Goal: Ask a question: Seek information or help from site administrators or community

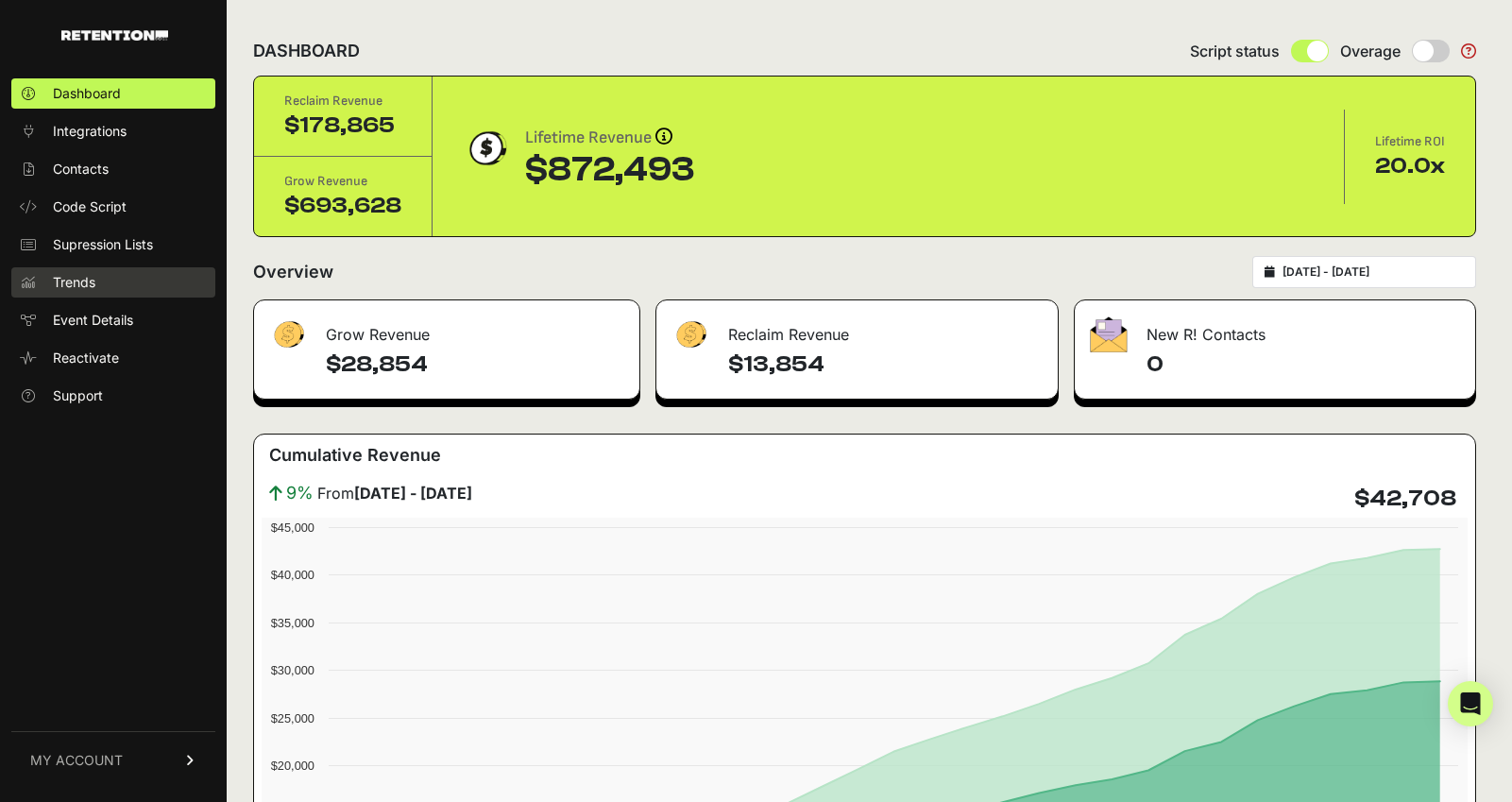
click at [90, 283] on span "Trends" at bounding box center [73, 282] width 43 height 19
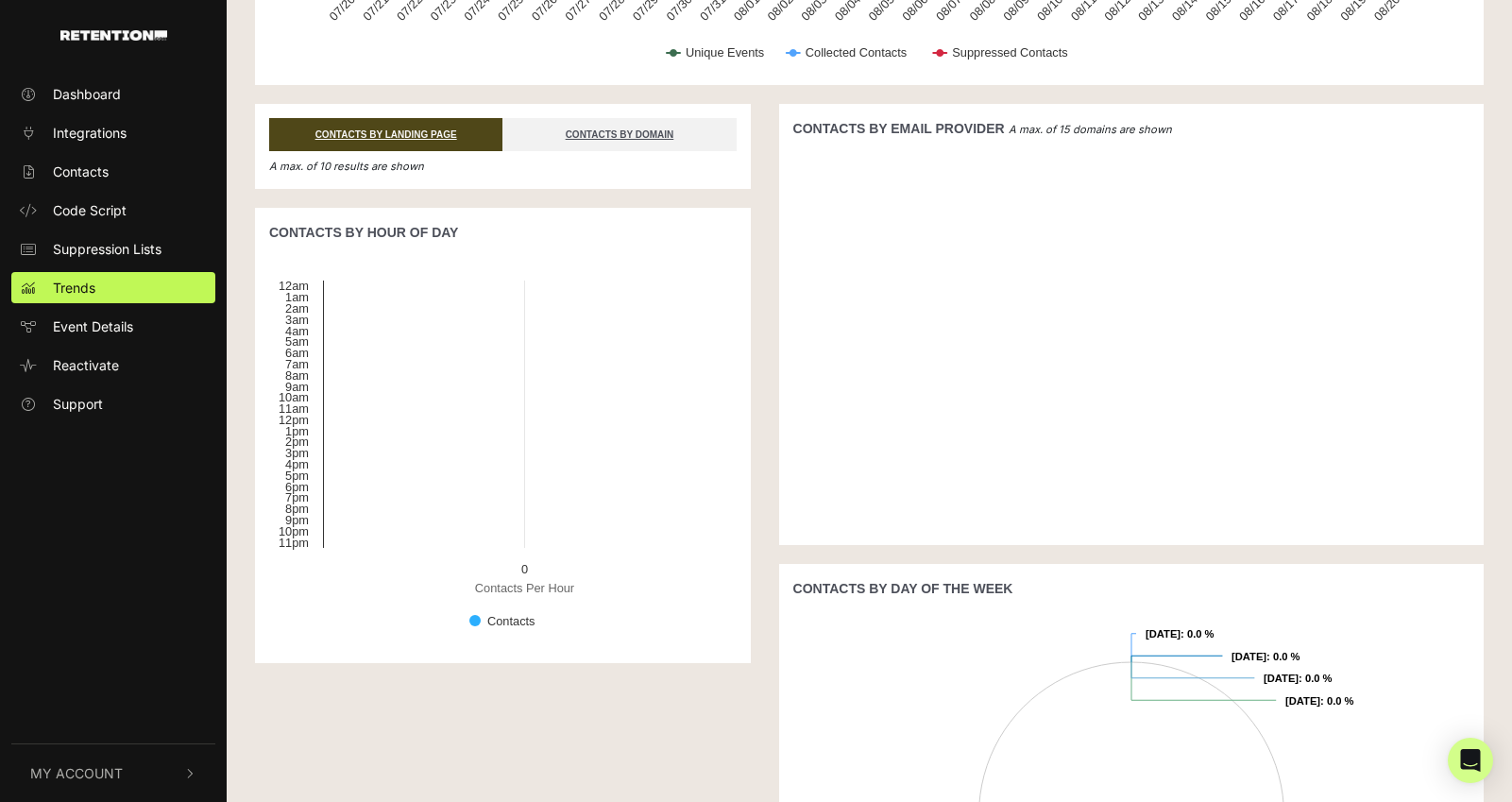
scroll to position [556, 0]
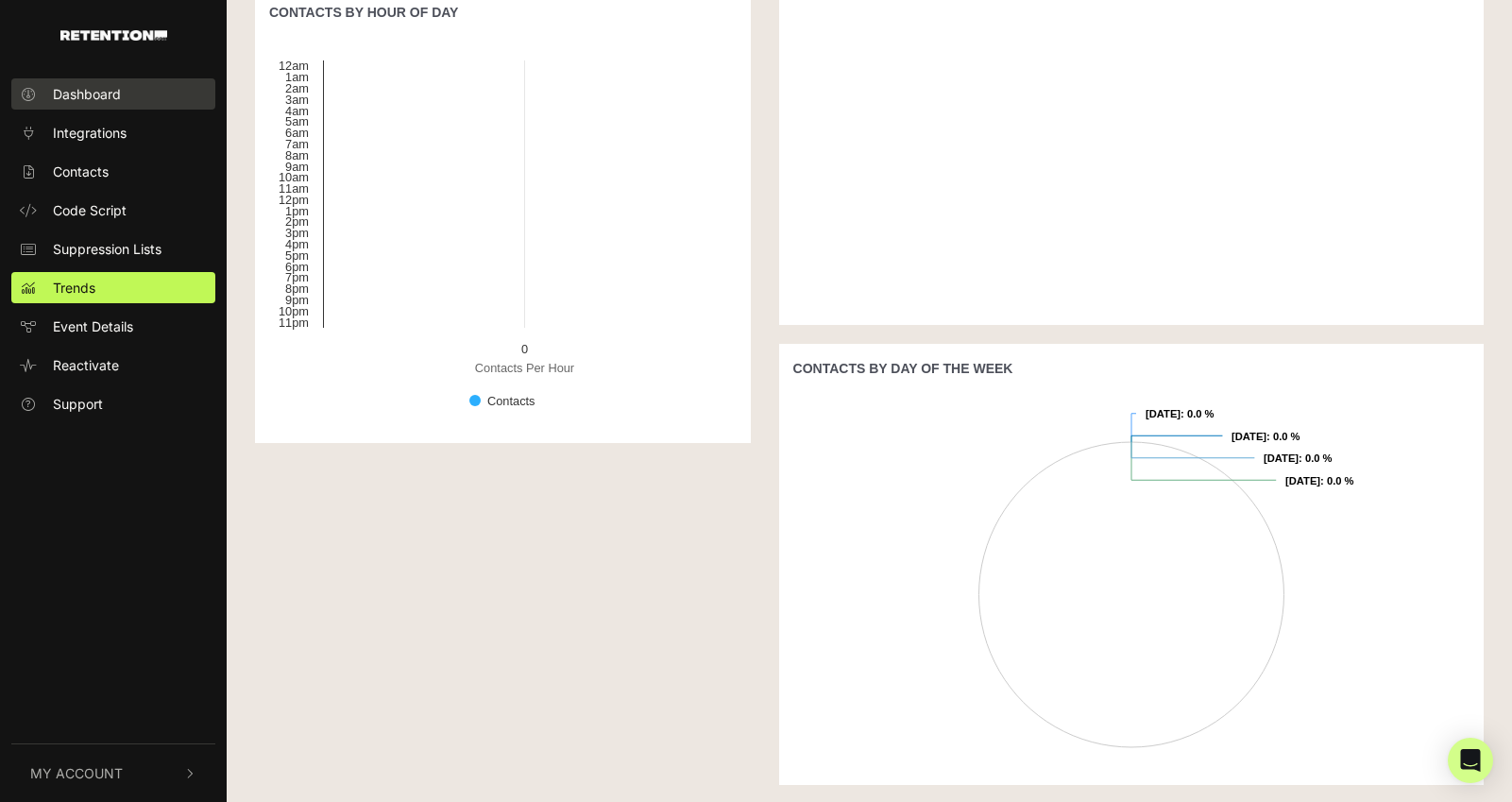
click at [125, 98] on link "Dashboard" at bounding box center [113, 93] width 204 height 31
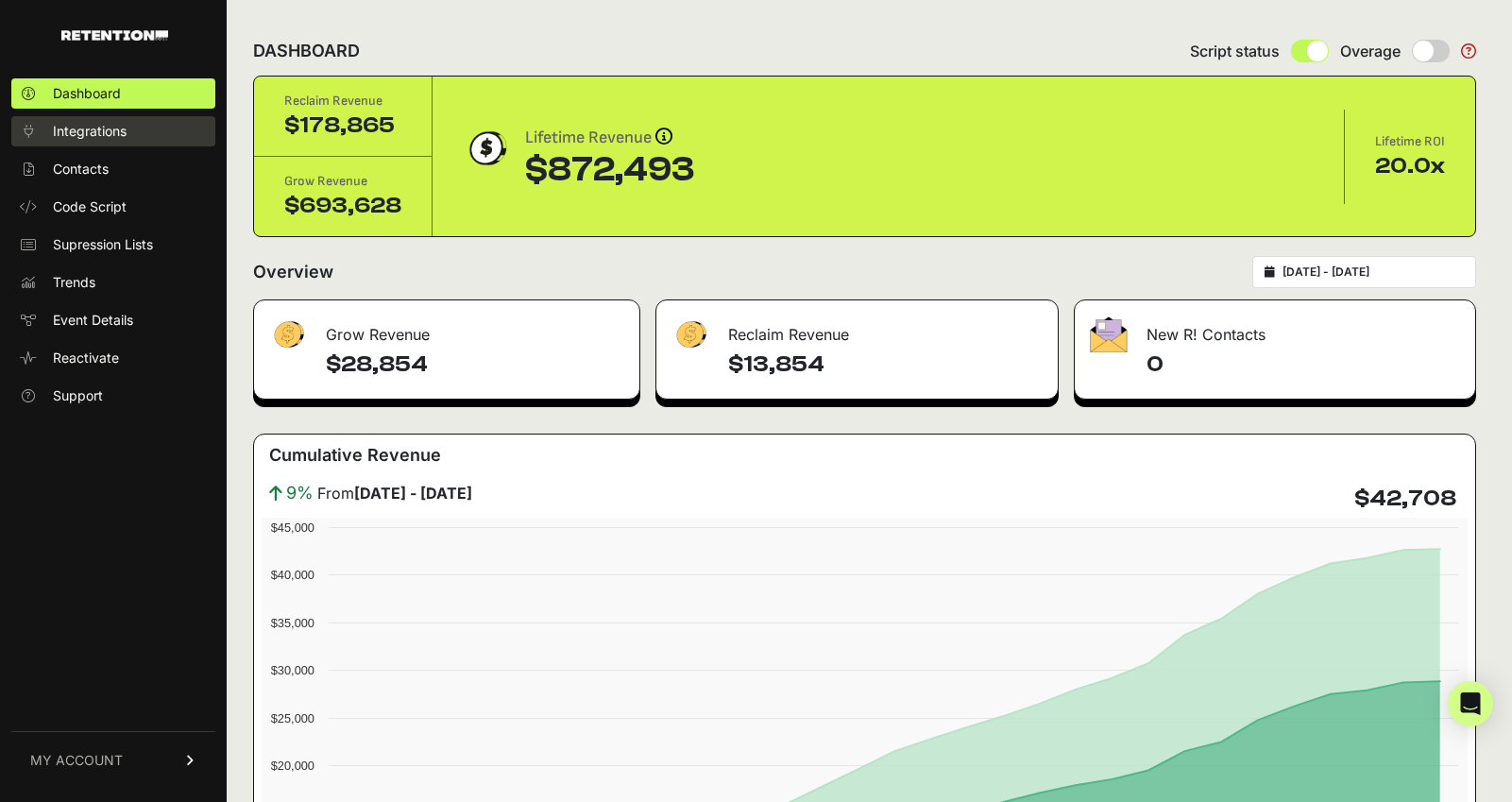
click at [117, 132] on span "Integrations" at bounding box center [89, 131] width 73 height 19
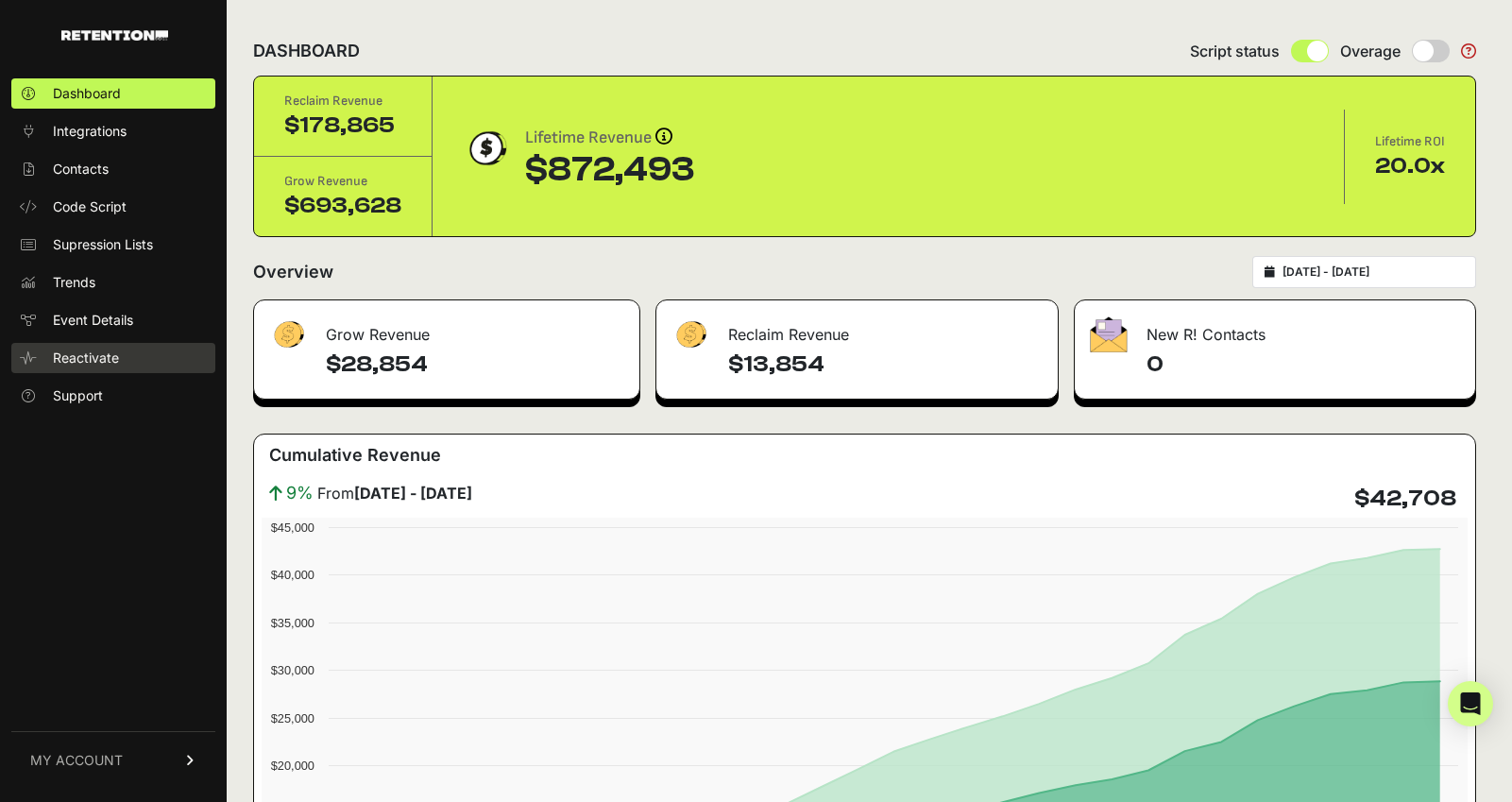
click at [87, 353] on span "Reactivate" at bounding box center [85, 358] width 66 height 19
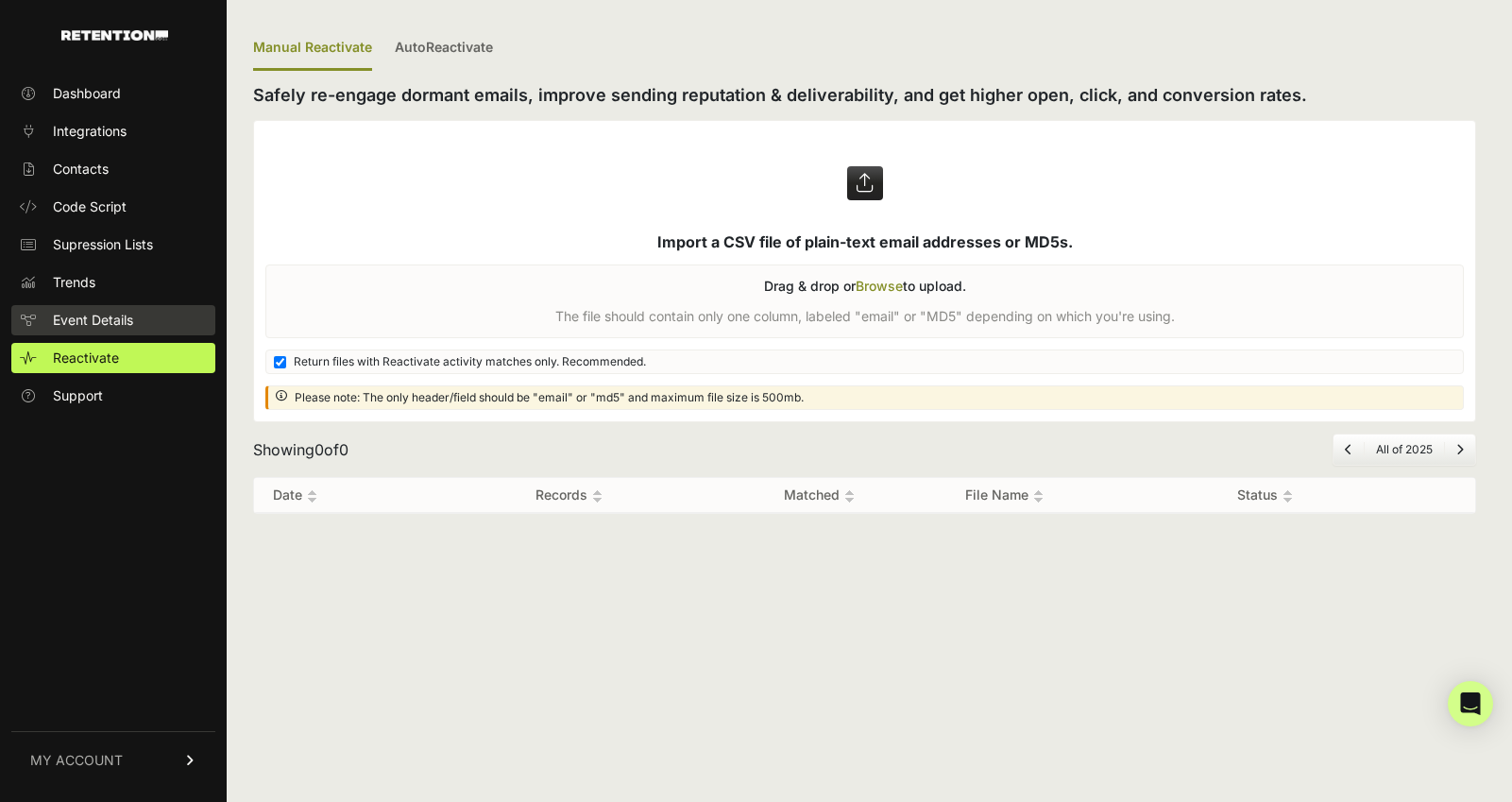
click at [98, 317] on span "Event Details" at bounding box center [92, 320] width 80 height 19
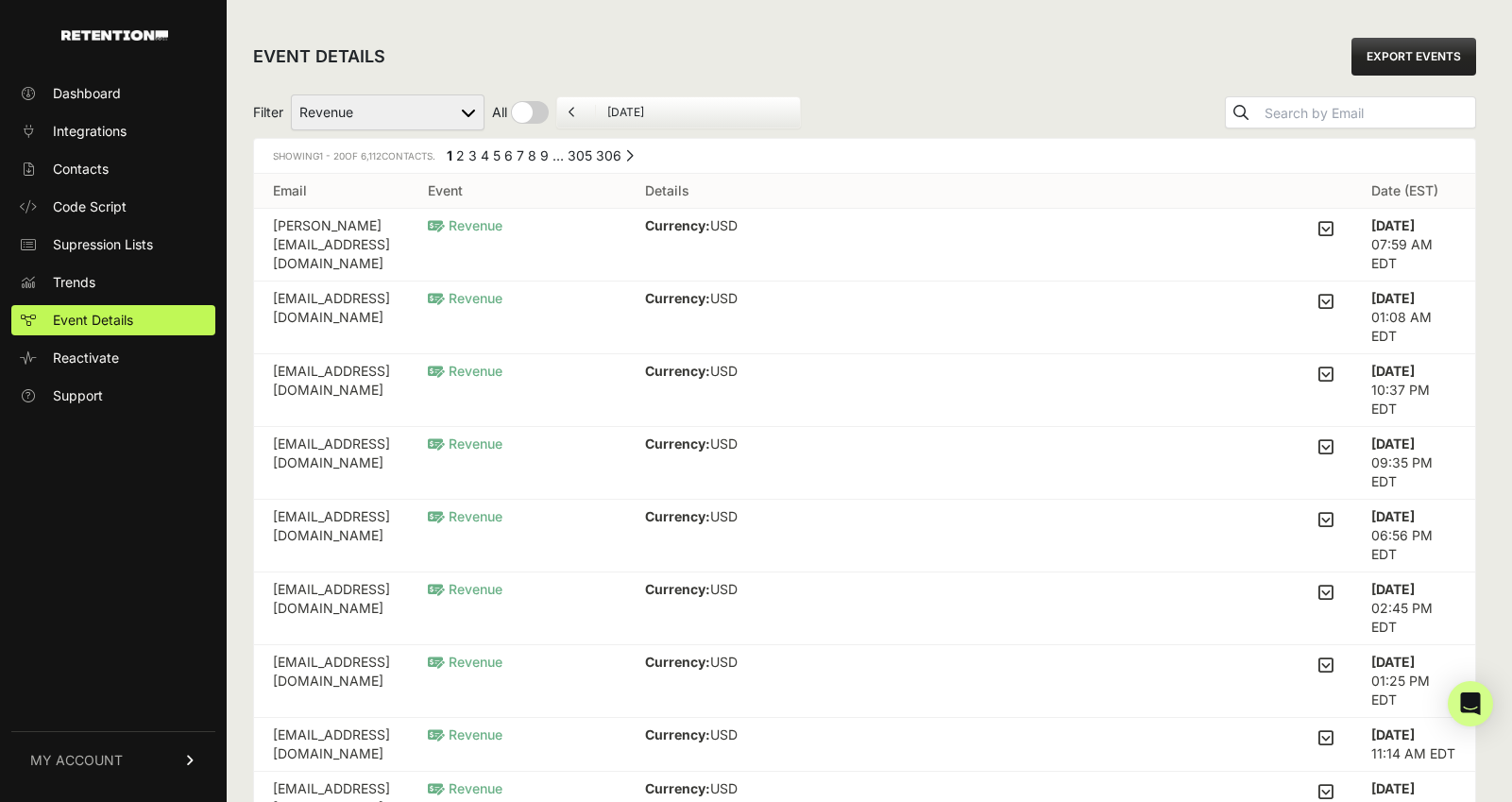
click at [383, 113] on select "Active on Site Reclaim Added to Cart Reclaim Checkout Started Reclaim Revenue V…" at bounding box center [387, 112] width 193 height 36
click at [1464, 704] on icon "Open Intercom Messenger" at bounding box center [1470, 704] width 22 height 25
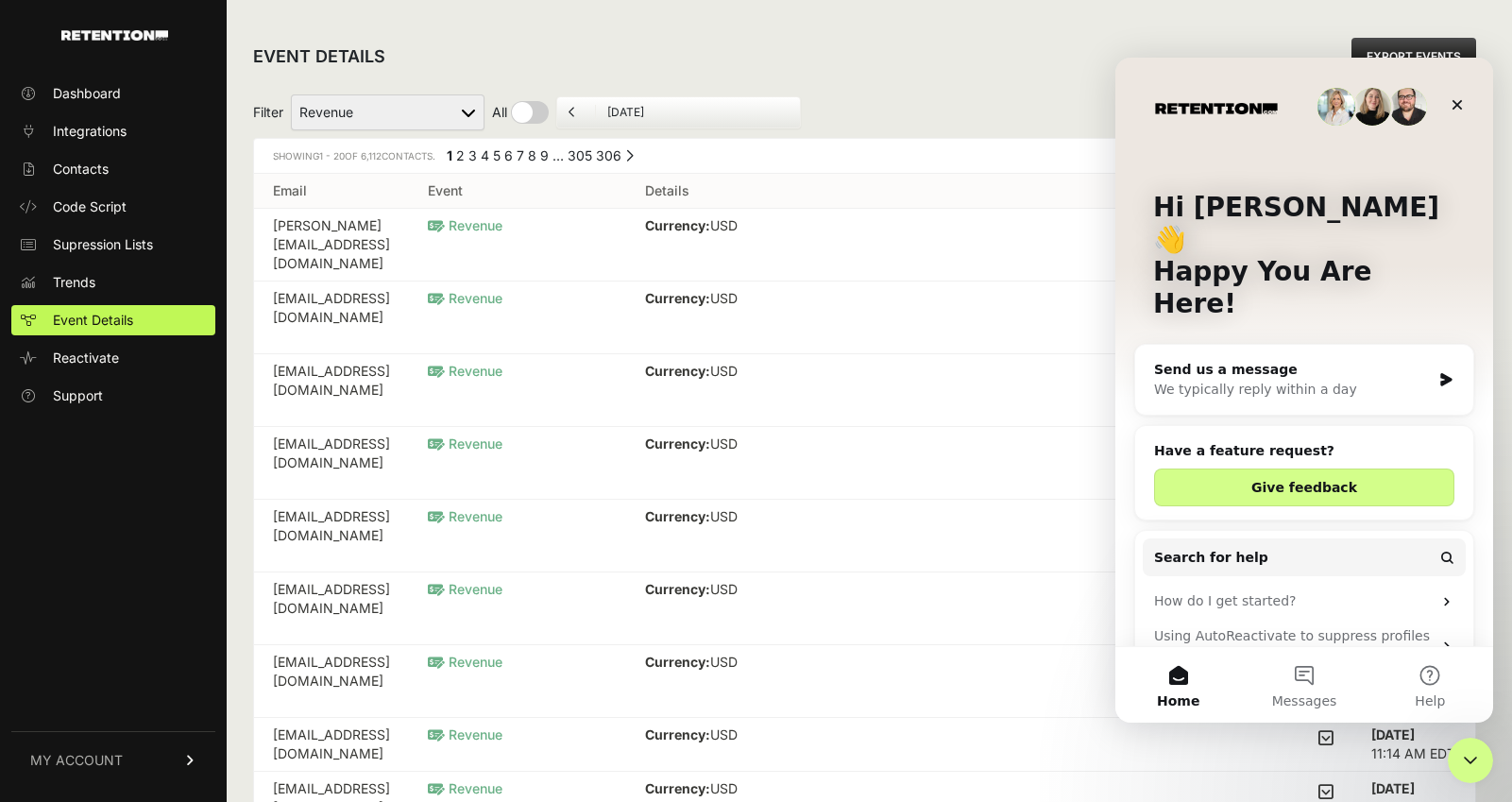
click at [1312, 380] on div "We typically reply within a day" at bounding box center [1292, 390] width 276 height 20
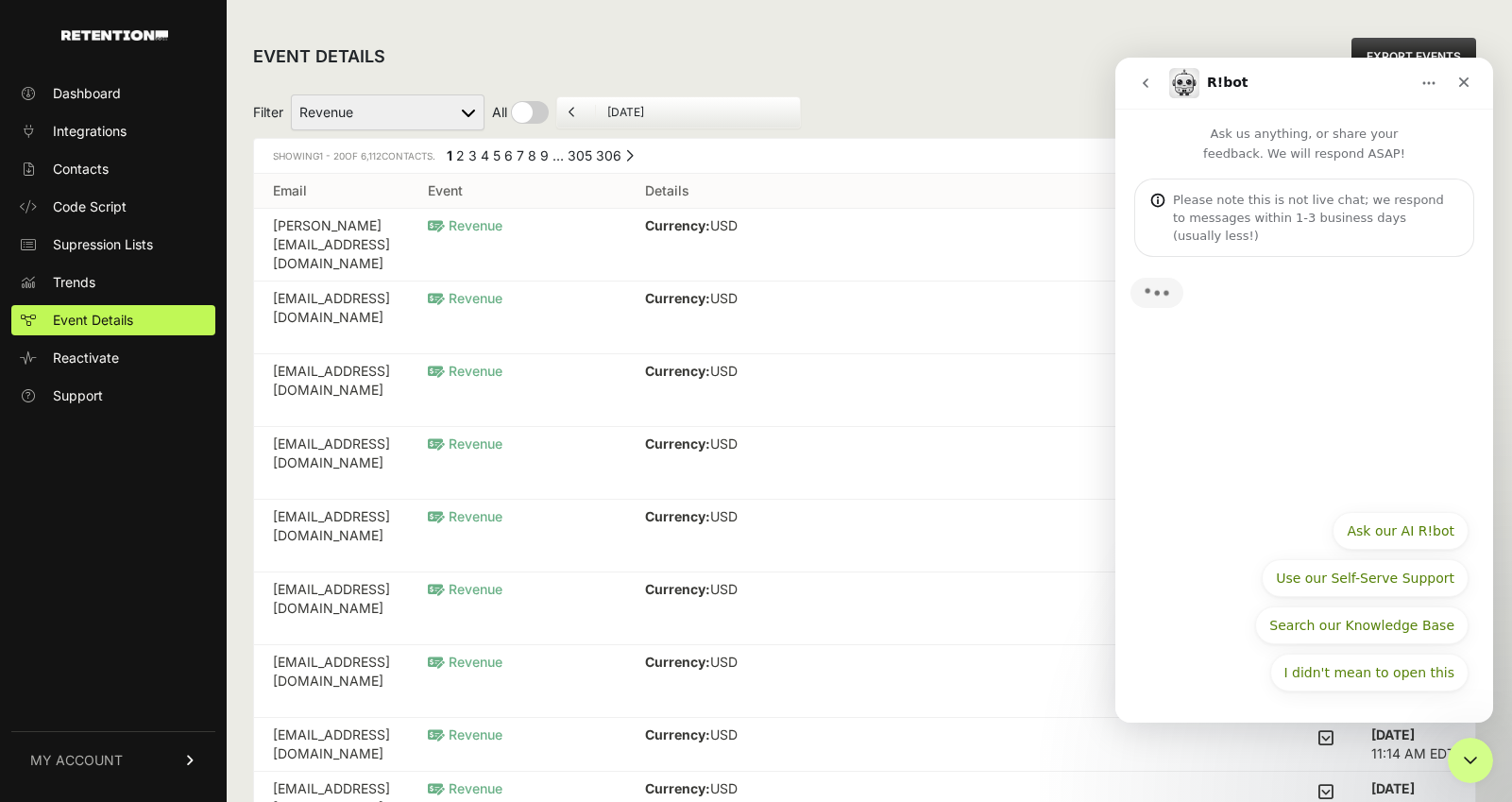
click at [1291, 232] on div "Please note this is not live chat; we respond to messages within 1-3 business d…" at bounding box center [1304, 217] width 340 height 78
click at [1291, 214] on div "Please note this is not live chat; we respond to messages within 1-3 business d…" at bounding box center [1316, 218] width 285 height 54
click at [1213, 631] on div "I didn't mean to open this Ask our AI R!bot Use our Self-Serve Support Search o…" at bounding box center [1304, 607] width 329 height 189
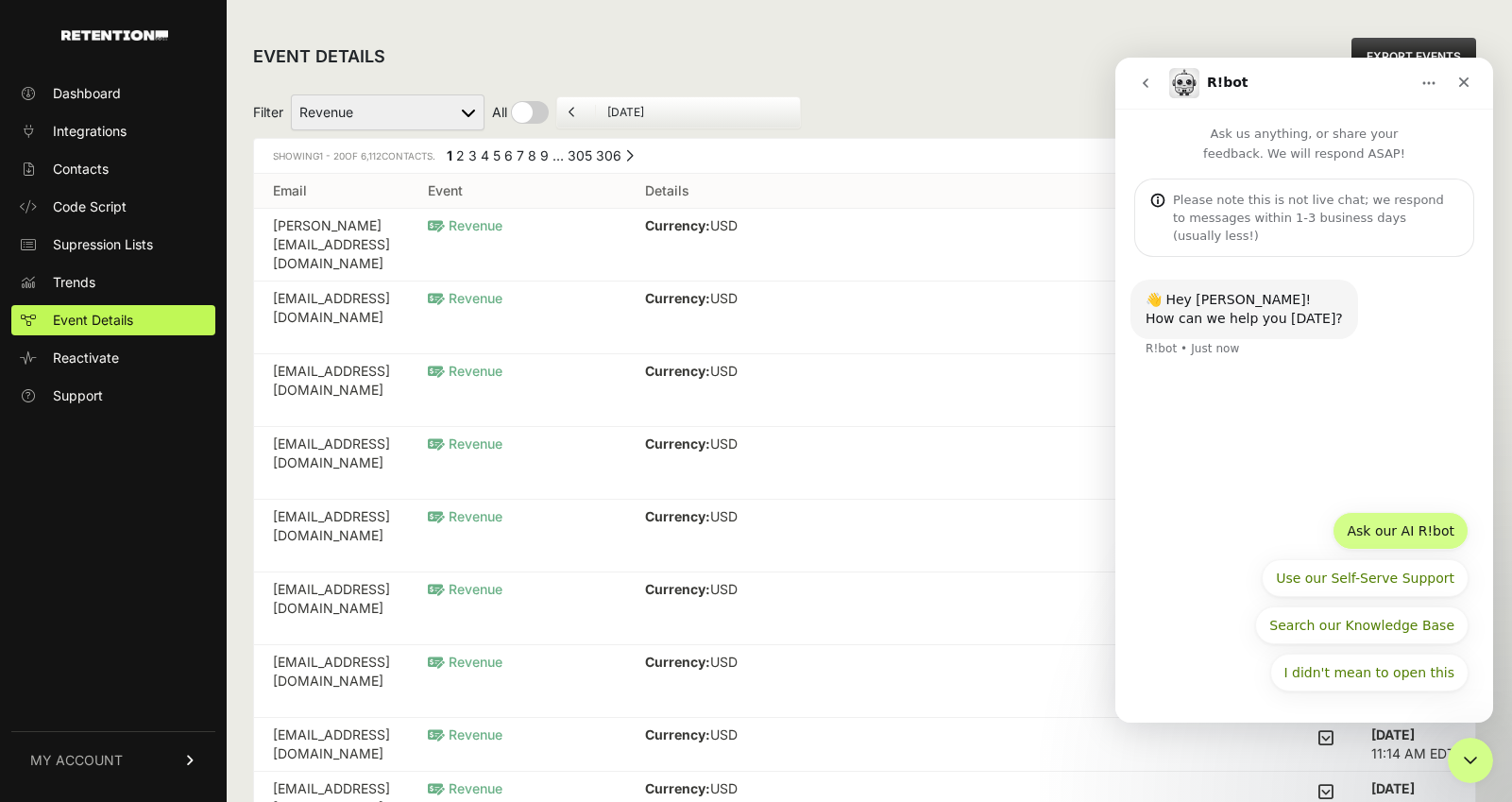
click at [1423, 533] on button "Ask our AI R!bot" at bounding box center [1400, 531] width 136 height 38
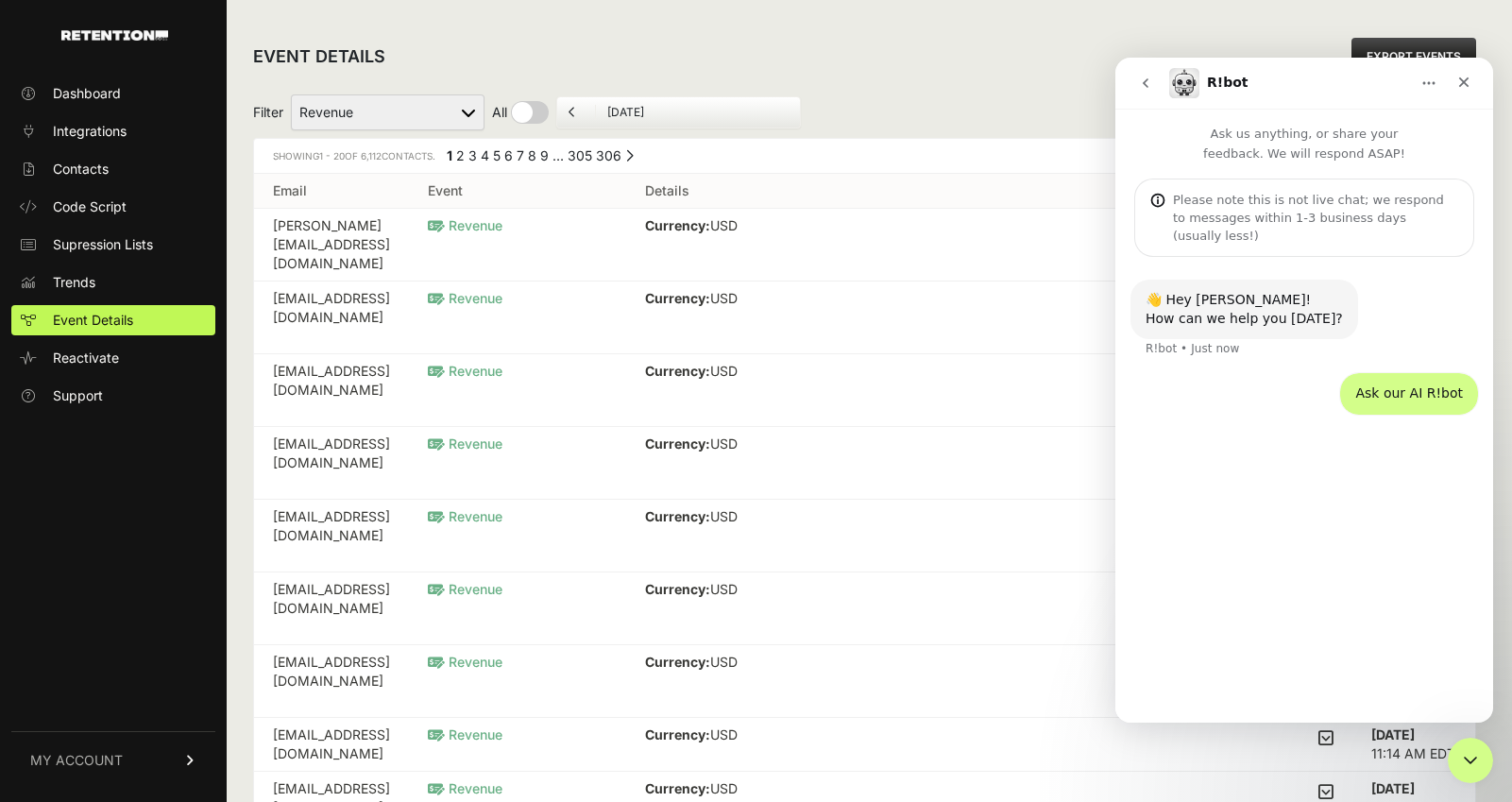
click at [1247, 703] on div "👋 Hey Ilse! How can we help you today? R!bot • Just now Ask our AI R!bot Ilse •…" at bounding box center [1304, 482] width 378 height 450
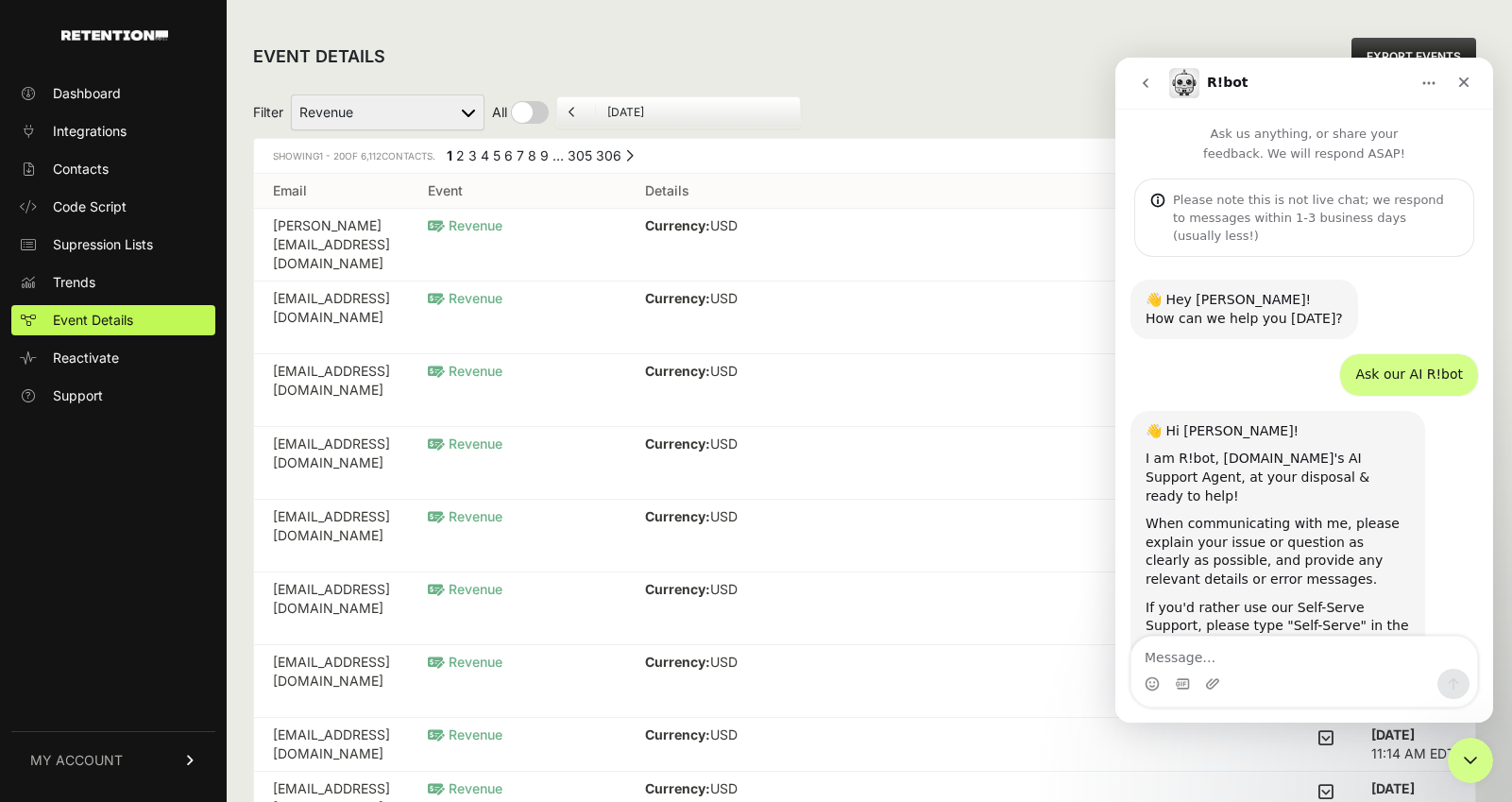
scroll to position [13, 0]
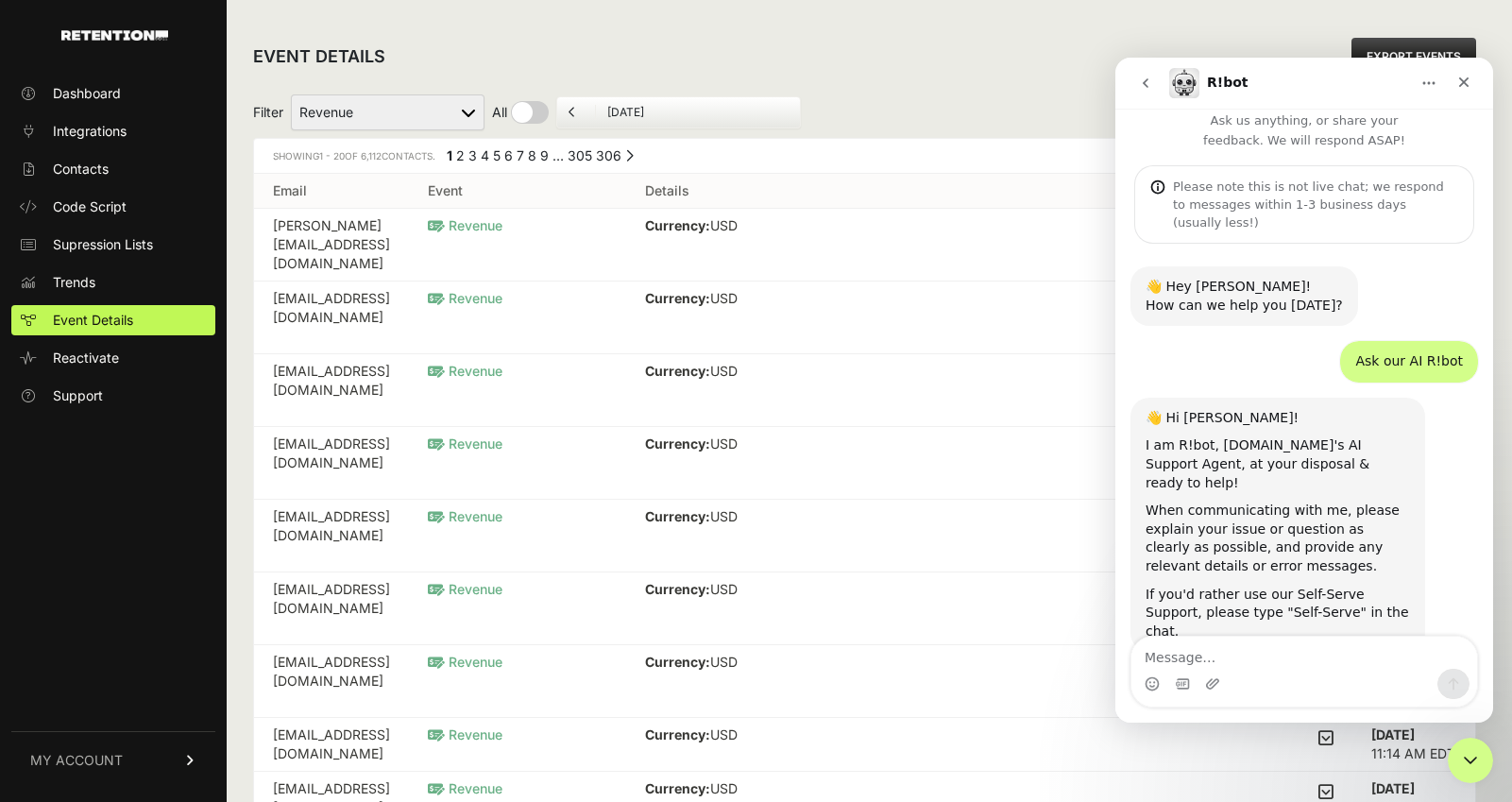
click at [1247, 649] on textarea "Message…" at bounding box center [1304, 652] width 346 height 32
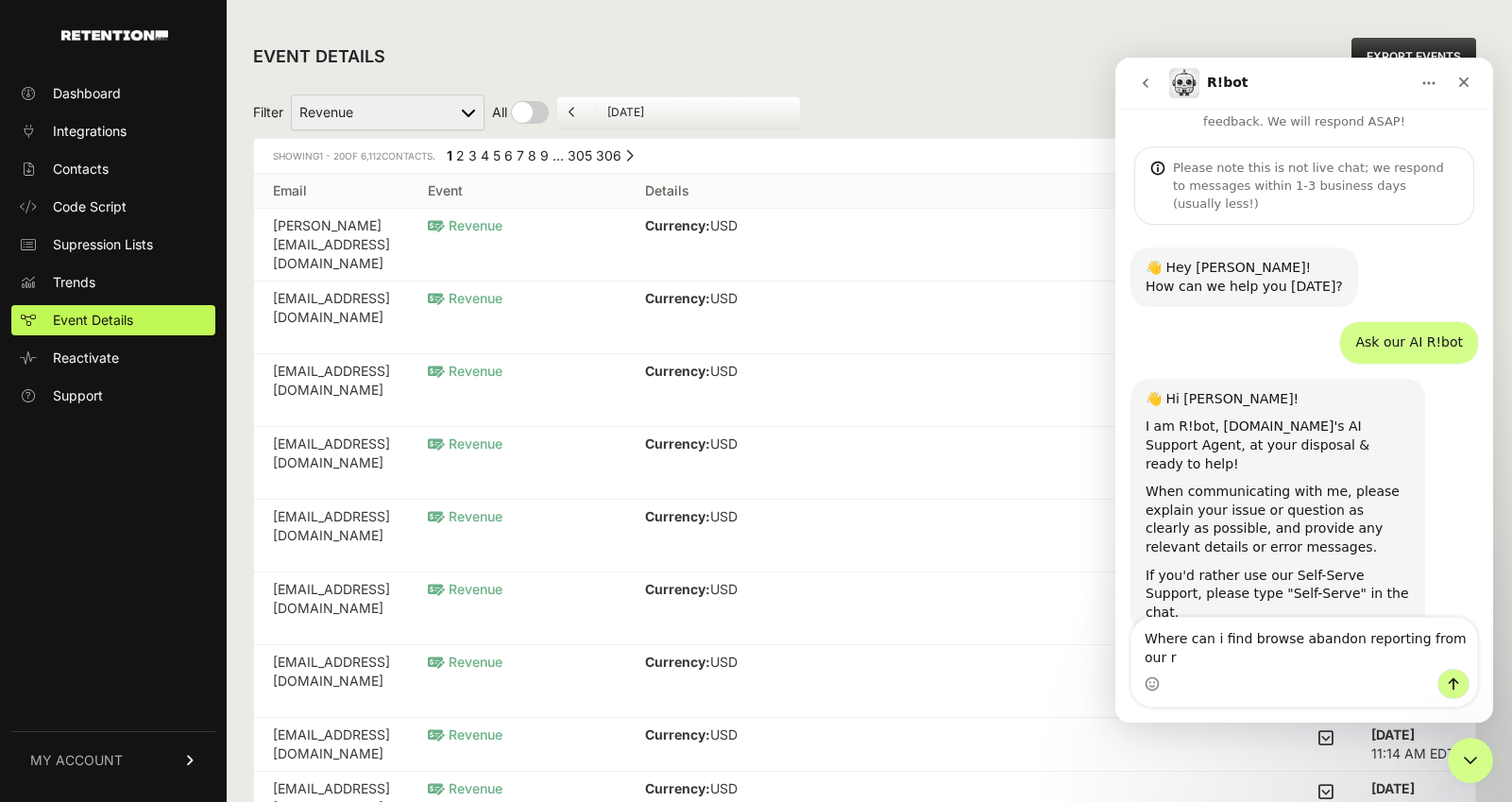
scroll to position [32, 0]
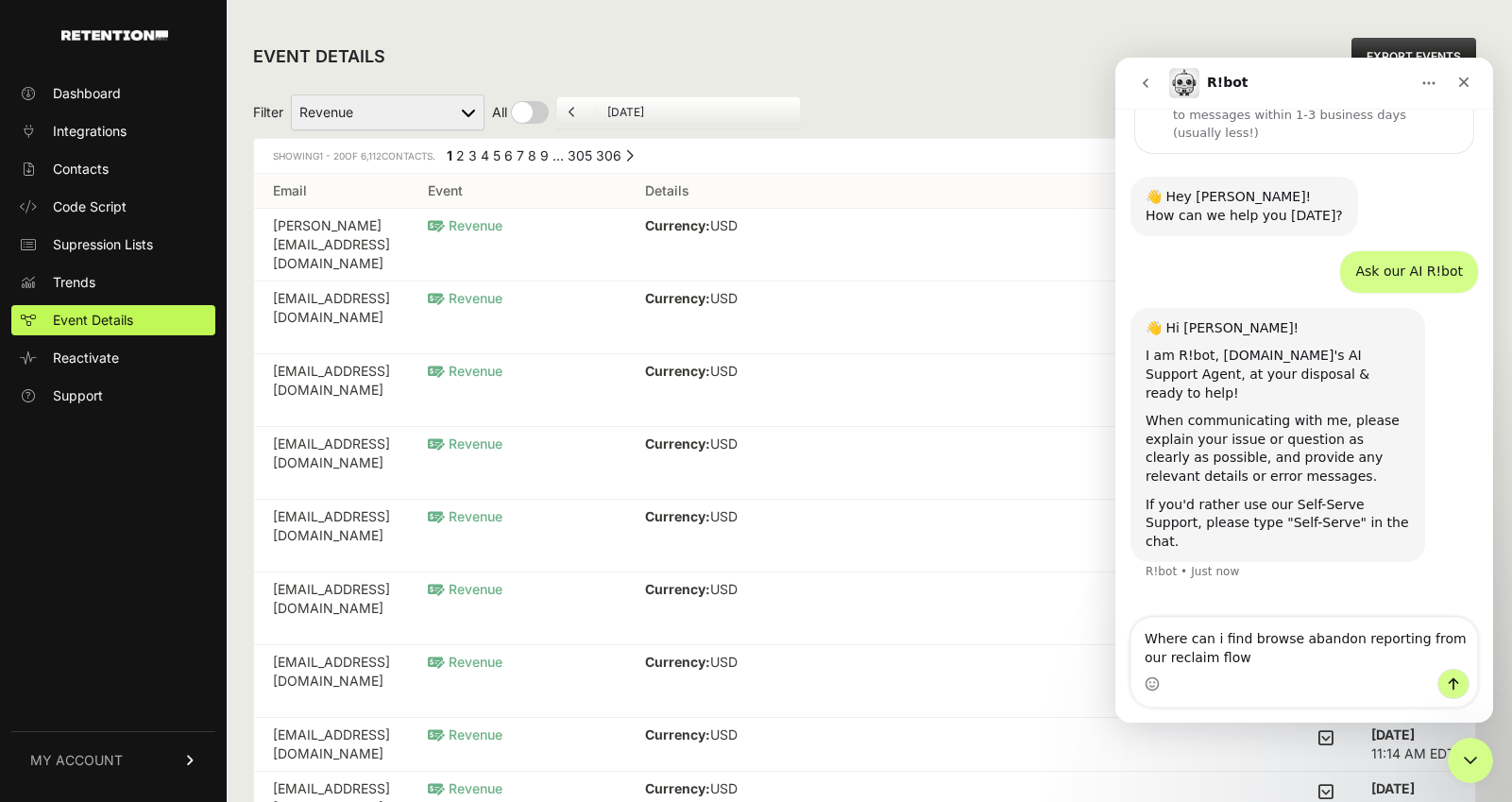
type textarea "Where can i find browse abandon reporting from our reclaim flows"
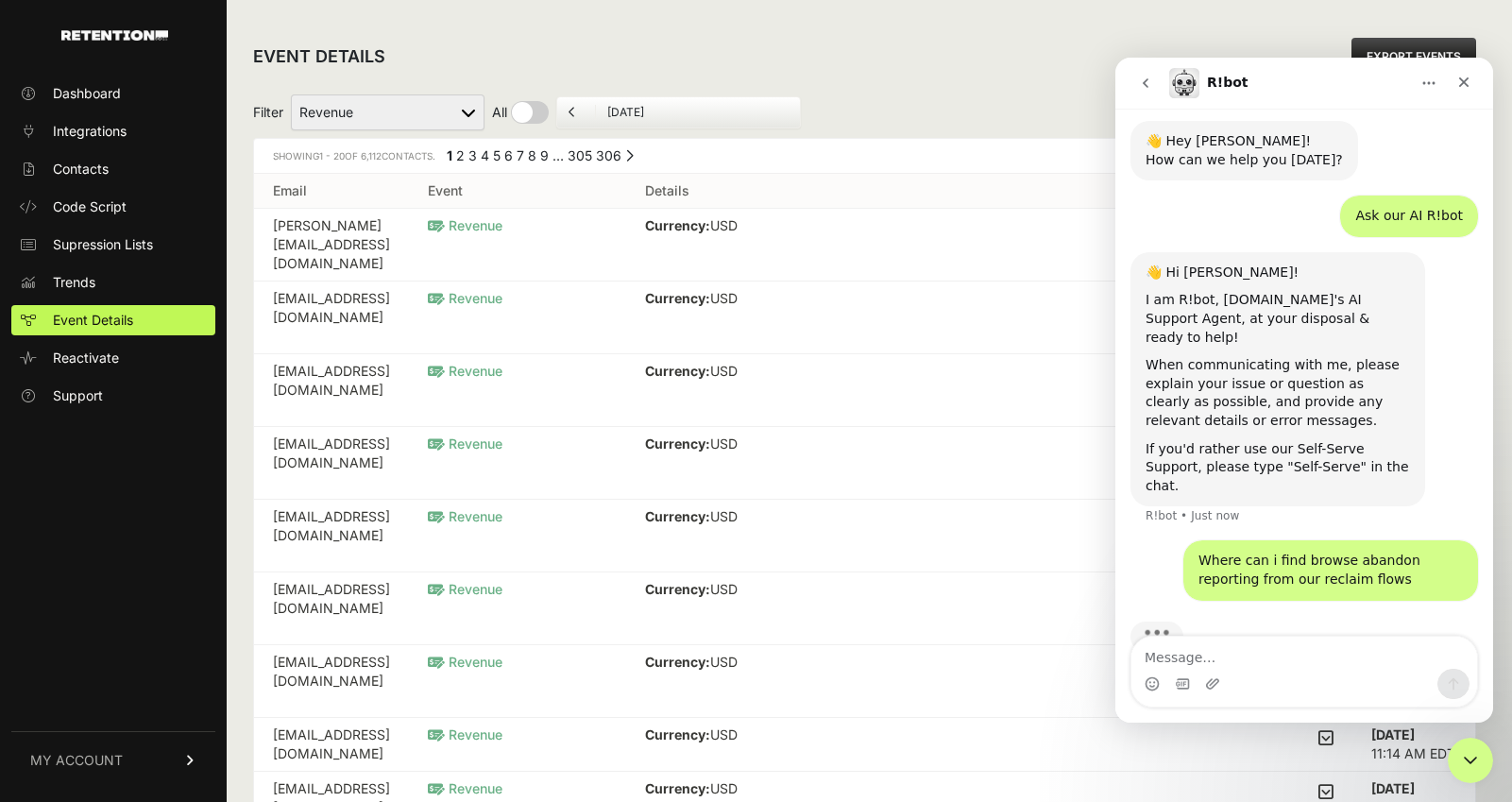
scroll to position [150, 0]
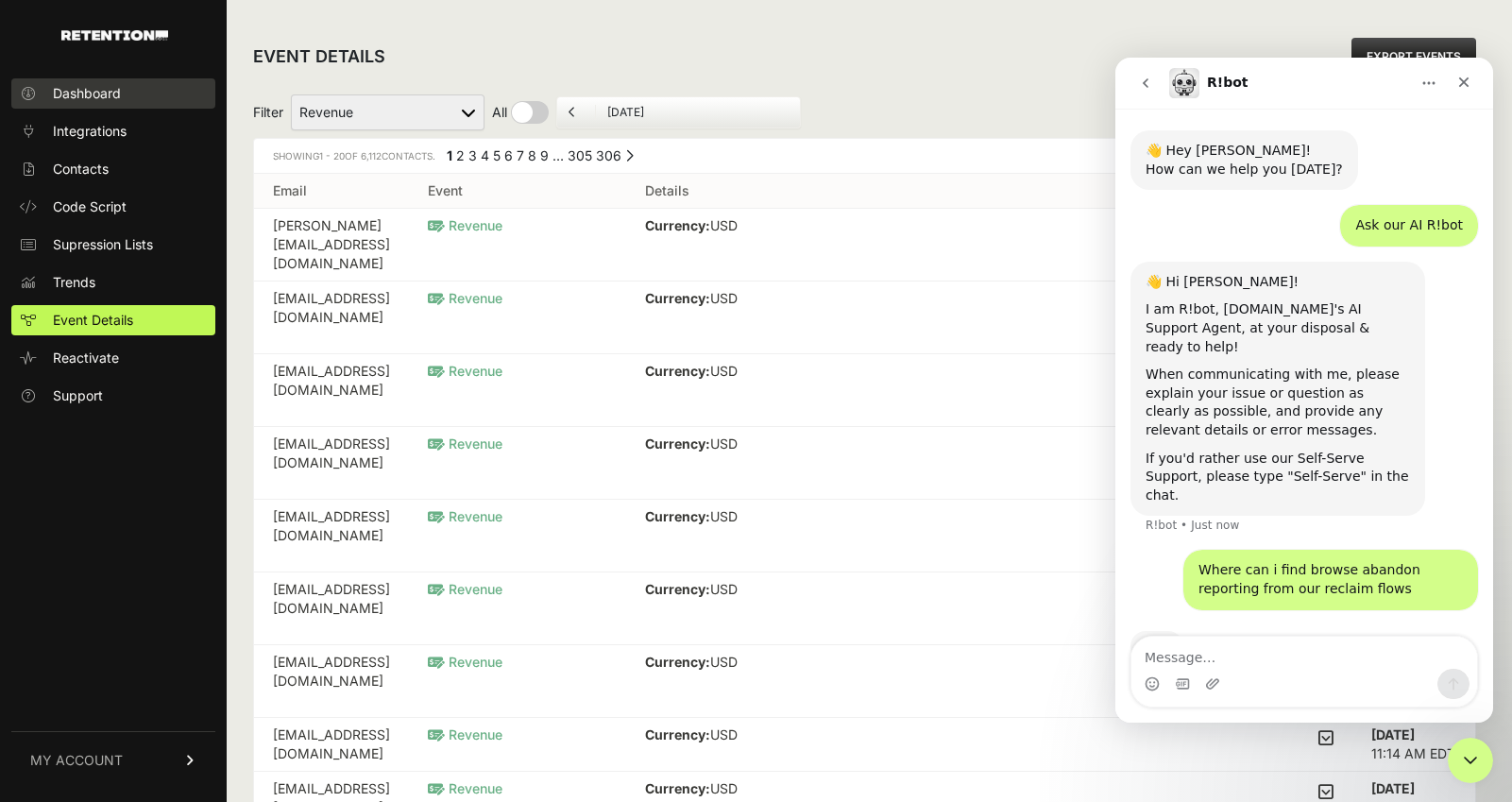
click at [64, 100] on span "Dashboard" at bounding box center [86, 93] width 68 height 19
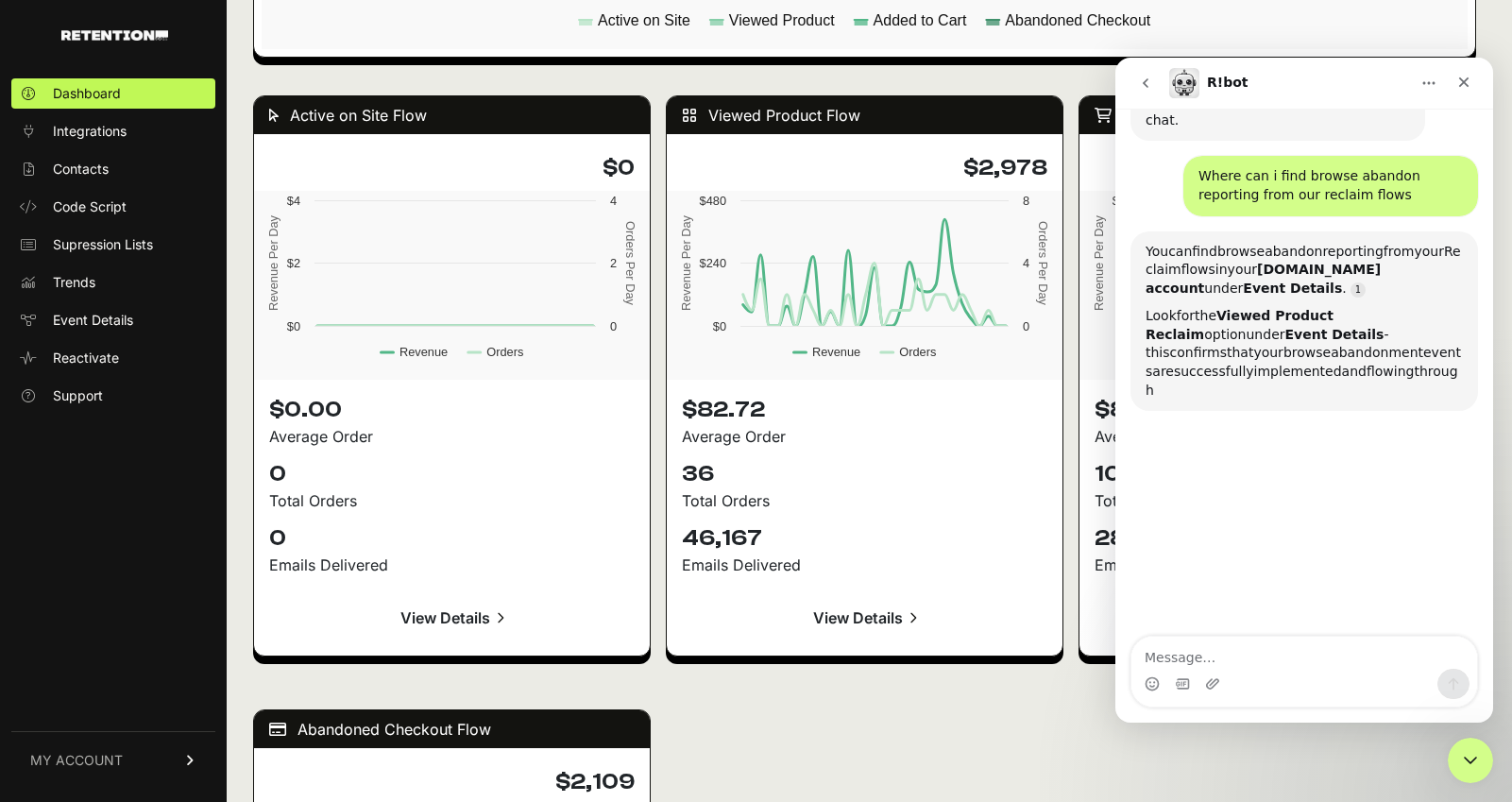
scroll to position [1751, 0]
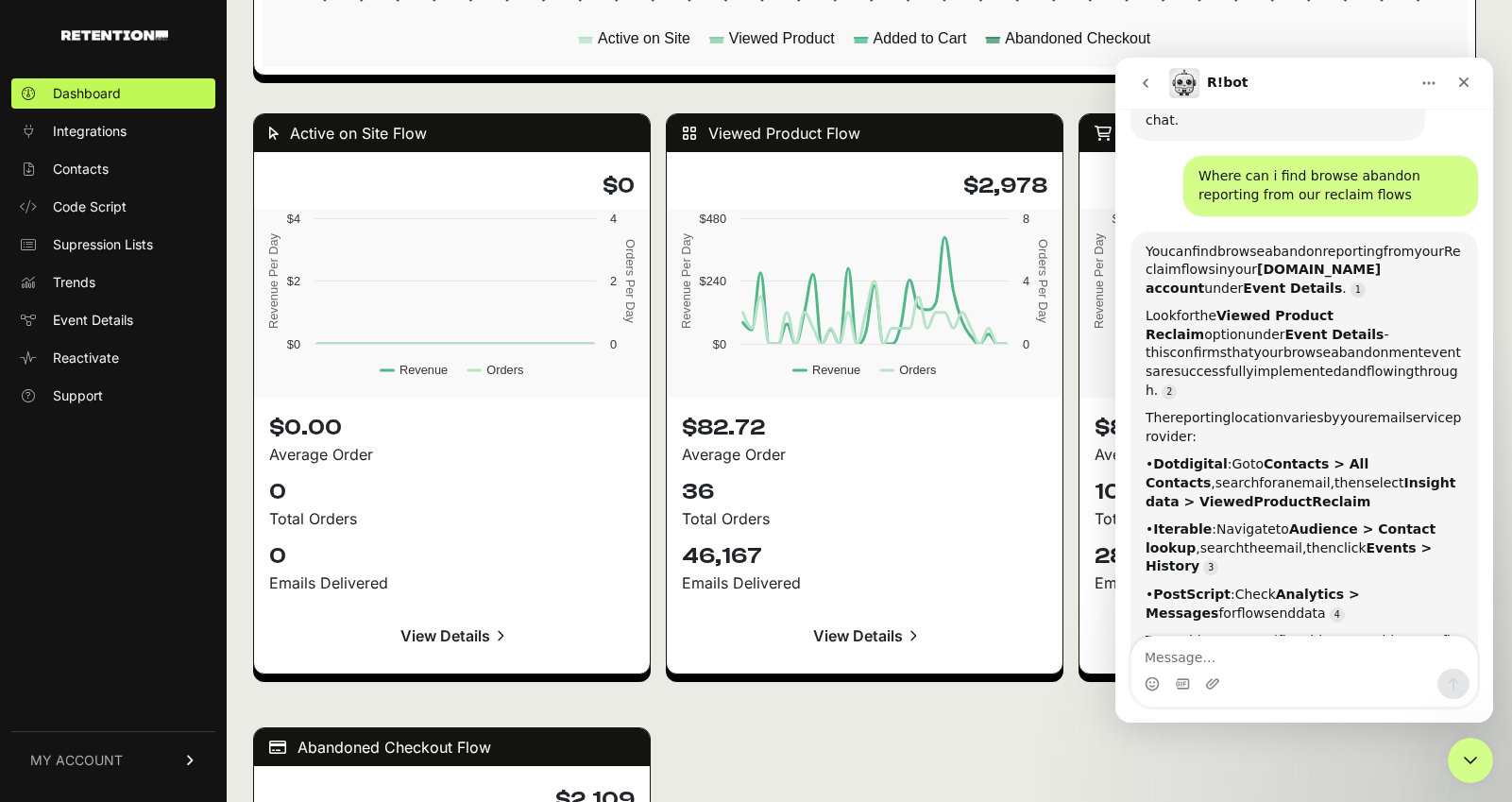
click at [847, 646] on link "View Details" at bounding box center [864, 636] width 366 height 46
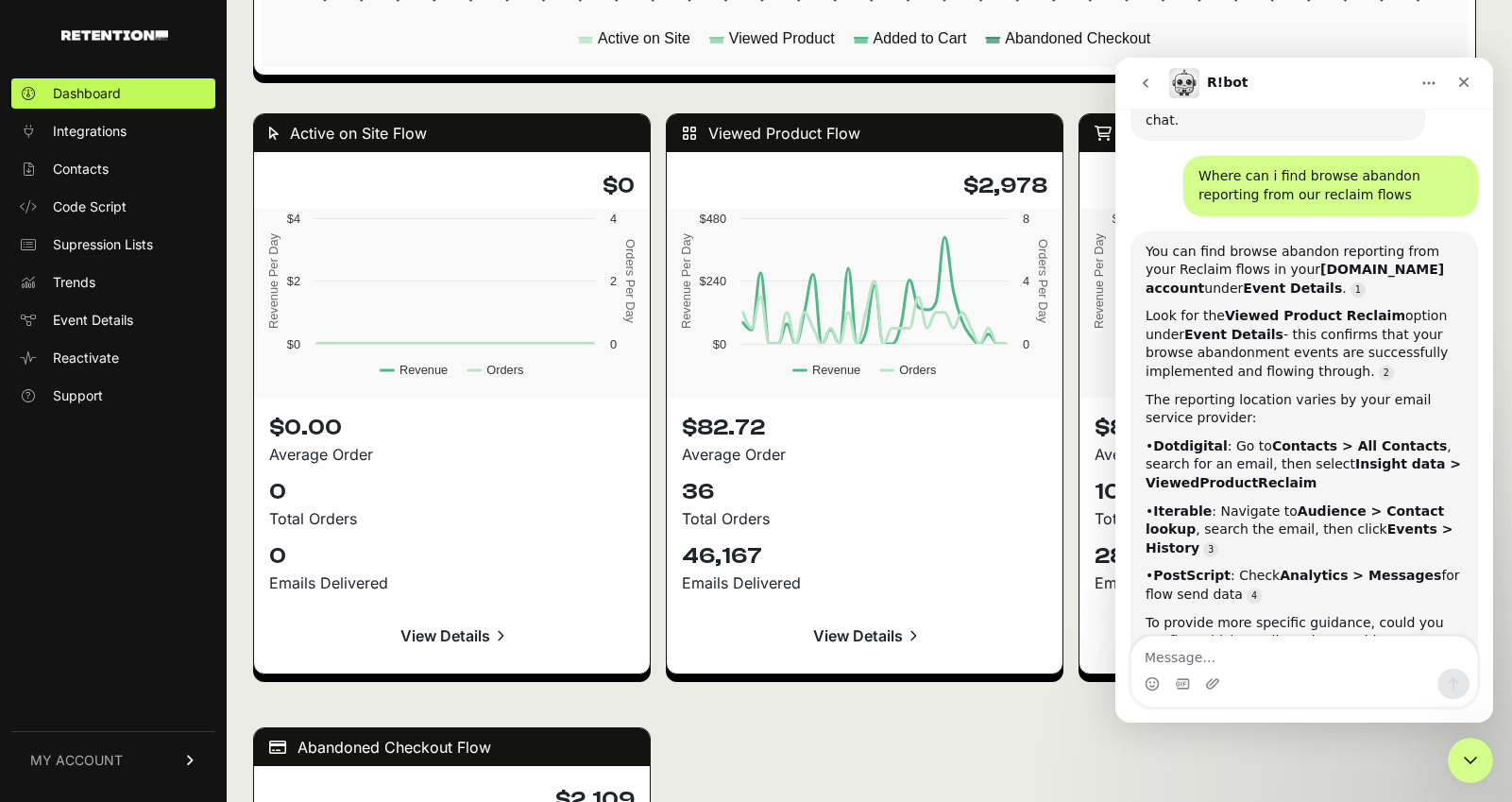
scroll to position [534, 0]
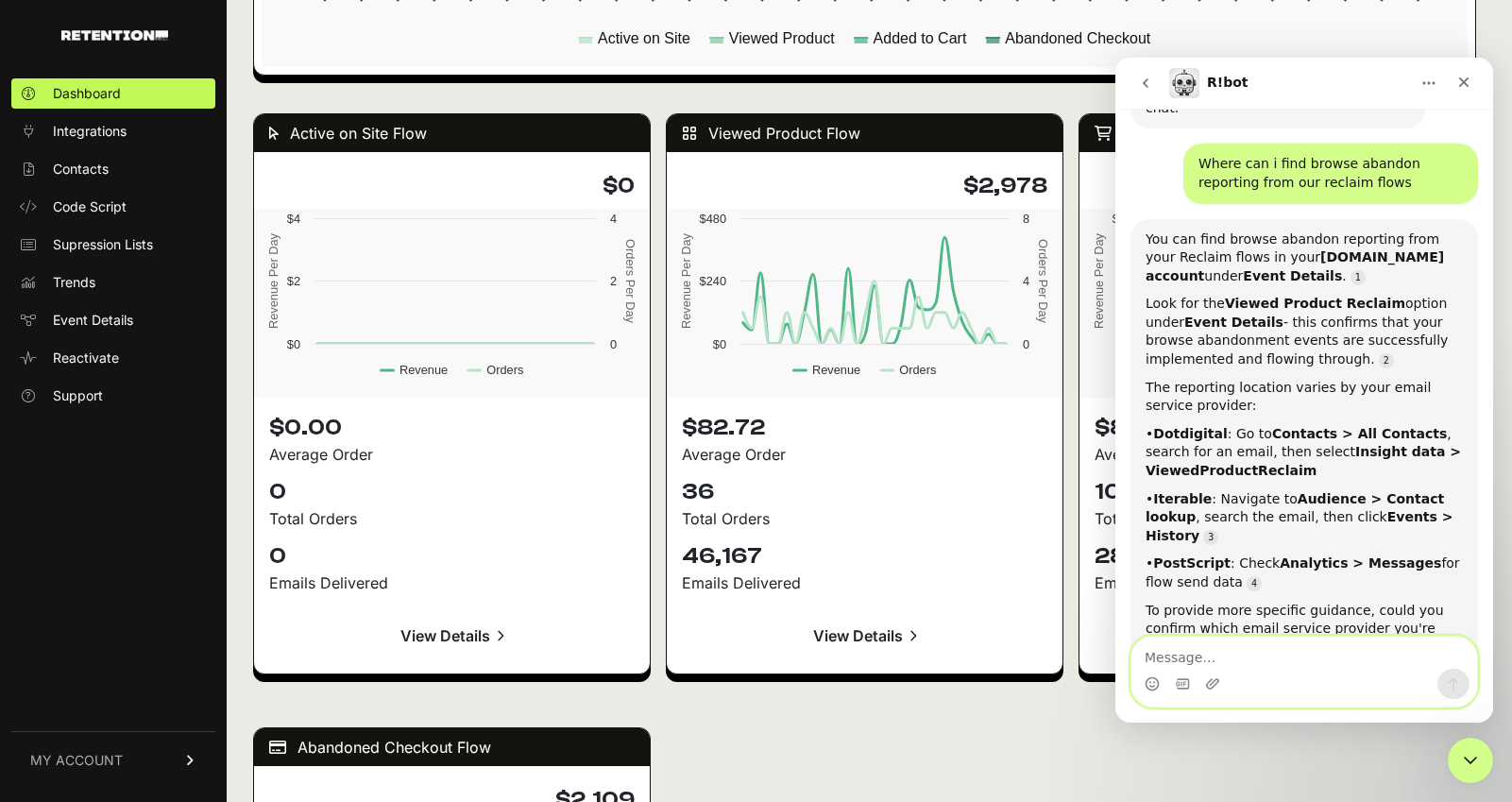
click at [1292, 657] on textarea "Message…" at bounding box center [1304, 652] width 346 height 32
type textarea "am i able to filter fo"
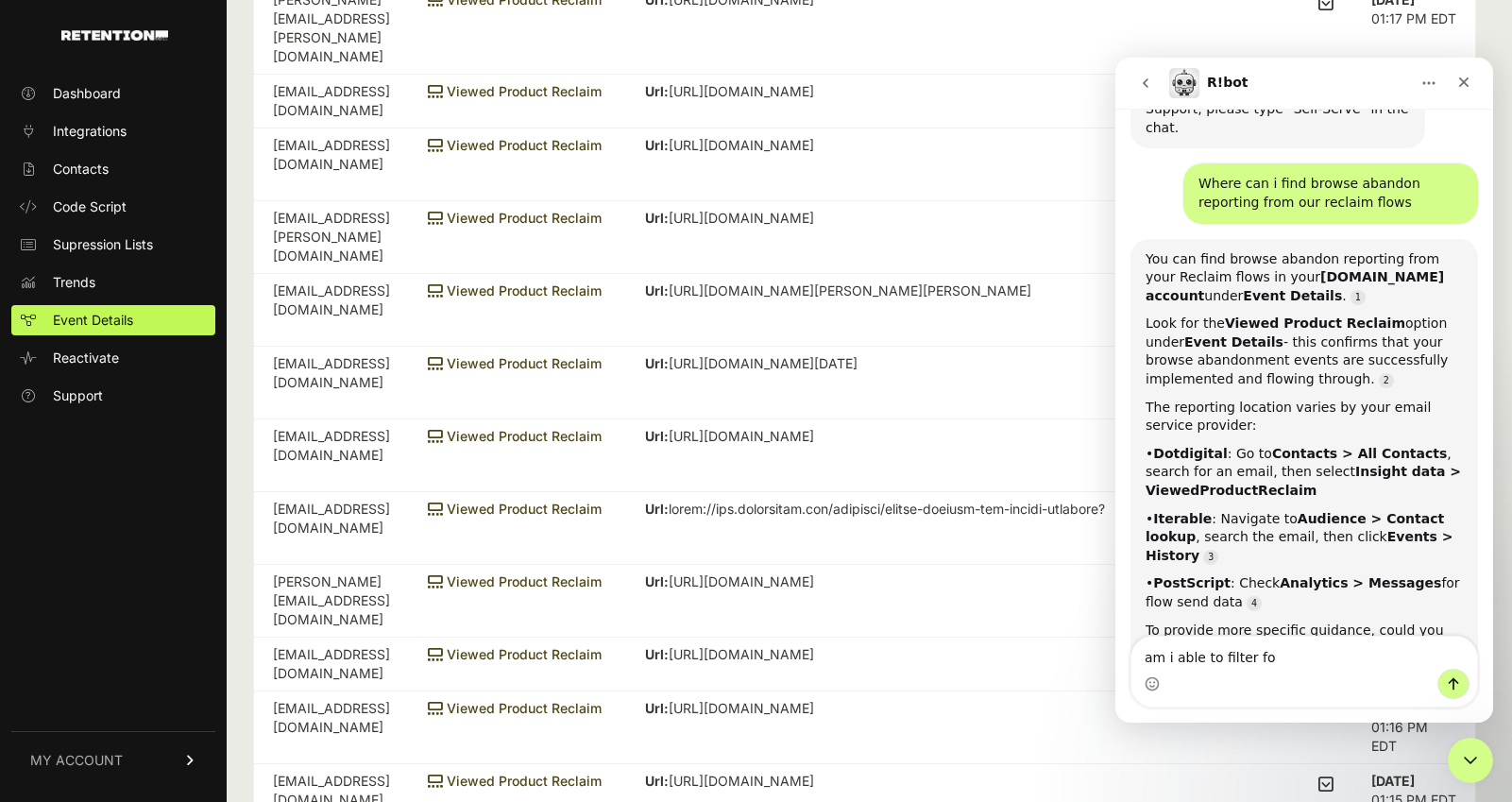
scroll to position [534, 0]
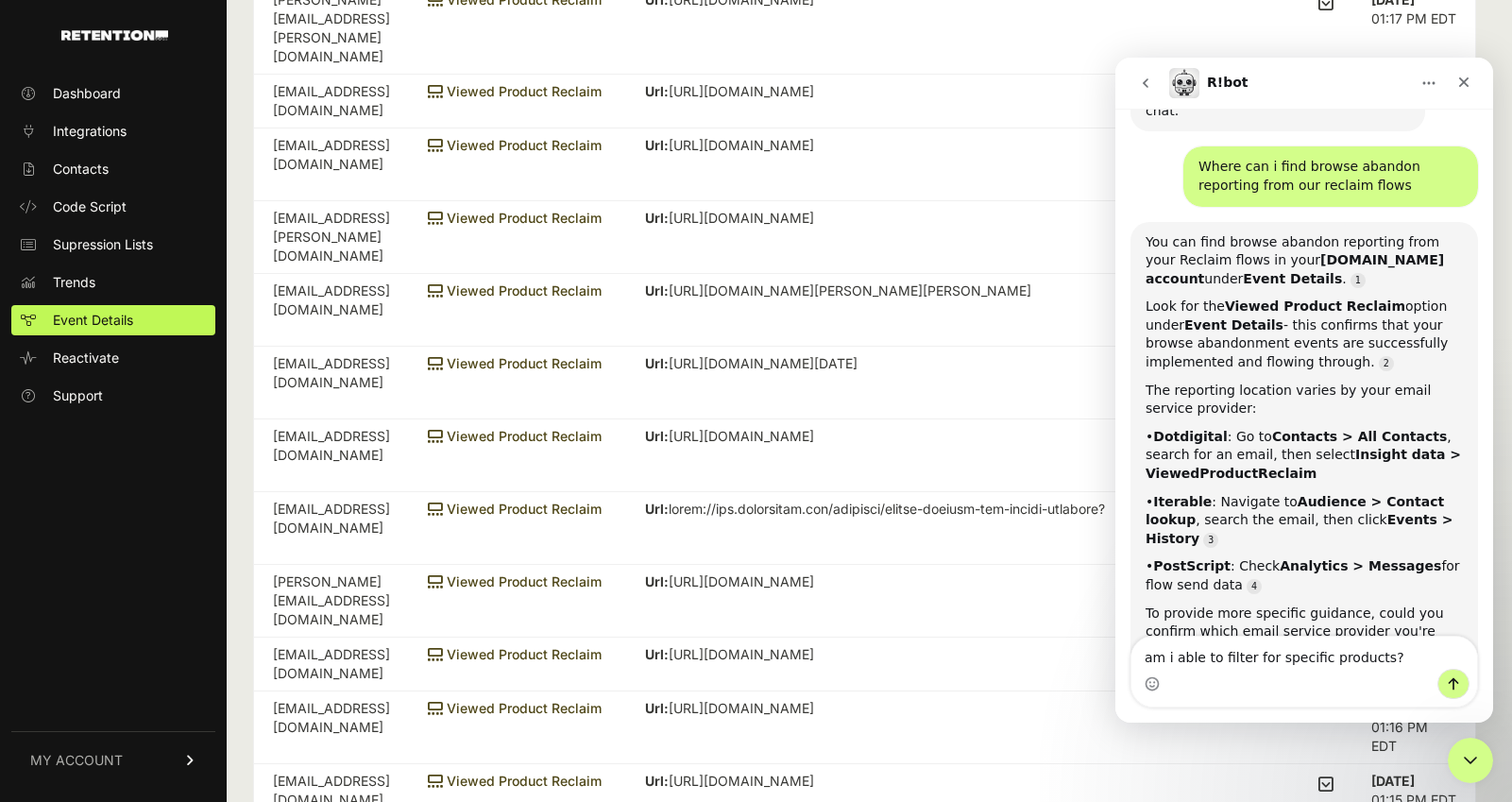
type textarea "am i able to filter for specific products?"
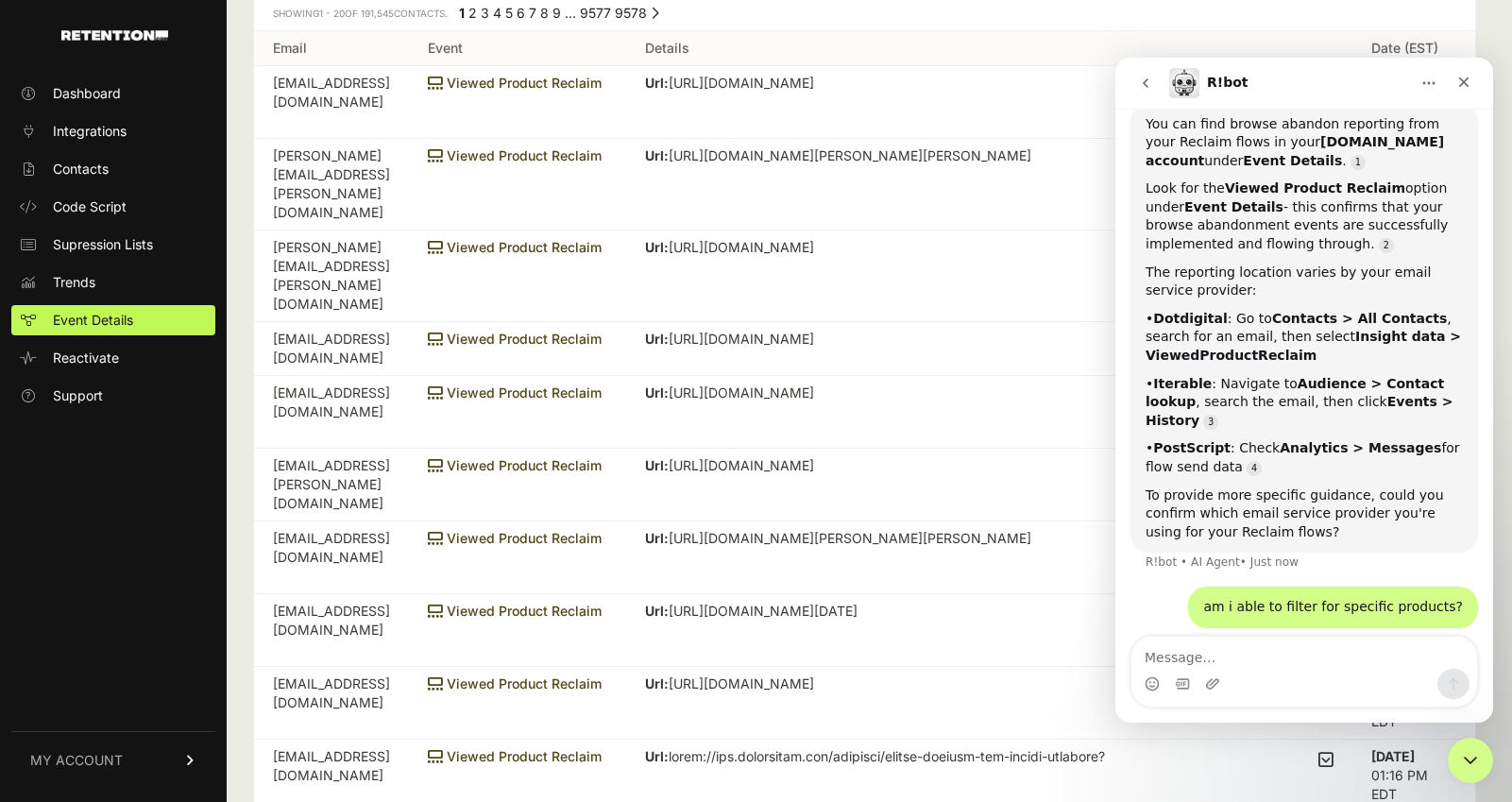
scroll to position [0, 0]
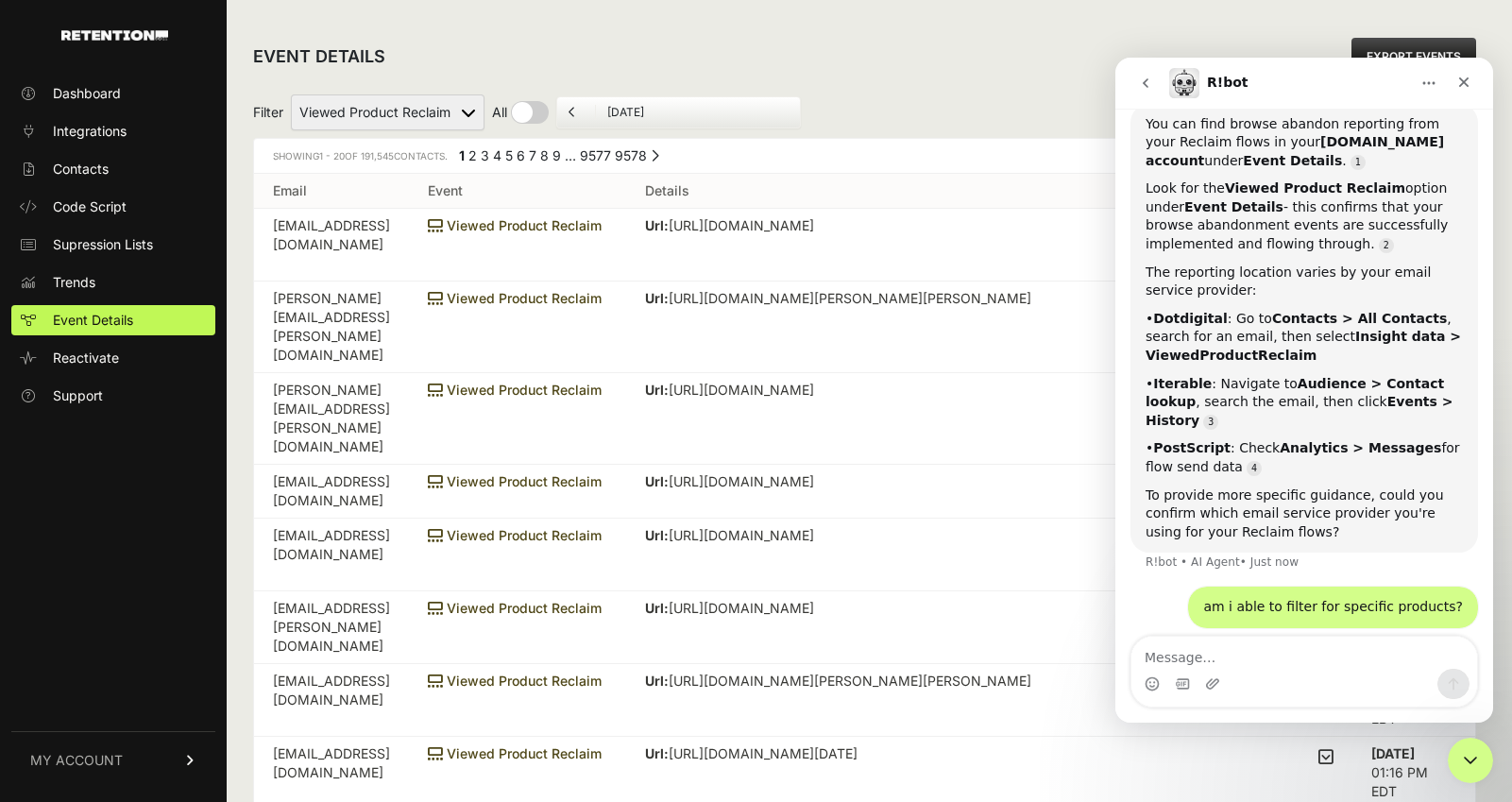
click at [1432, 81] on icon "Home" at bounding box center [1429, 82] width 15 height 15
click at [651, 109] on input "[DATE]" at bounding box center [698, 112] width 181 height 15
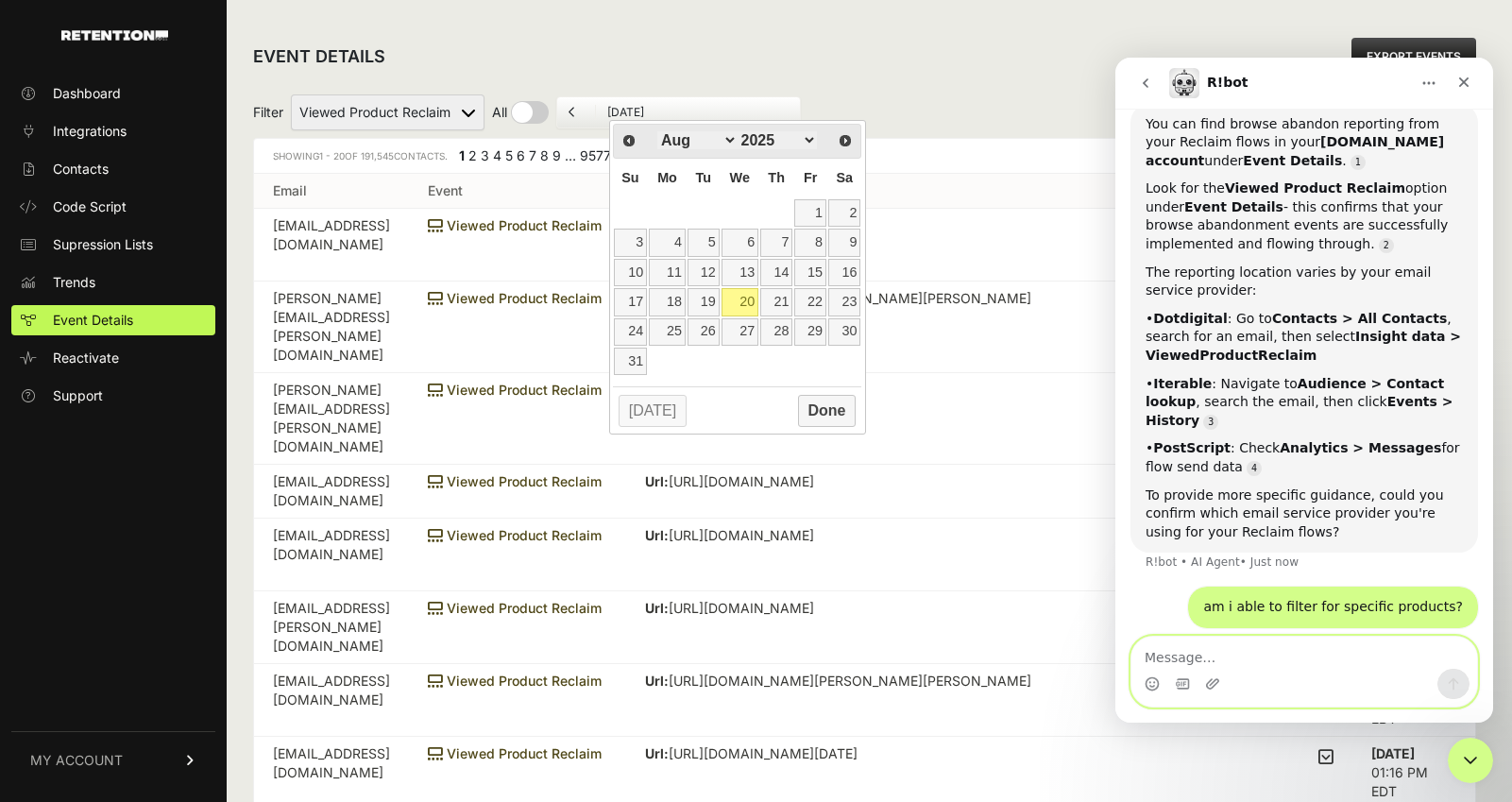
click at [1160, 659] on textarea "Message…" at bounding box center [1304, 652] width 346 height 32
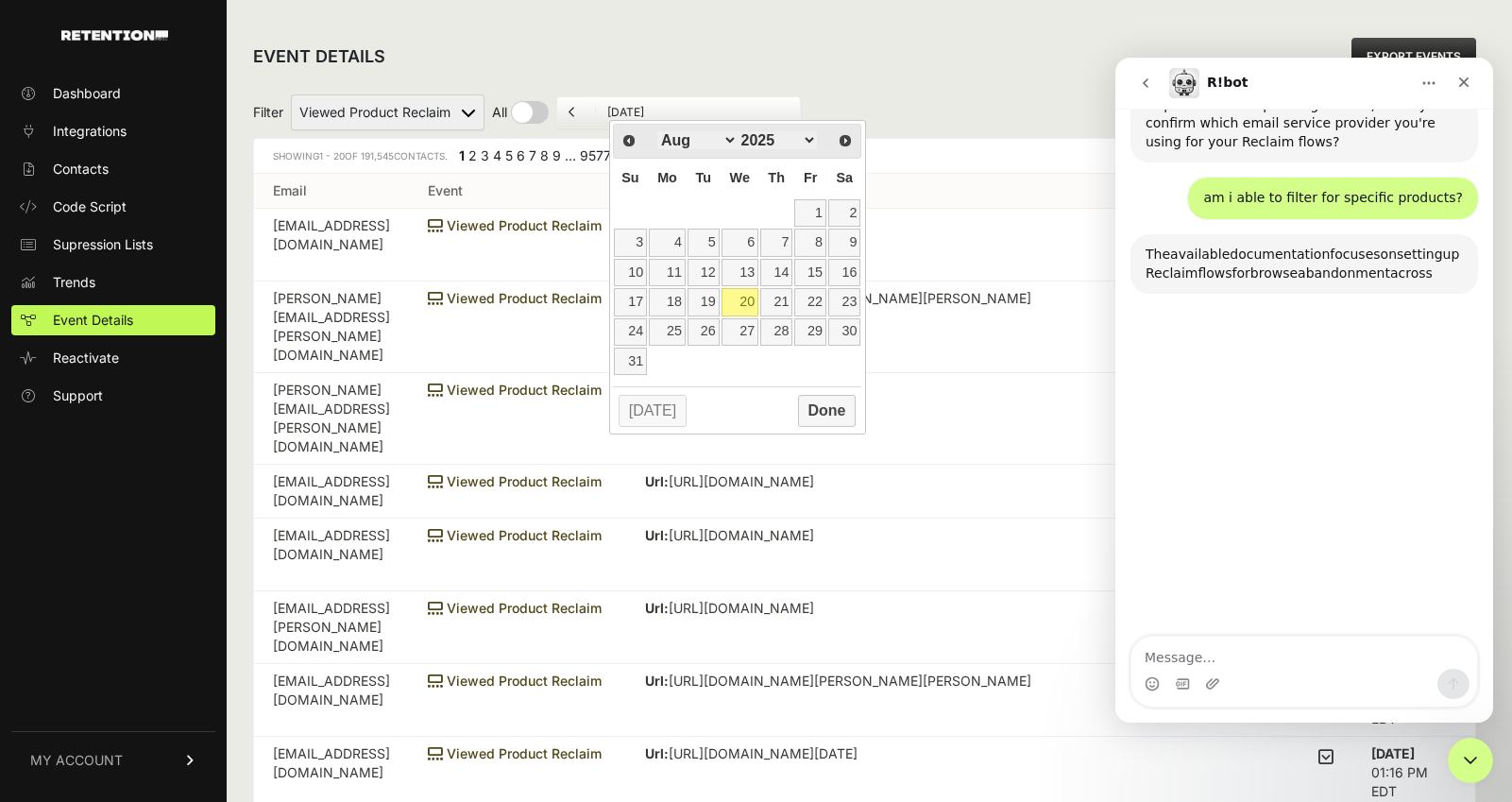
scroll to position [1042, 0]
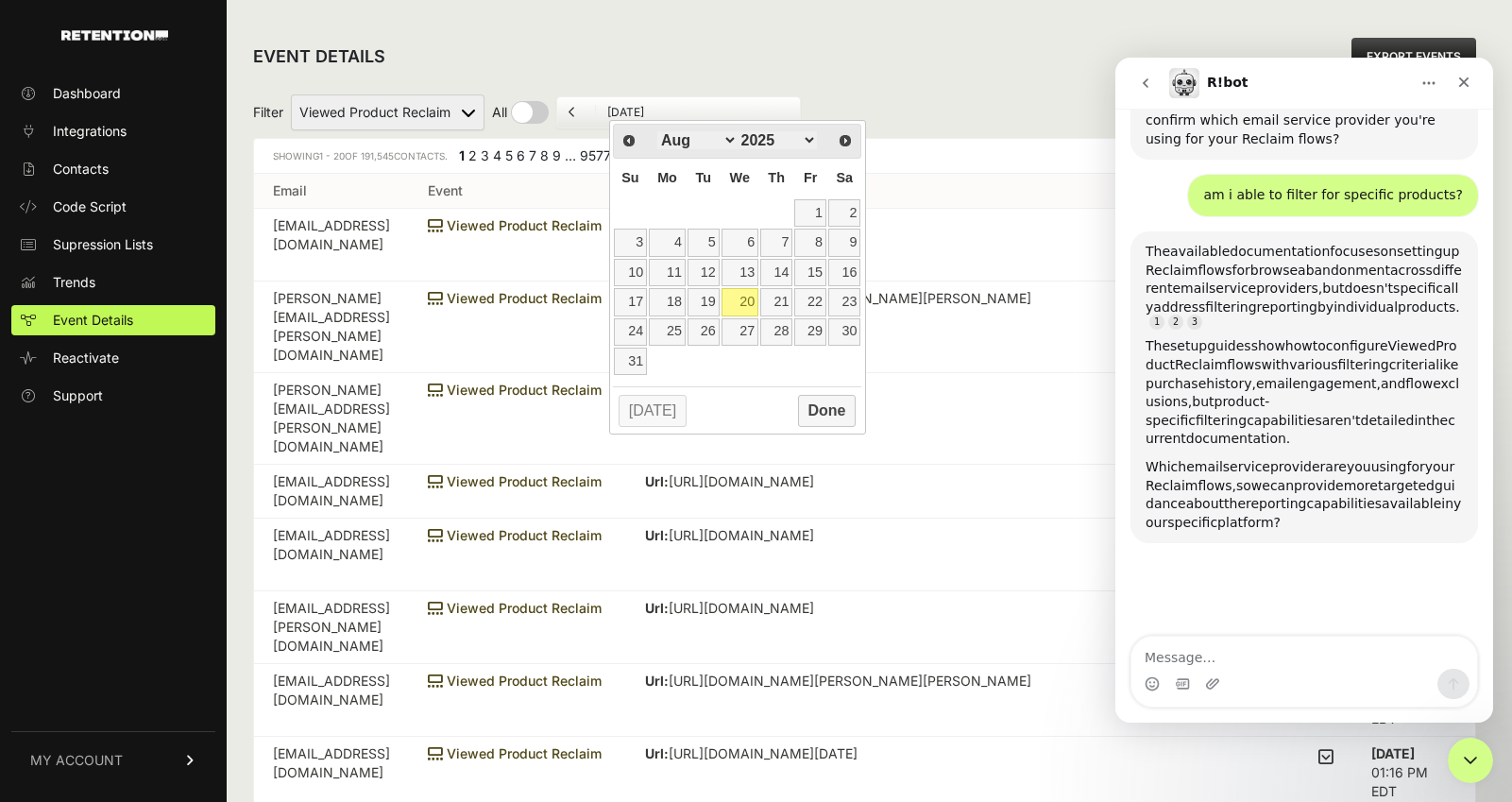
click at [538, 118] on input "checkbox" at bounding box center [520, 112] width 56 height 23
checkbox input "true"
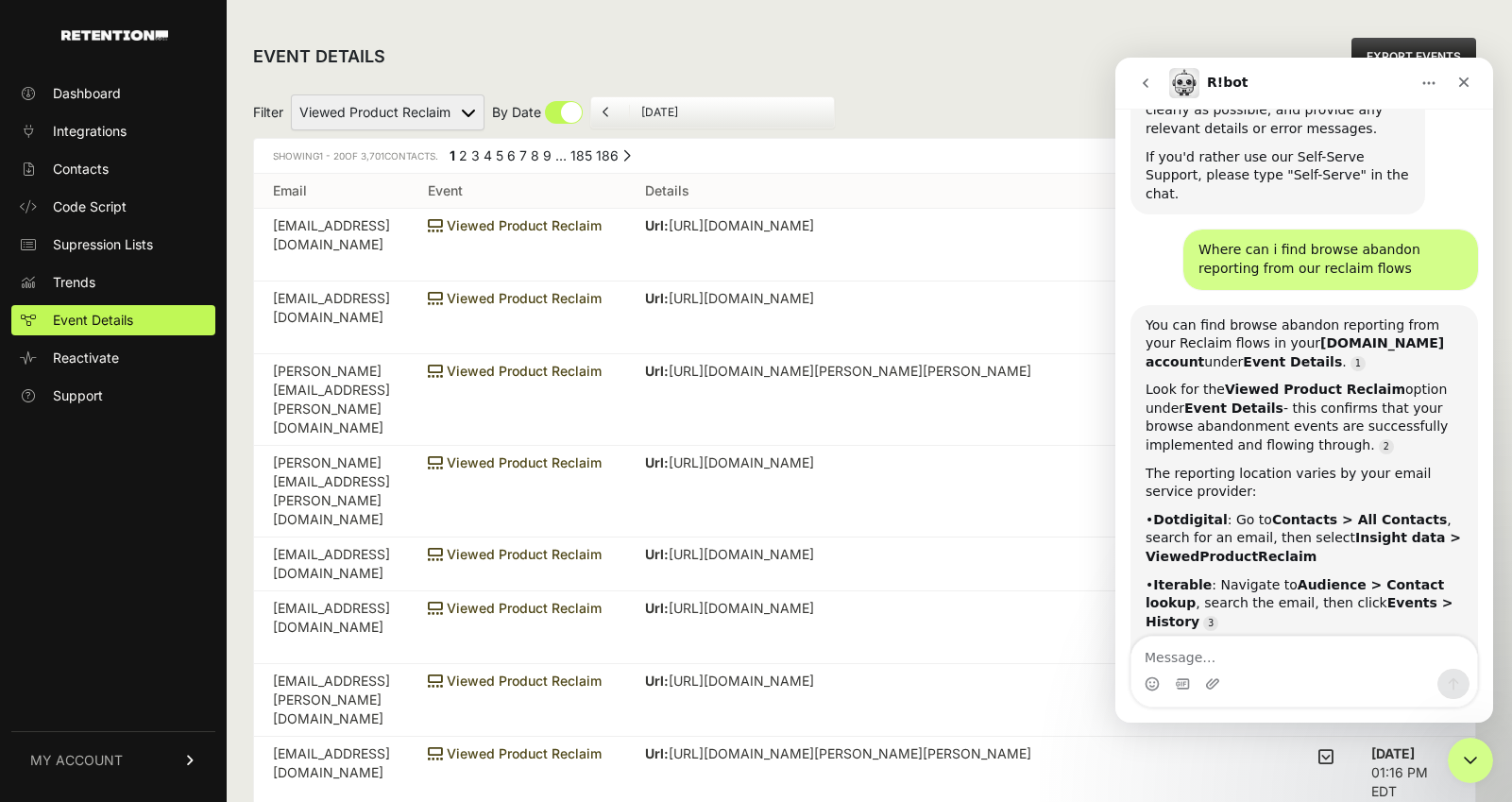
click at [672, 111] on input "[DATE]" at bounding box center [731, 112] width 181 height 15
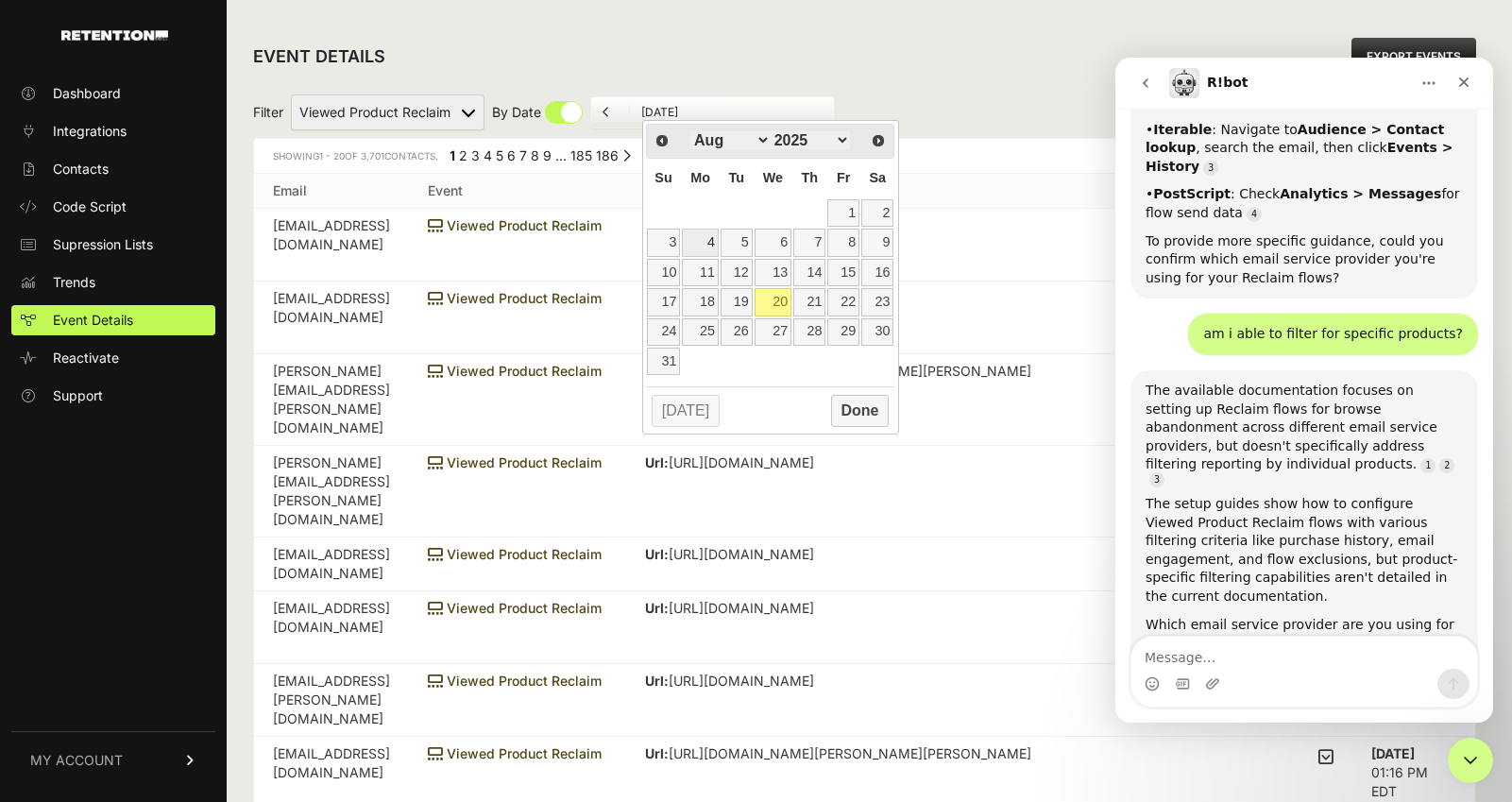
scroll to position [925, 0]
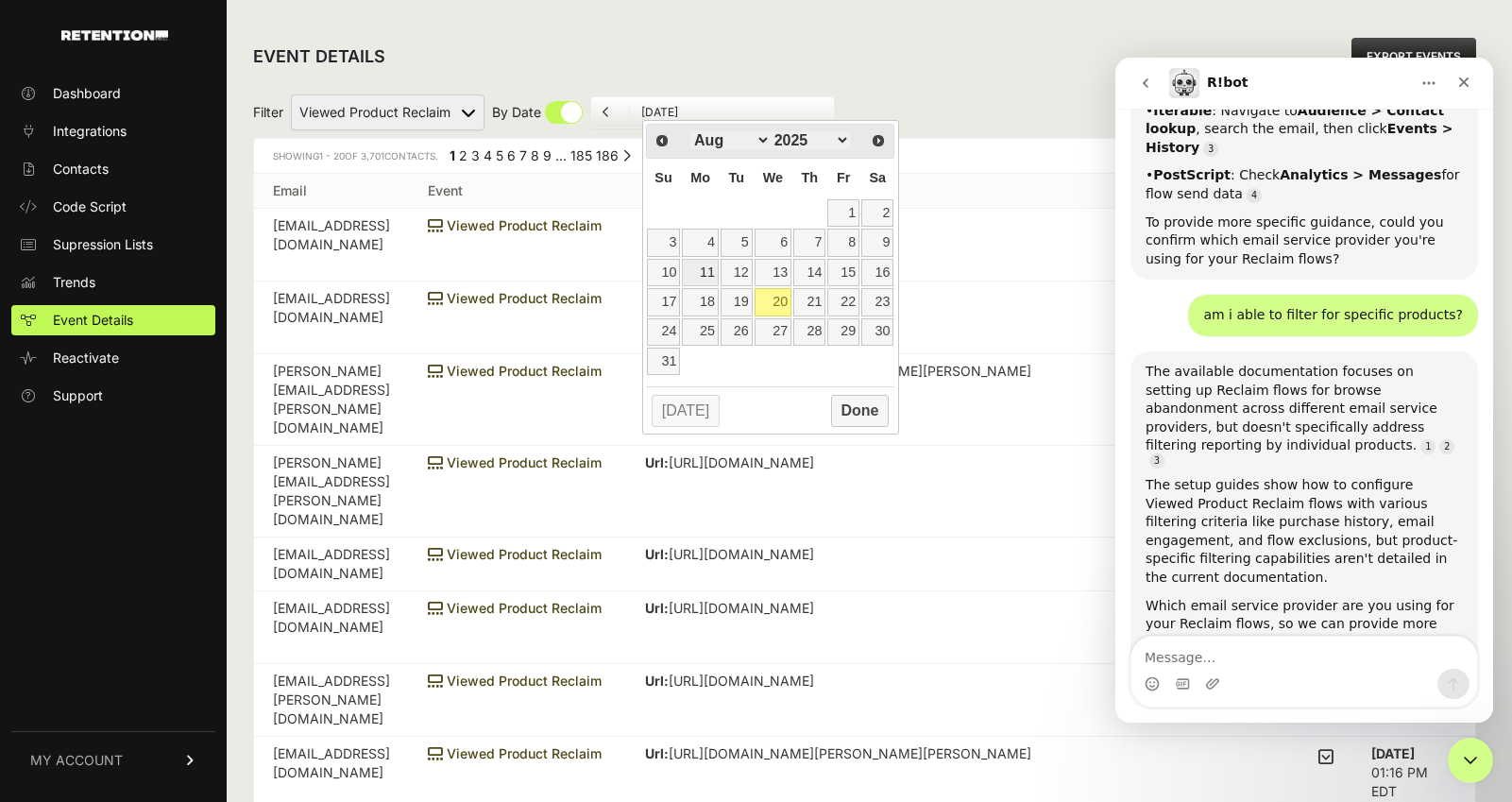
click at [691, 281] on link "11" at bounding box center [700, 273] width 37 height 28
type input "08/11/2025"
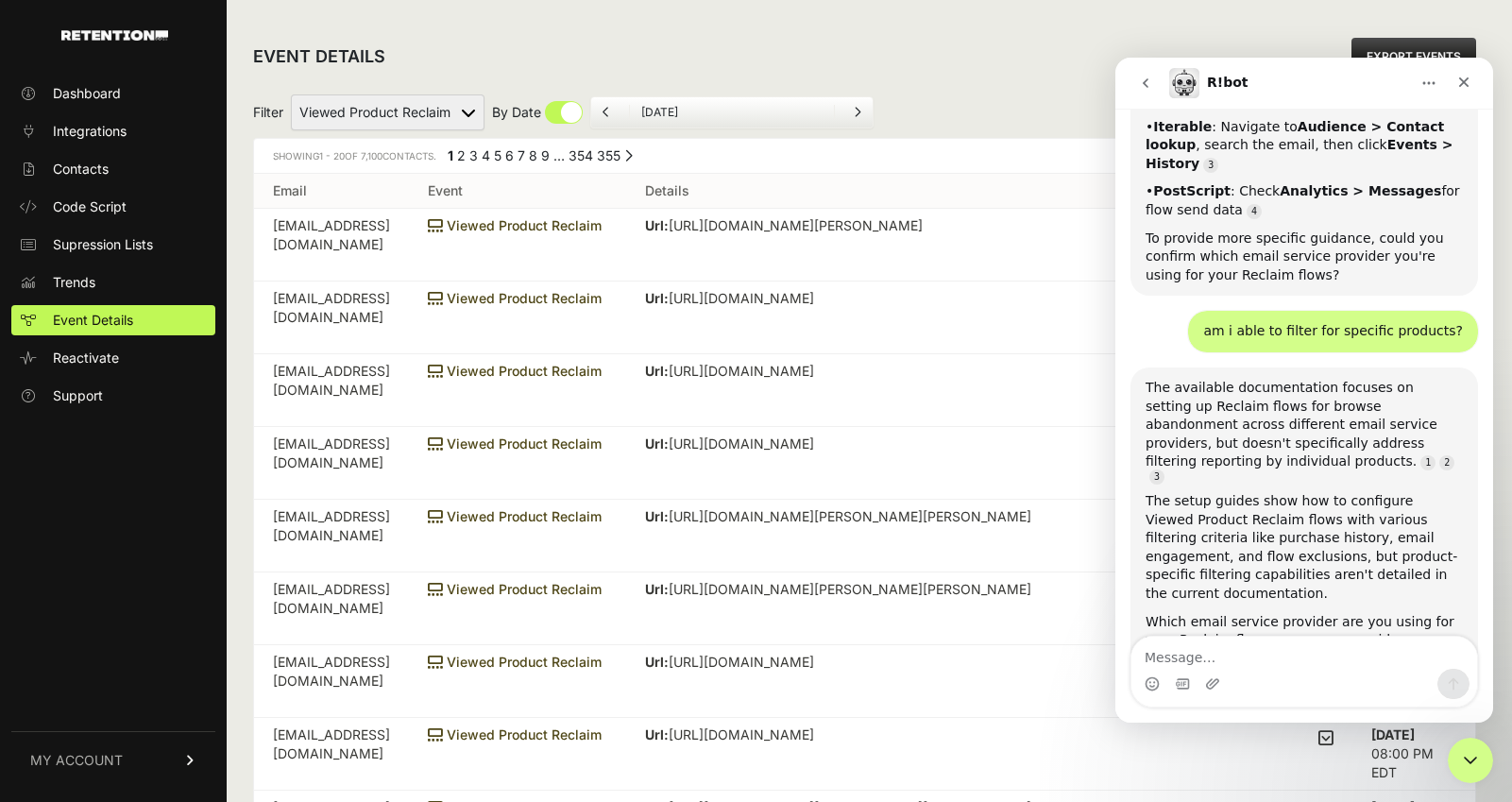
scroll to position [925, 0]
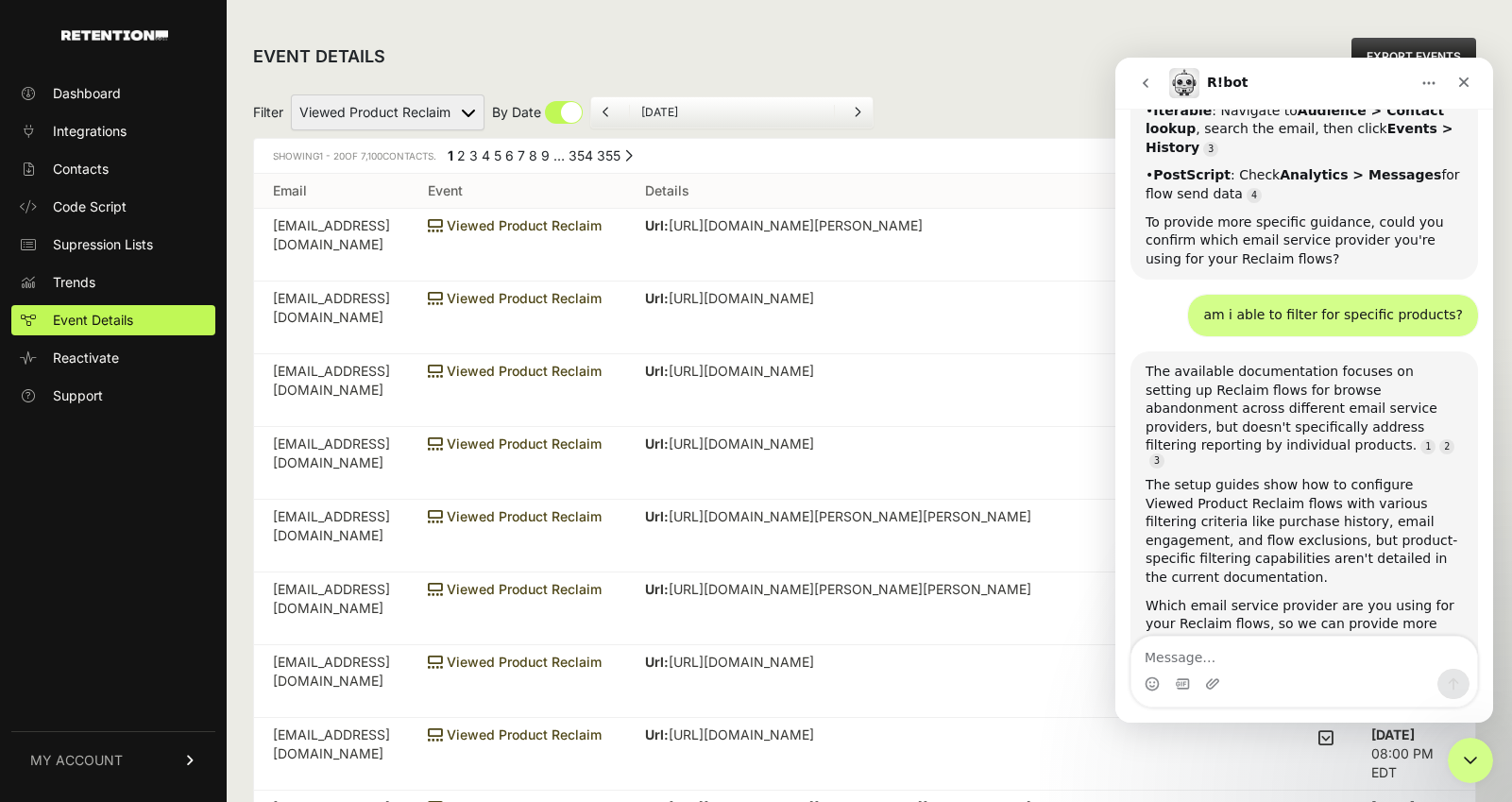
click at [914, 67] on div "EVENT DETAILS EXPORT EVENTS" at bounding box center [864, 57] width 1223 height 60
click at [1217, 643] on textarea "Message…" at bounding box center [1304, 652] width 346 height 32
type textarea "can i do it by date range?"
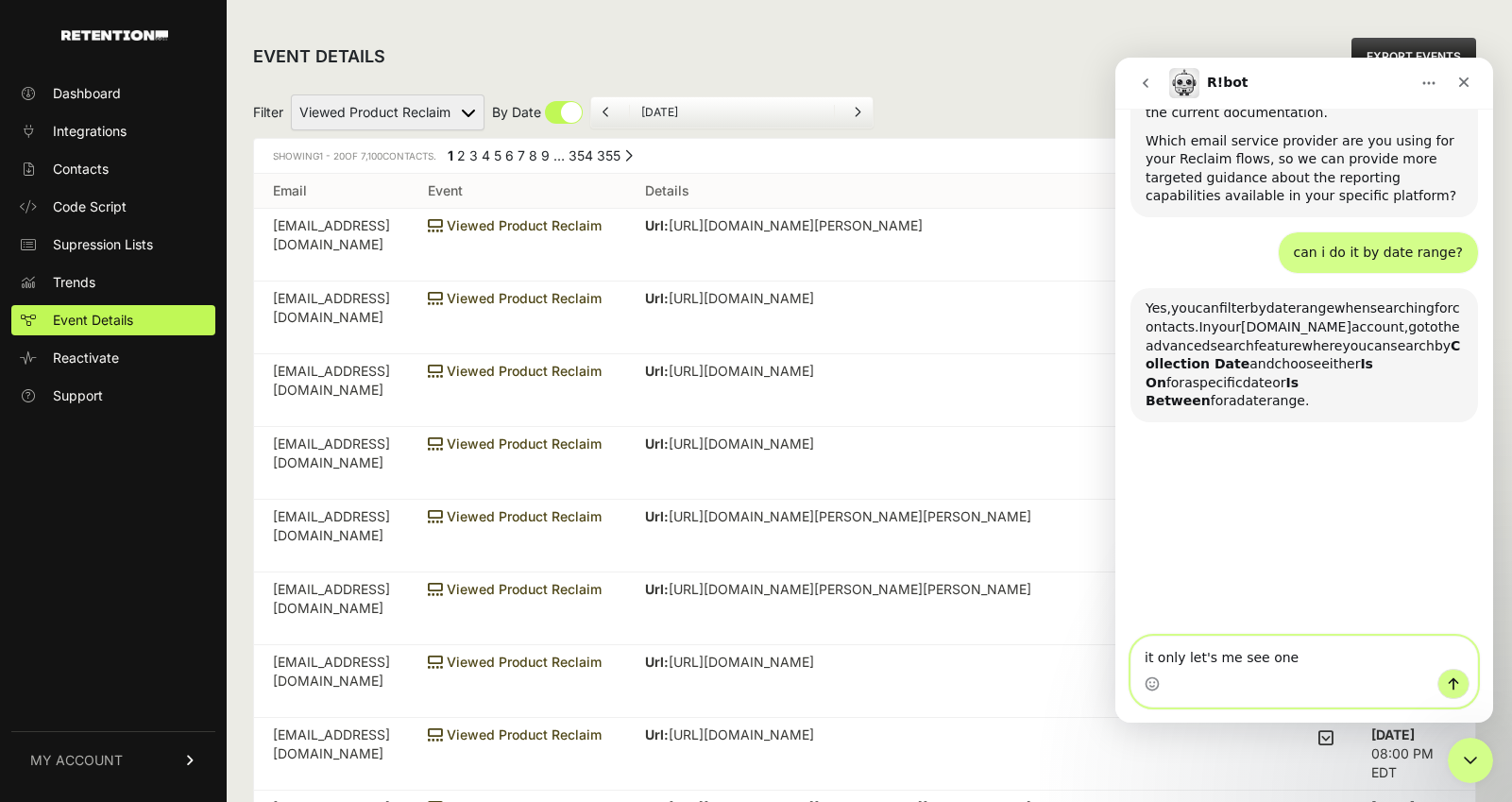
scroll to position [1433, 0]
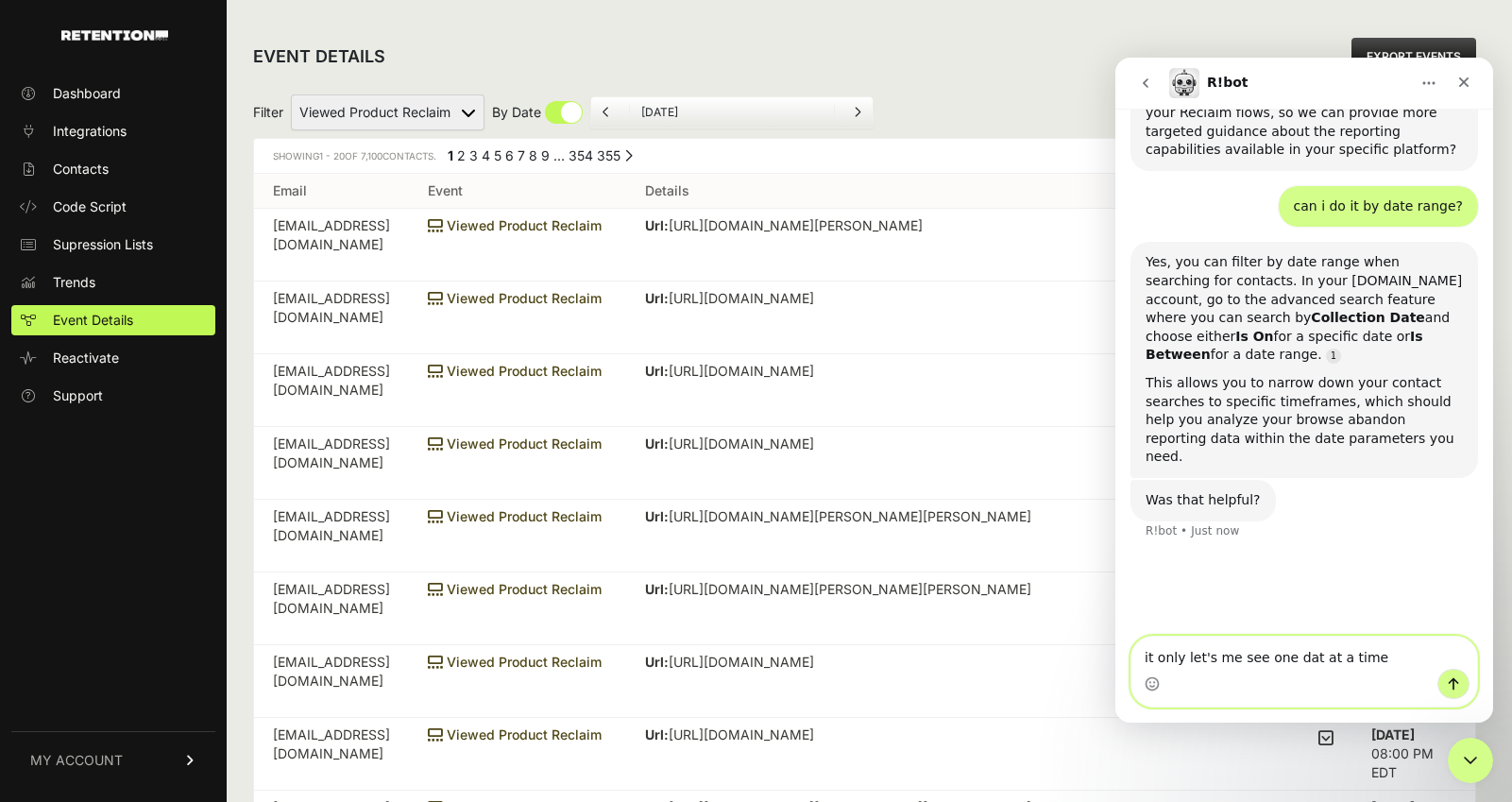
type textarea "it only let's me see one dat at a time"
click at [540, 131] on div "Filter Active on Site Reclaim Added to Cart Reclaim Checkout Started Reclaim Re…" at bounding box center [864, 112] width 1223 height 51
click at [565, 115] on input "checkbox" at bounding box center [538, 112] width 91 height 23
checkbox input "false"
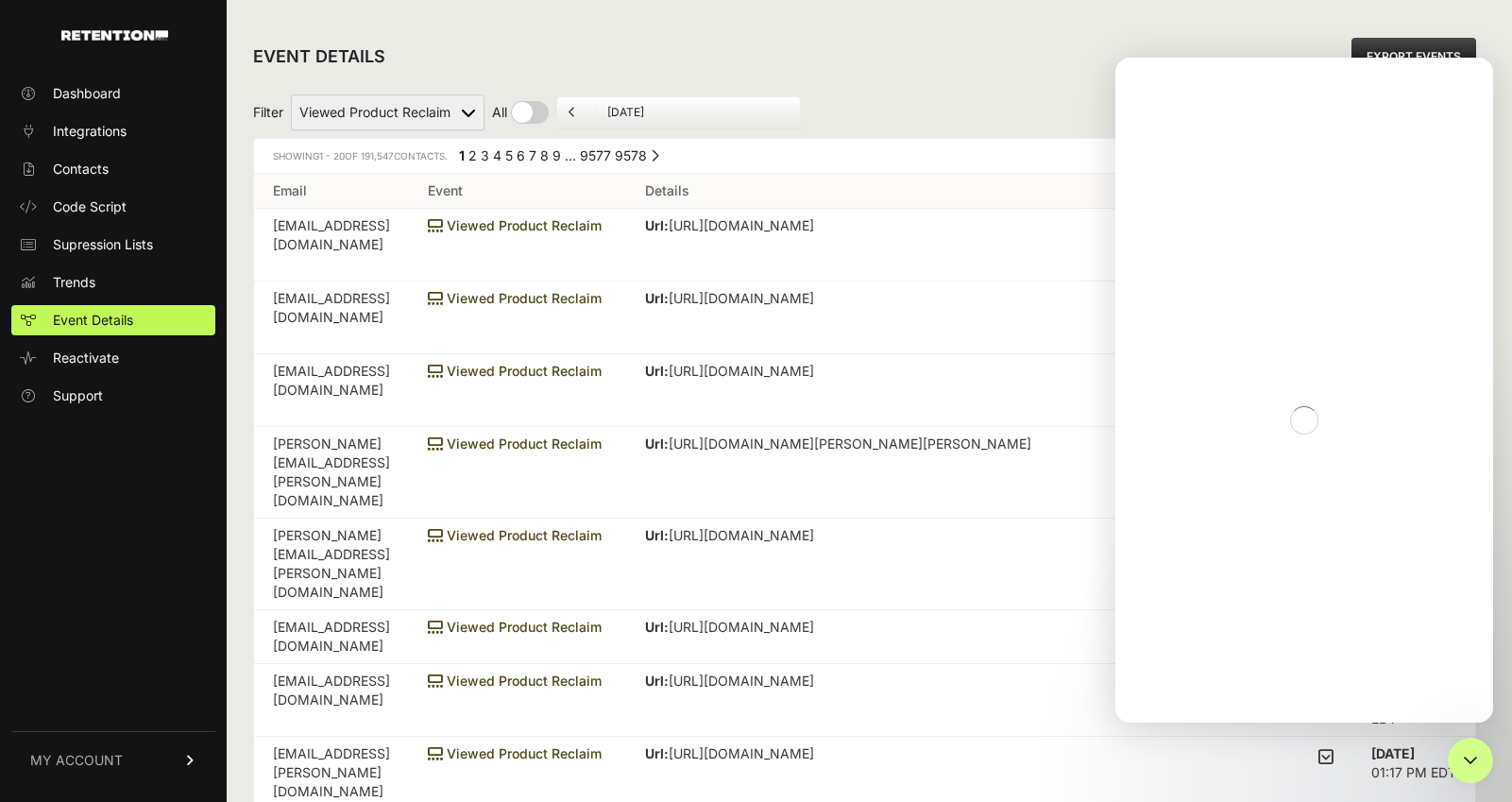
click at [606, 118] on li "August 20, 2025" at bounding box center [697, 112] width 205 height 15
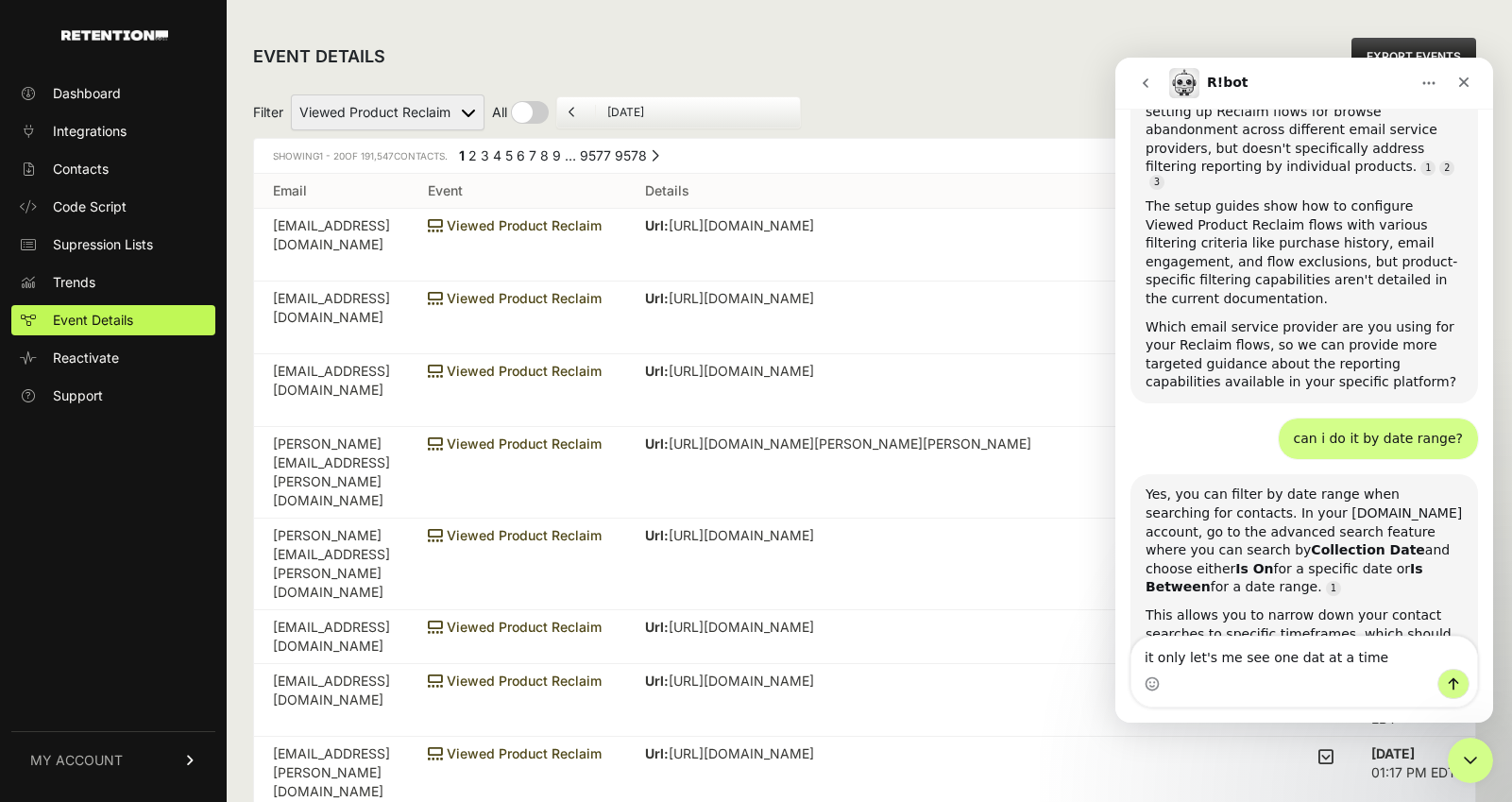
scroll to position [1238, 0]
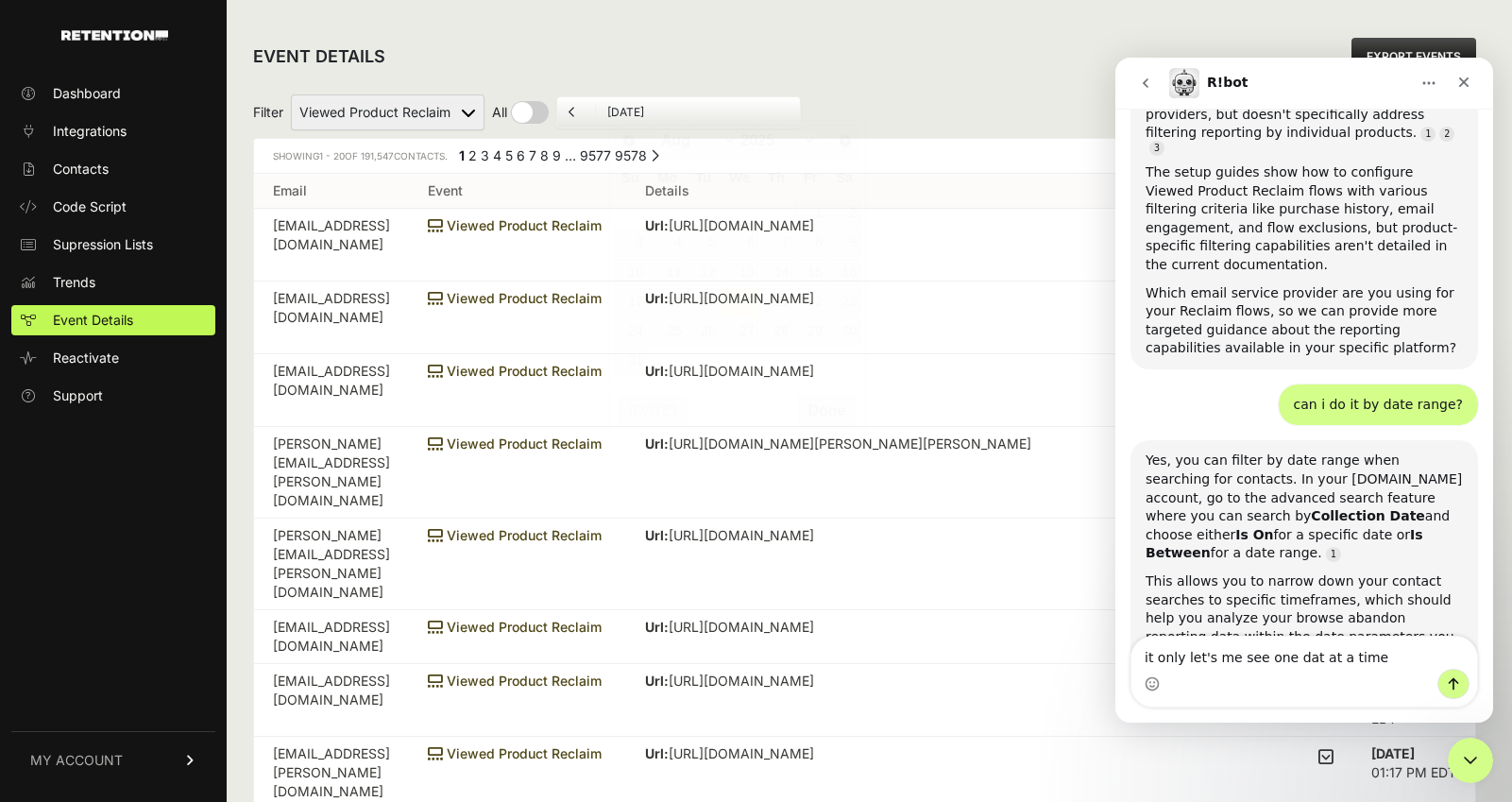
click at [630, 112] on input "August 20, 2025" at bounding box center [698, 112] width 181 height 15
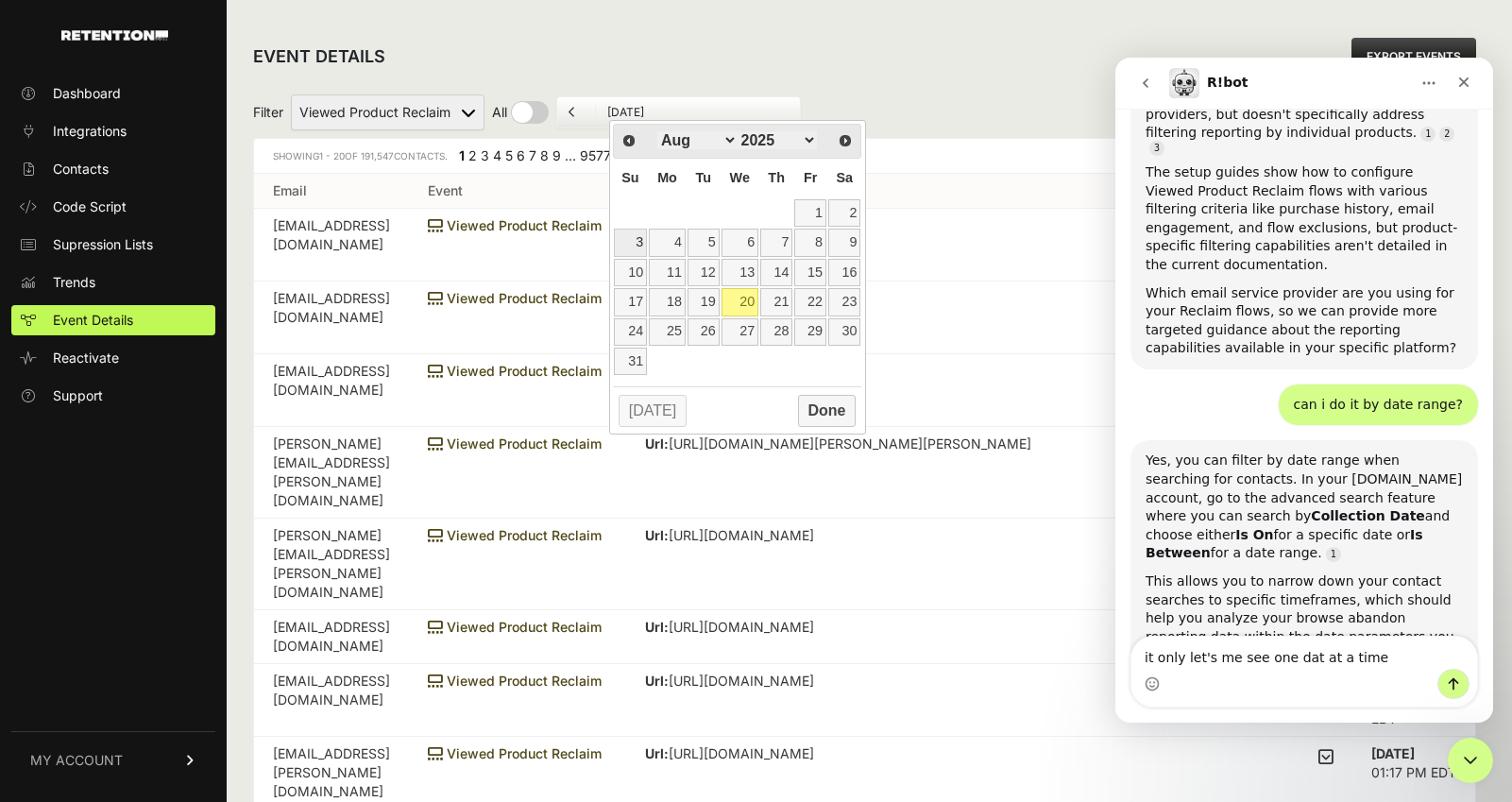
click at [644, 247] on link "3" at bounding box center [630, 243] width 33 height 28
type input "08/03/2025"
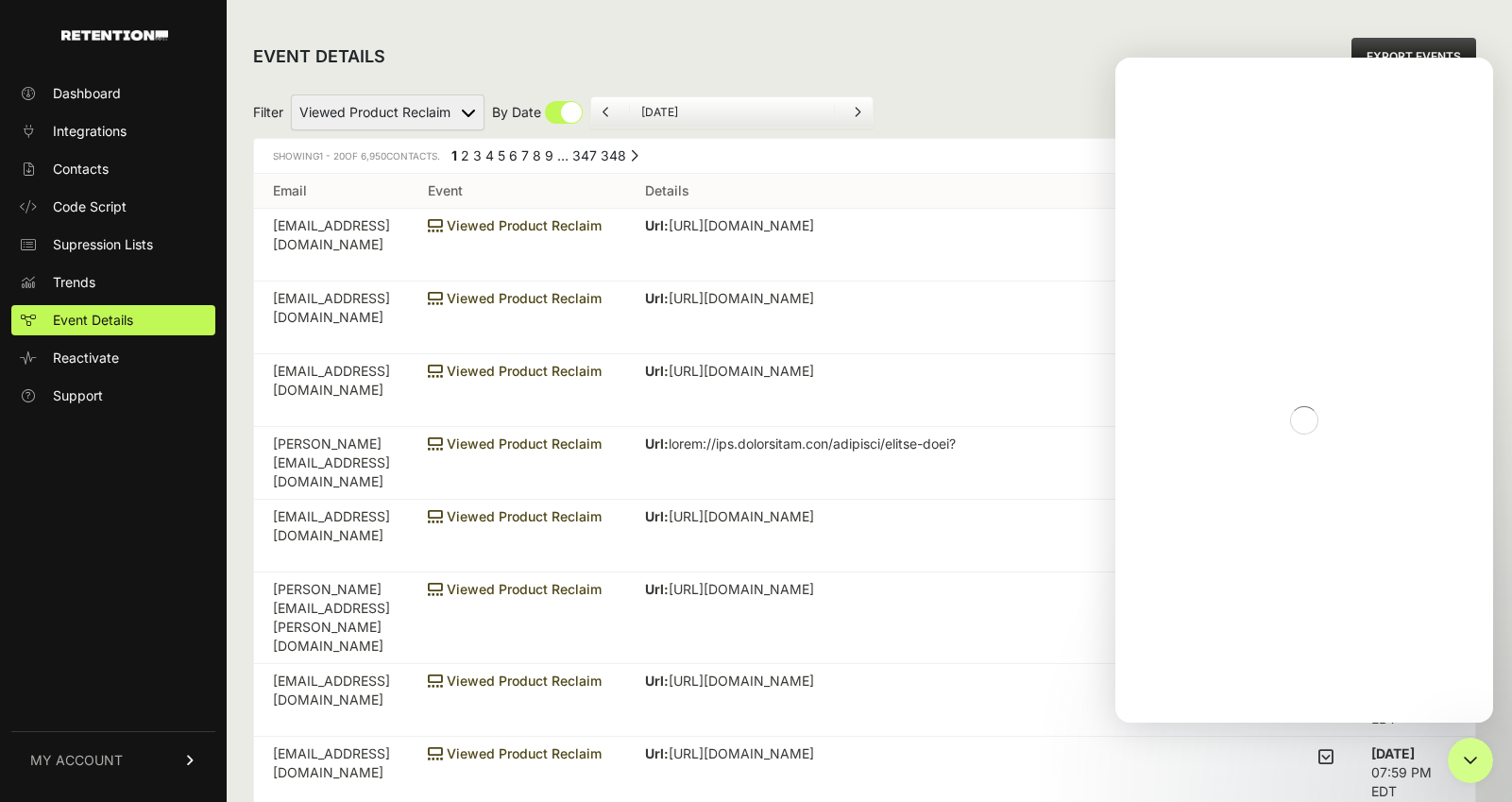
click at [999, 125] on div "Filter Active on Site Reclaim Added to Cart Reclaim Checkout Started Reclaim Re…" at bounding box center [864, 112] width 1223 height 51
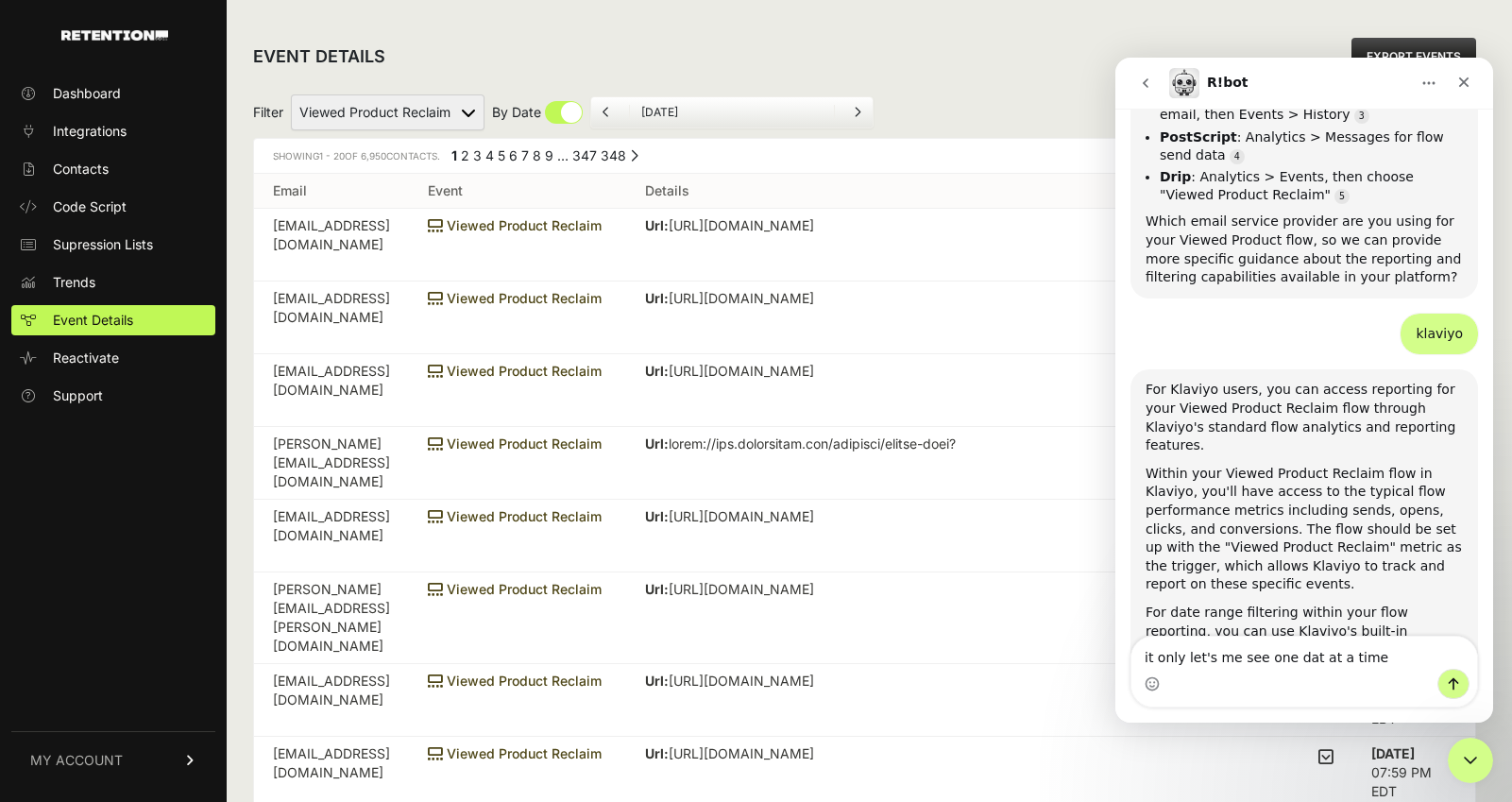
scroll to position [2828, 0]
click at [1331, 660] on textarea "it only let's me see one dat at a time" at bounding box center [1304, 652] width 346 height 32
click at [1381, 657] on textarea "it only let's me see one dat at a time" at bounding box center [1304, 652] width 346 height 32
type textarea "klaviyo doesn't give me URL"
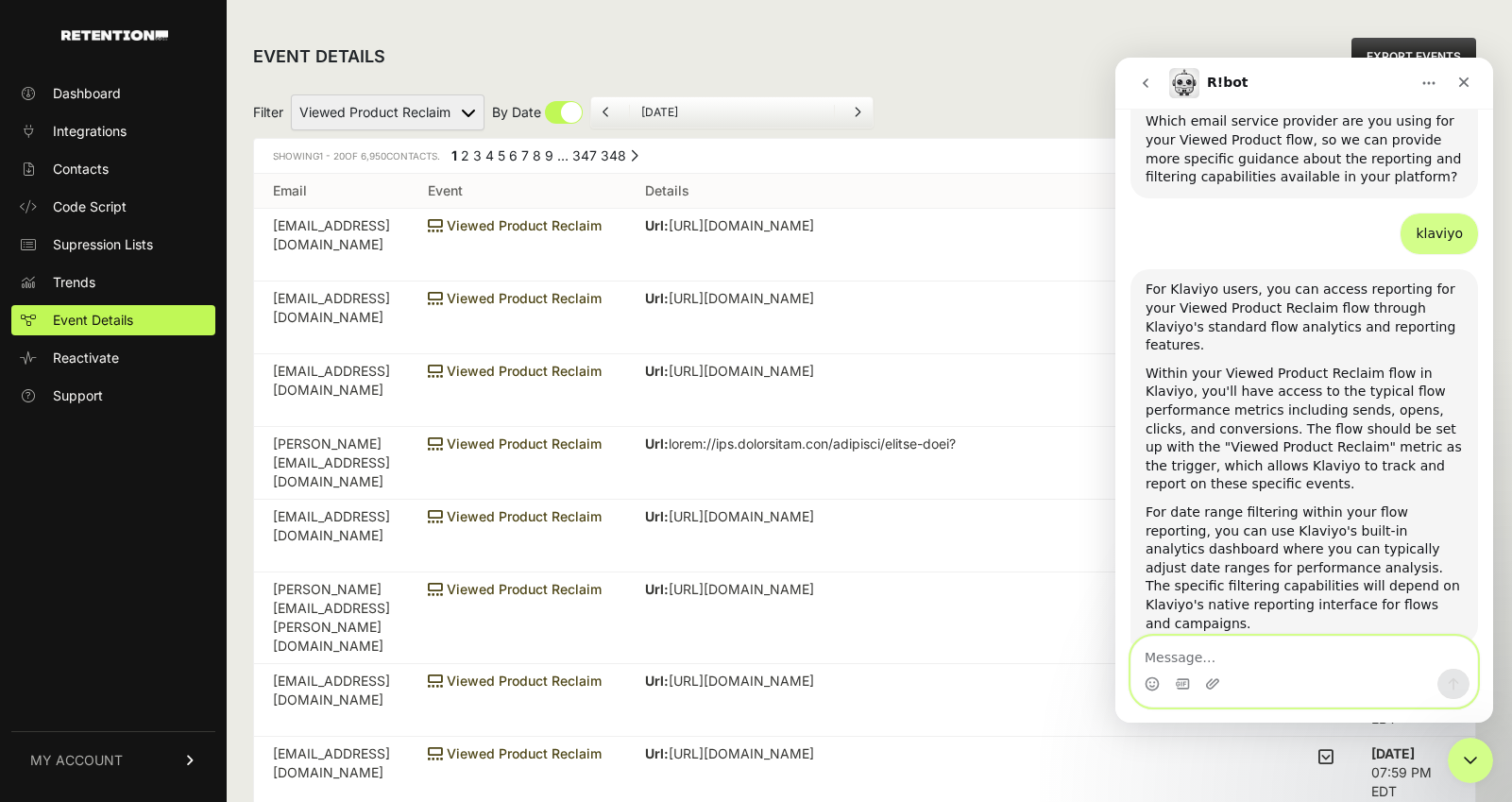
scroll to position [2945, 0]
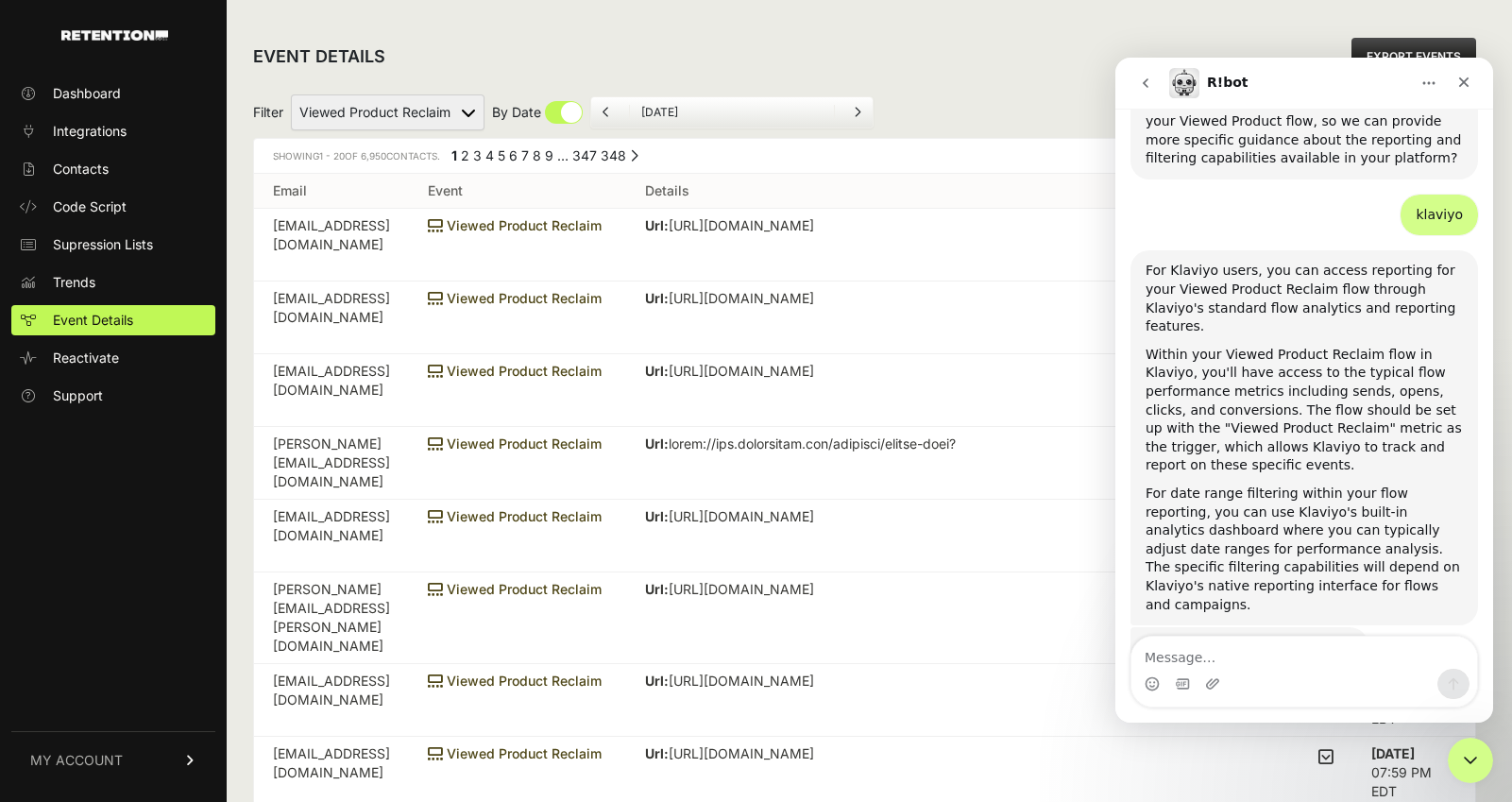
click at [575, 131] on div "Filter Active on Site Reclaim Added to Cart Reclaim Checkout Started Reclaim Re…" at bounding box center [864, 112] width 1223 height 51
click at [563, 114] on input "checkbox" at bounding box center [538, 112] width 91 height 23
checkbox input "false"
click at [1432, 83] on icon "Home" at bounding box center [1429, 82] width 15 height 15
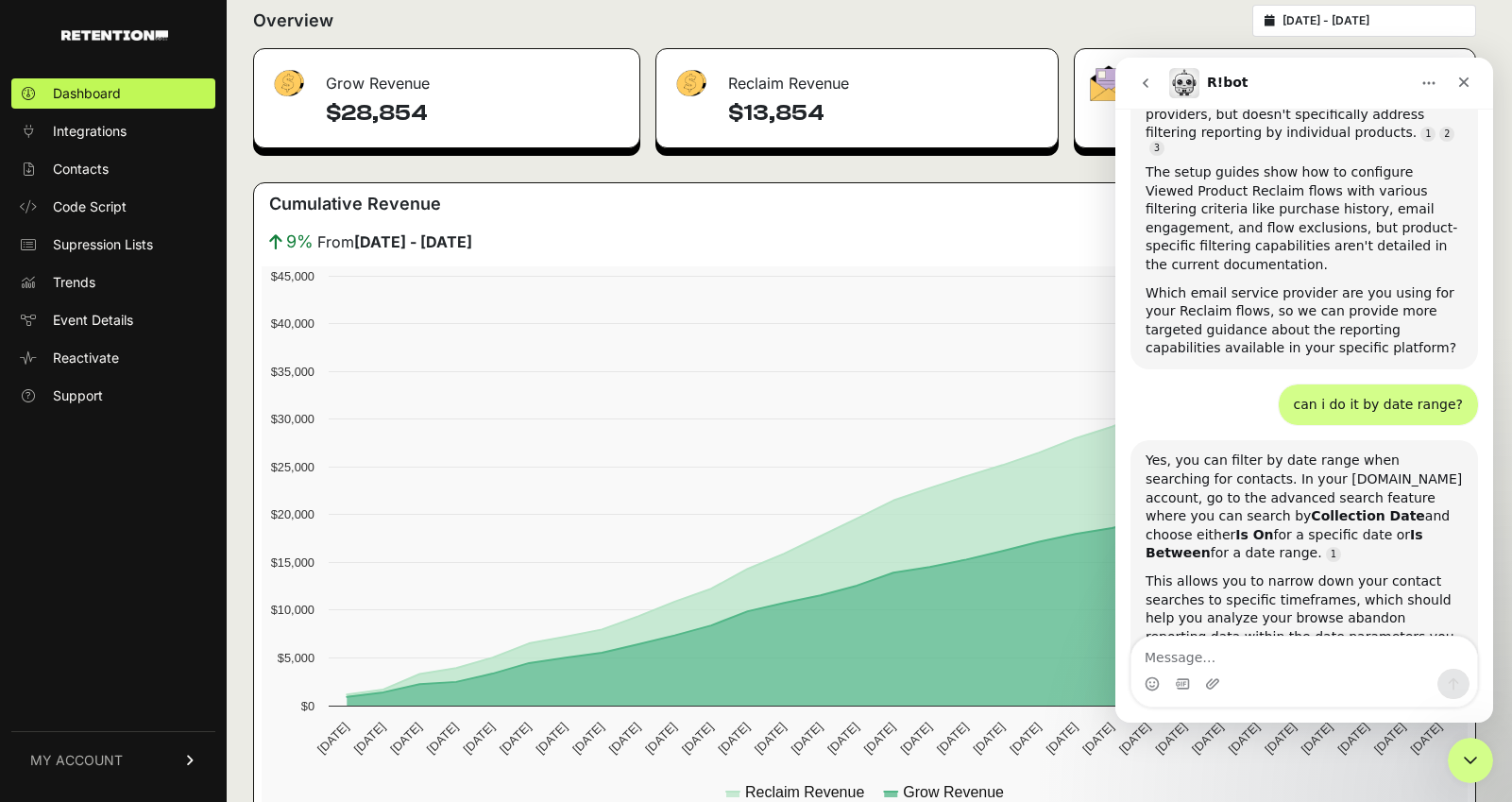
scroll to position [252, 0]
click at [1377, 20] on input "[DATE] - [DATE]" at bounding box center [1372, 19] width 181 height 15
click at [1227, 655] on textarea "Message…" at bounding box center [1304, 652] width 346 height 32
type textarea "where is the advanced search feature"
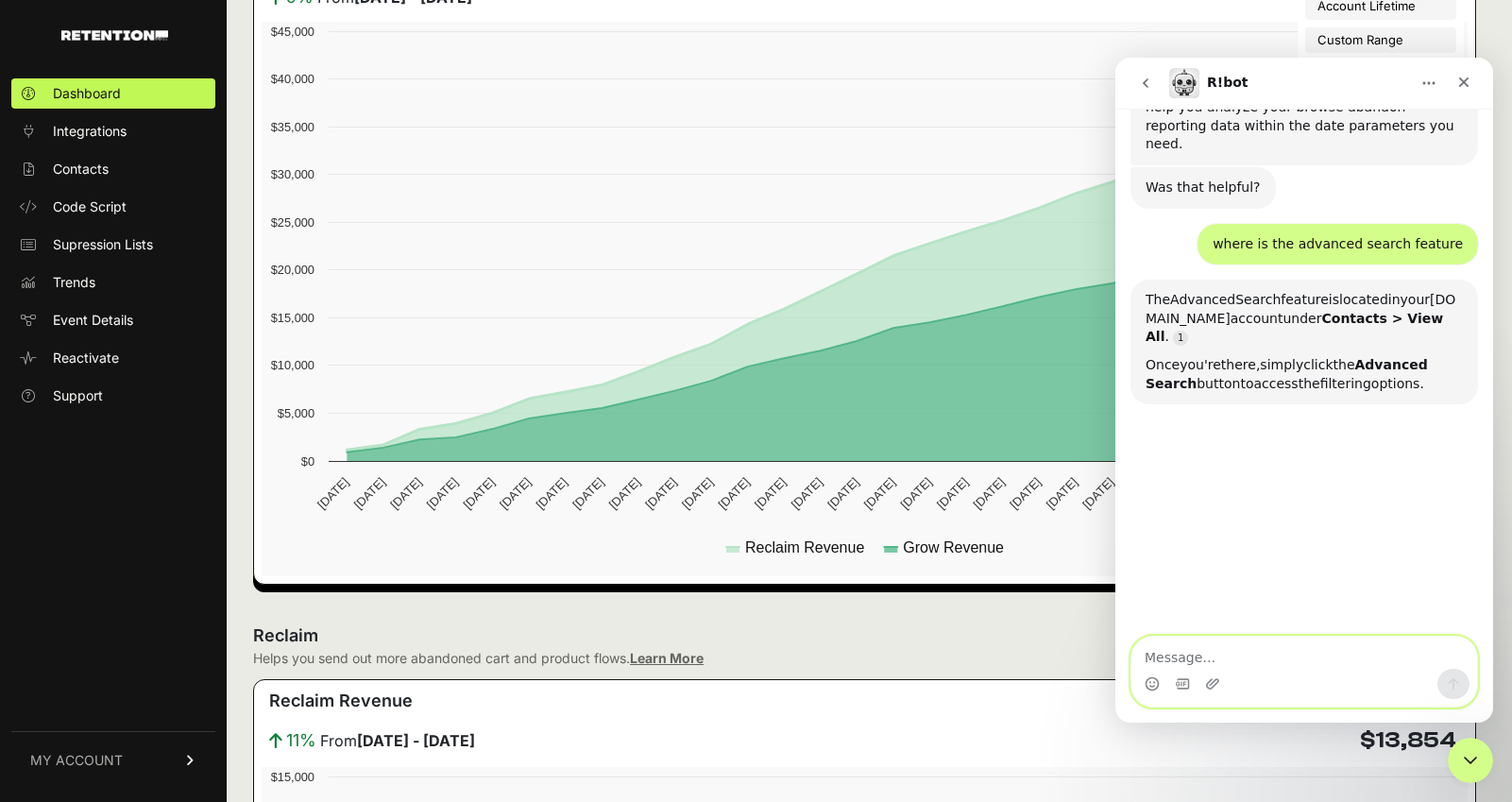
scroll to position [495, 0]
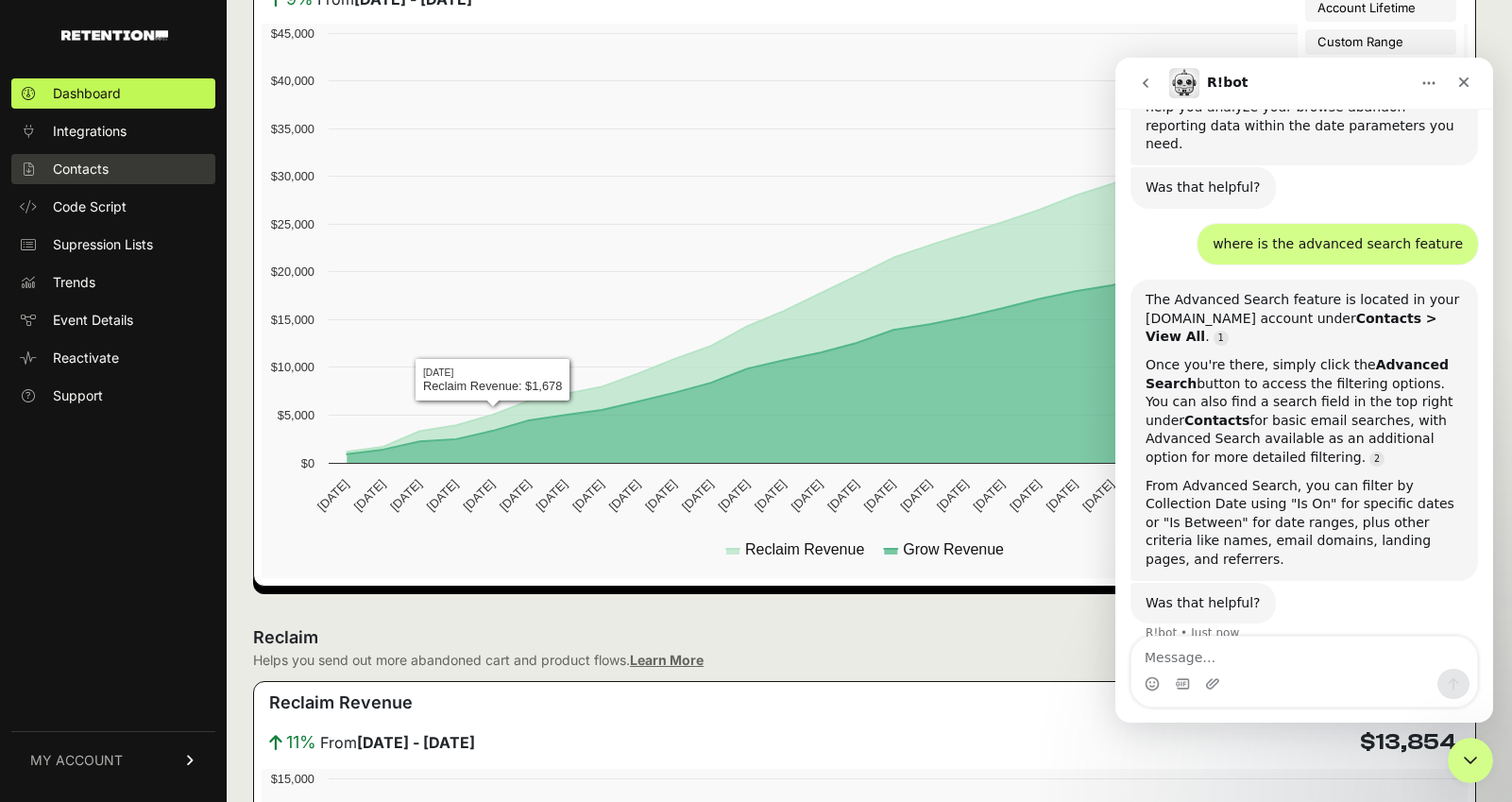
click at [110, 167] on link "Contacts" at bounding box center [113, 169] width 204 height 31
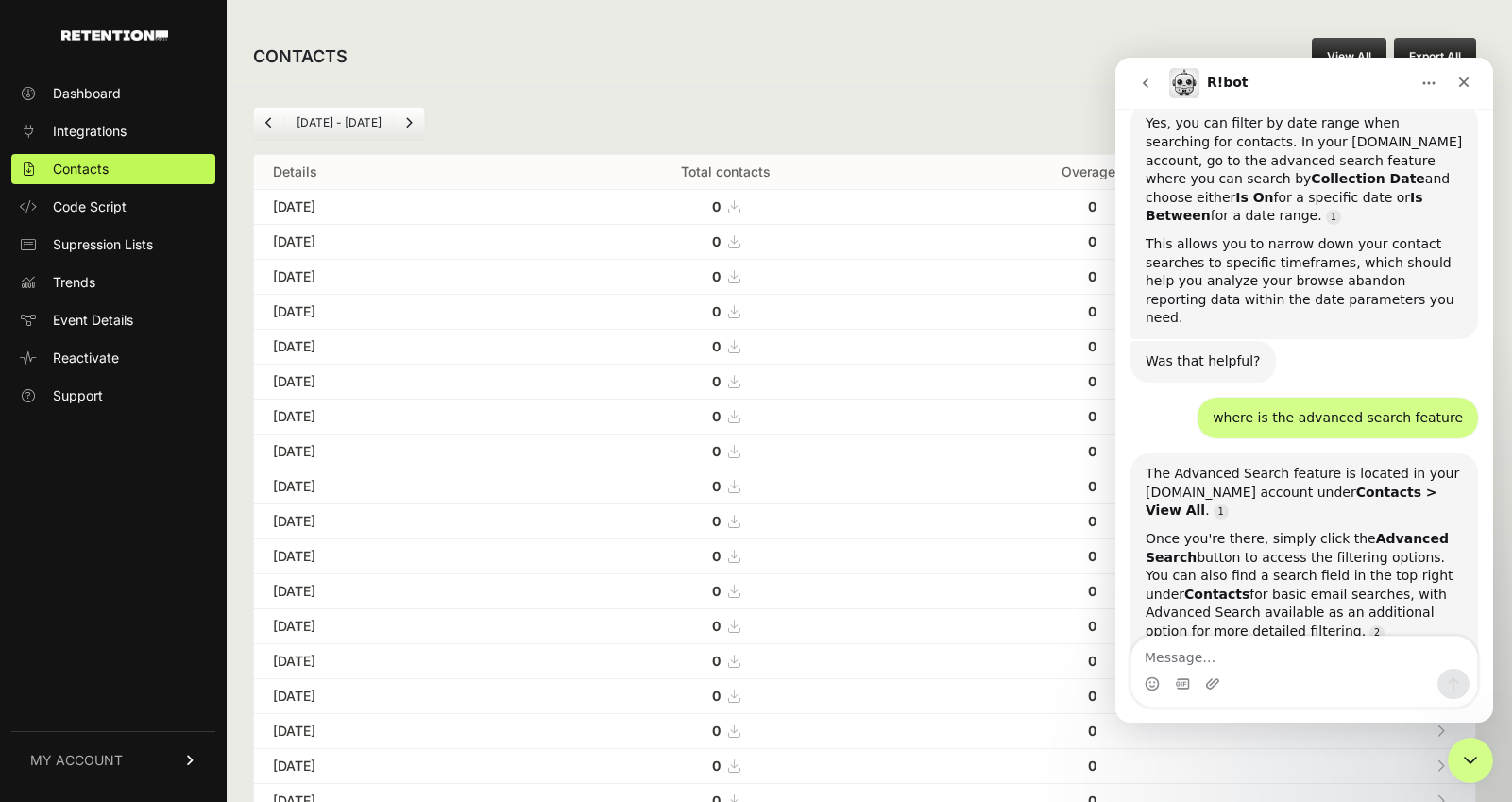
scroll to position [1646, 0]
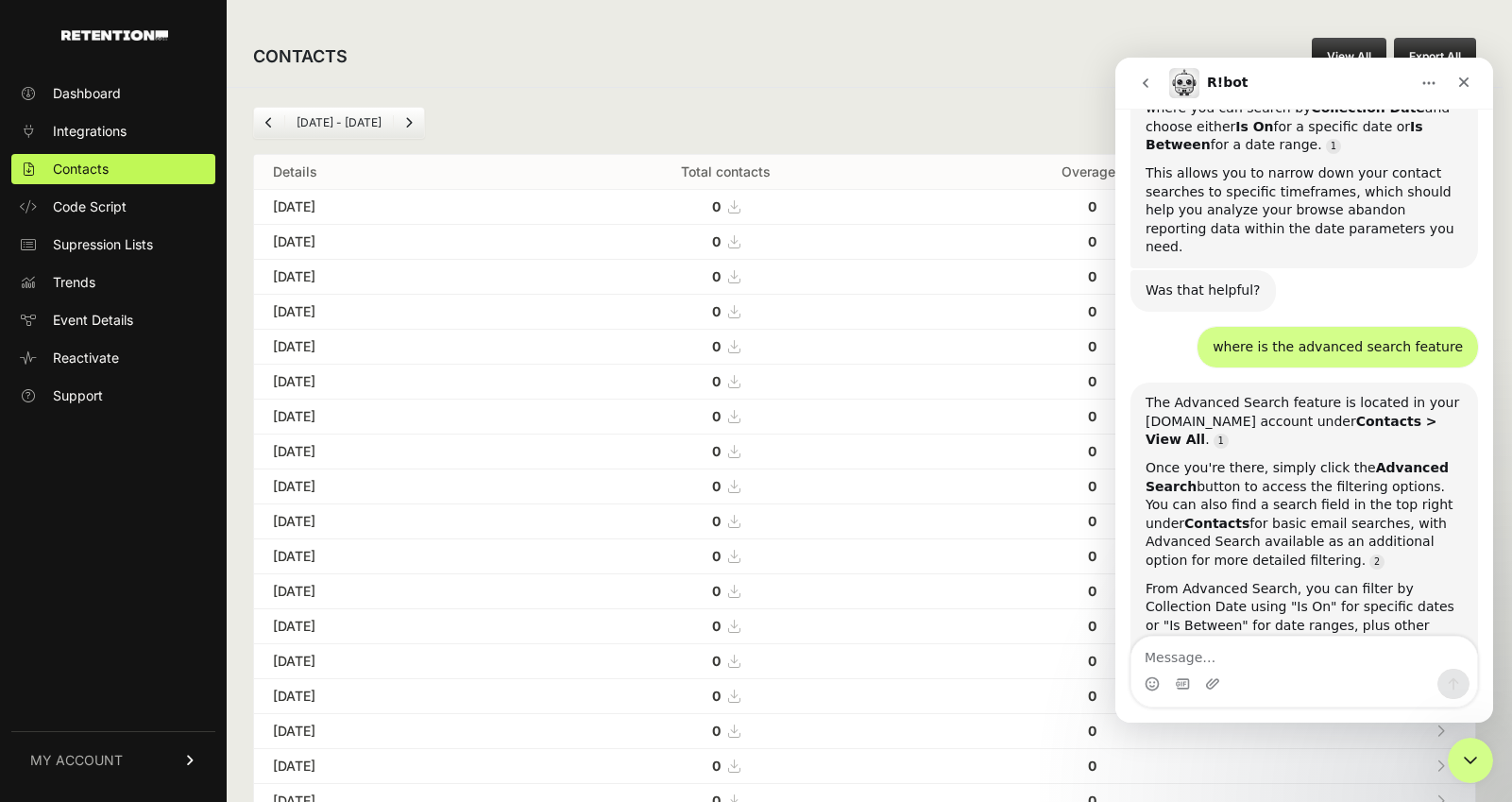
click at [1338, 38] on link "View All" at bounding box center [1349, 57] width 74 height 38
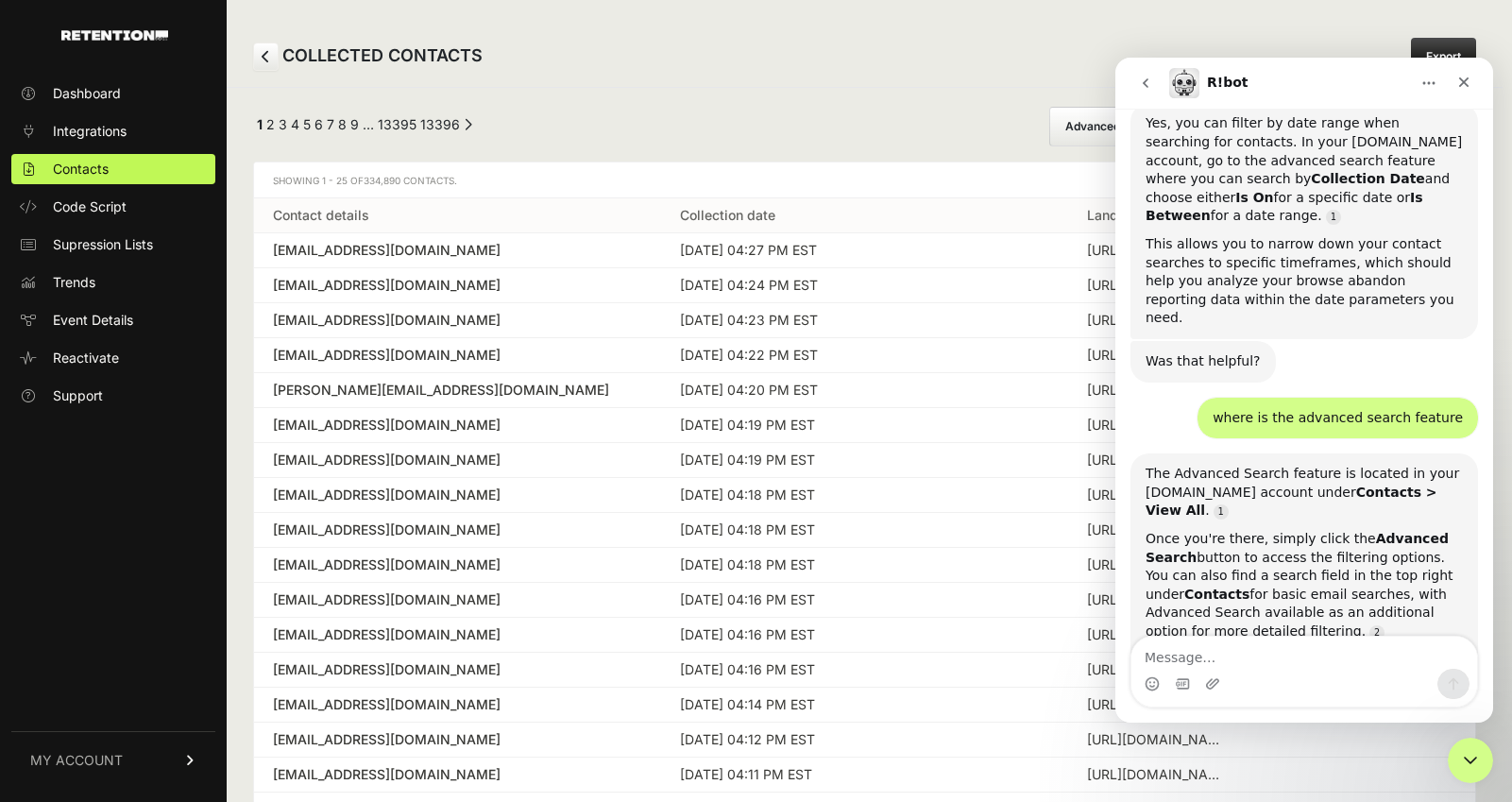
scroll to position [1646, 0]
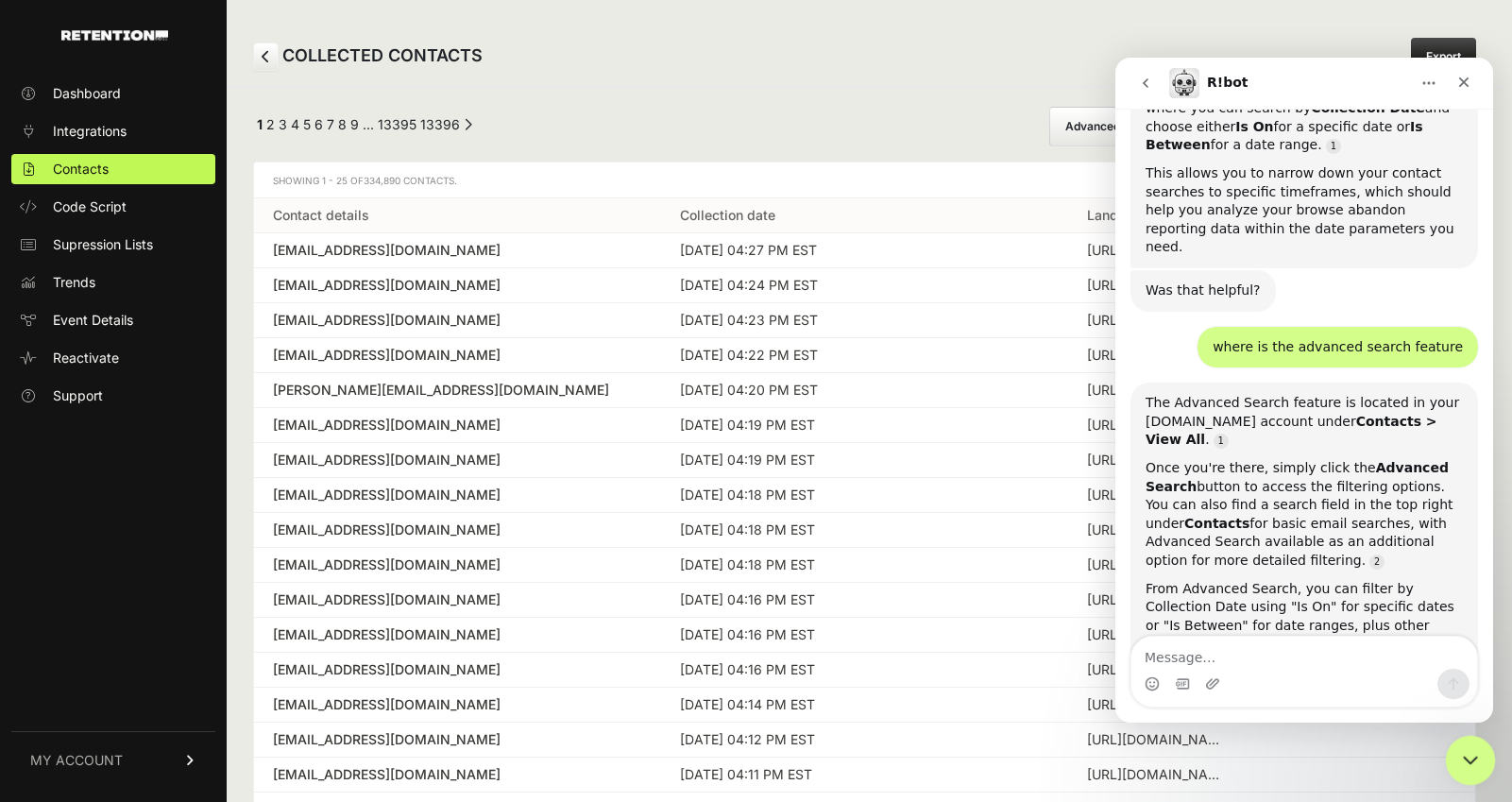
click at [1464, 748] on icon "Close Intercom Messenger" at bounding box center [1467, 757] width 23 height 23
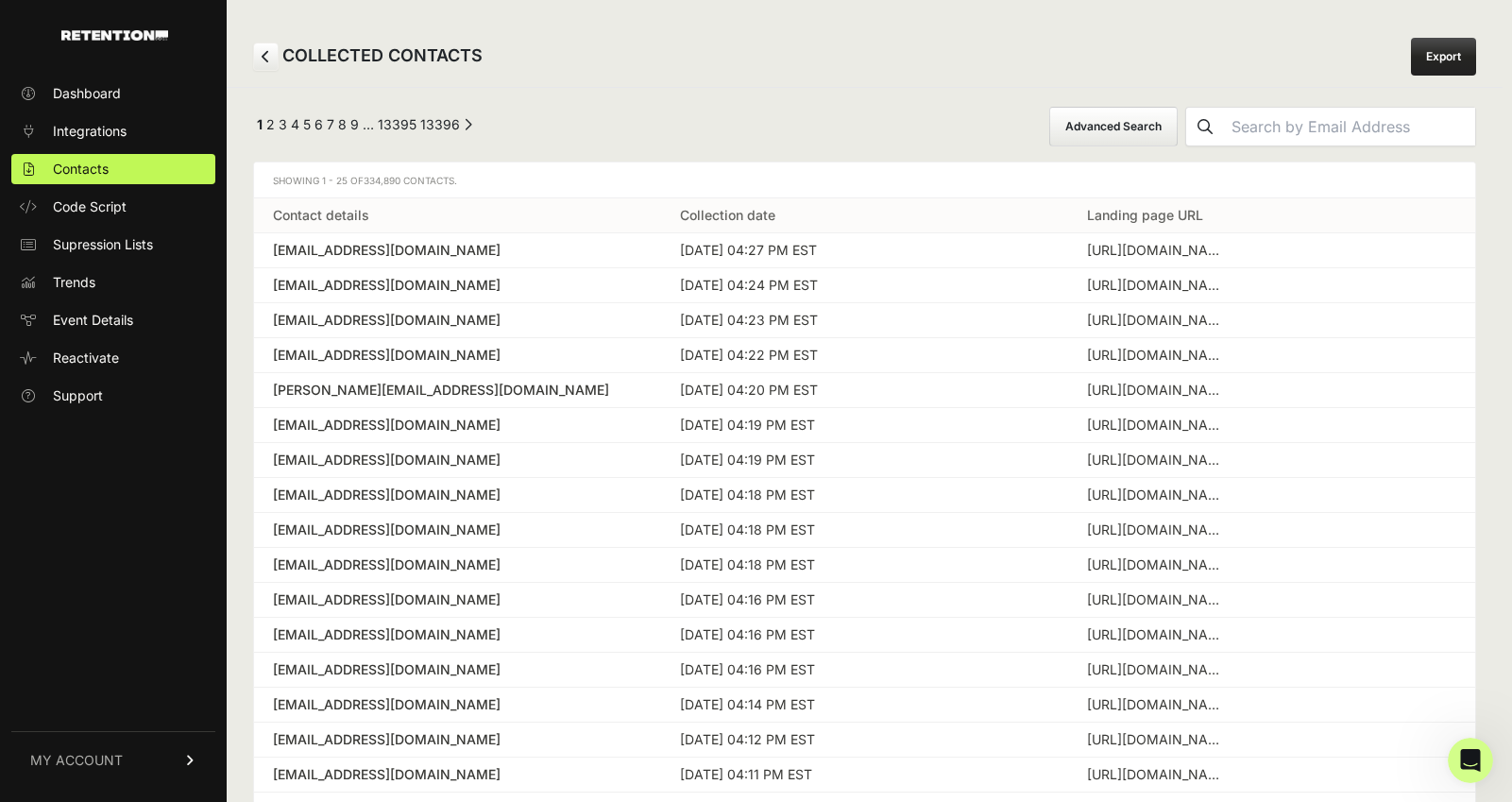
click at [1178, 131] on button "Advanced Search" at bounding box center [1114, 127] width 129 height 40
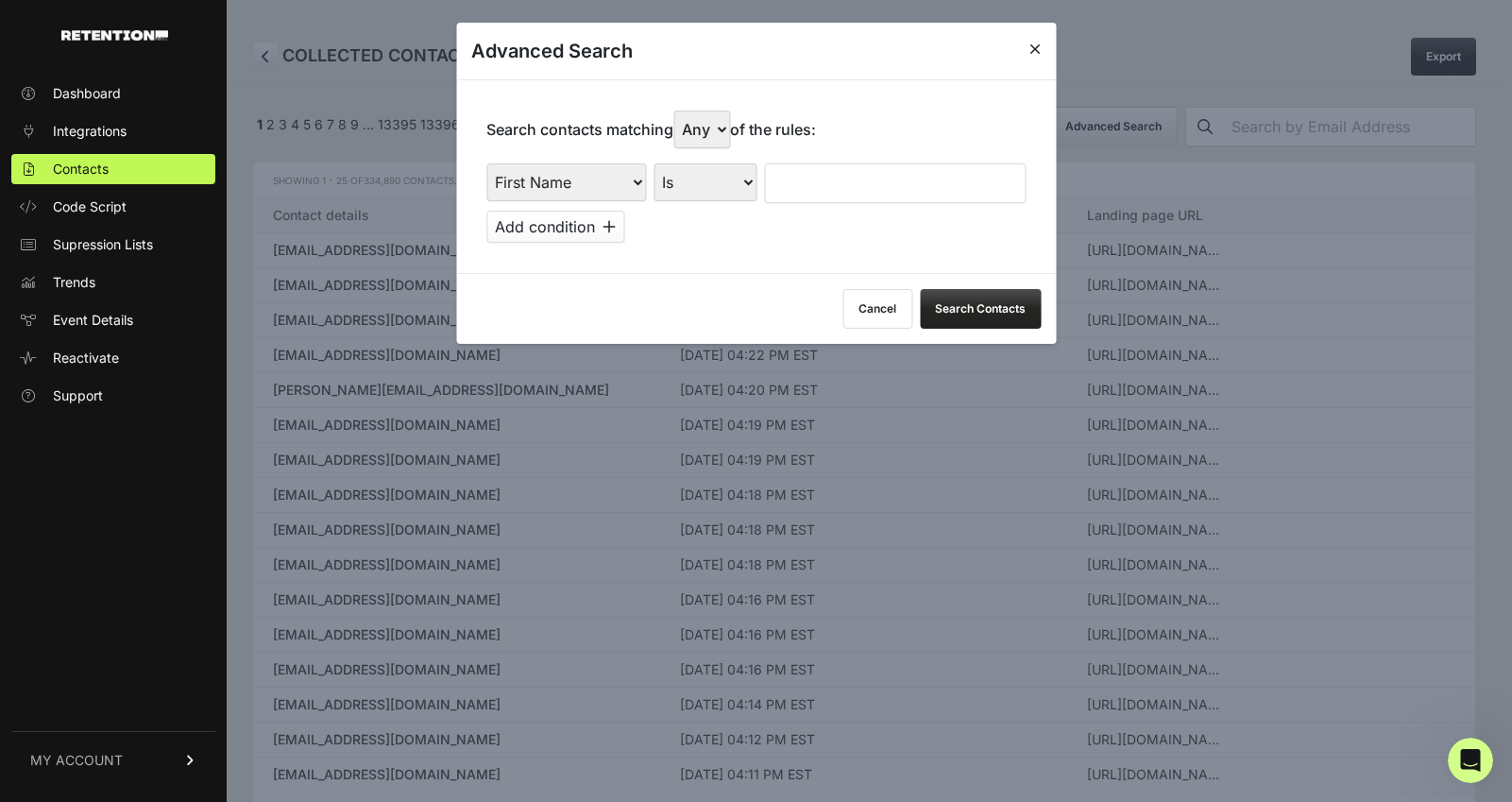
click at [535, 237] on button "Add condition" at bounding box center [555, 227] width 138 height 32
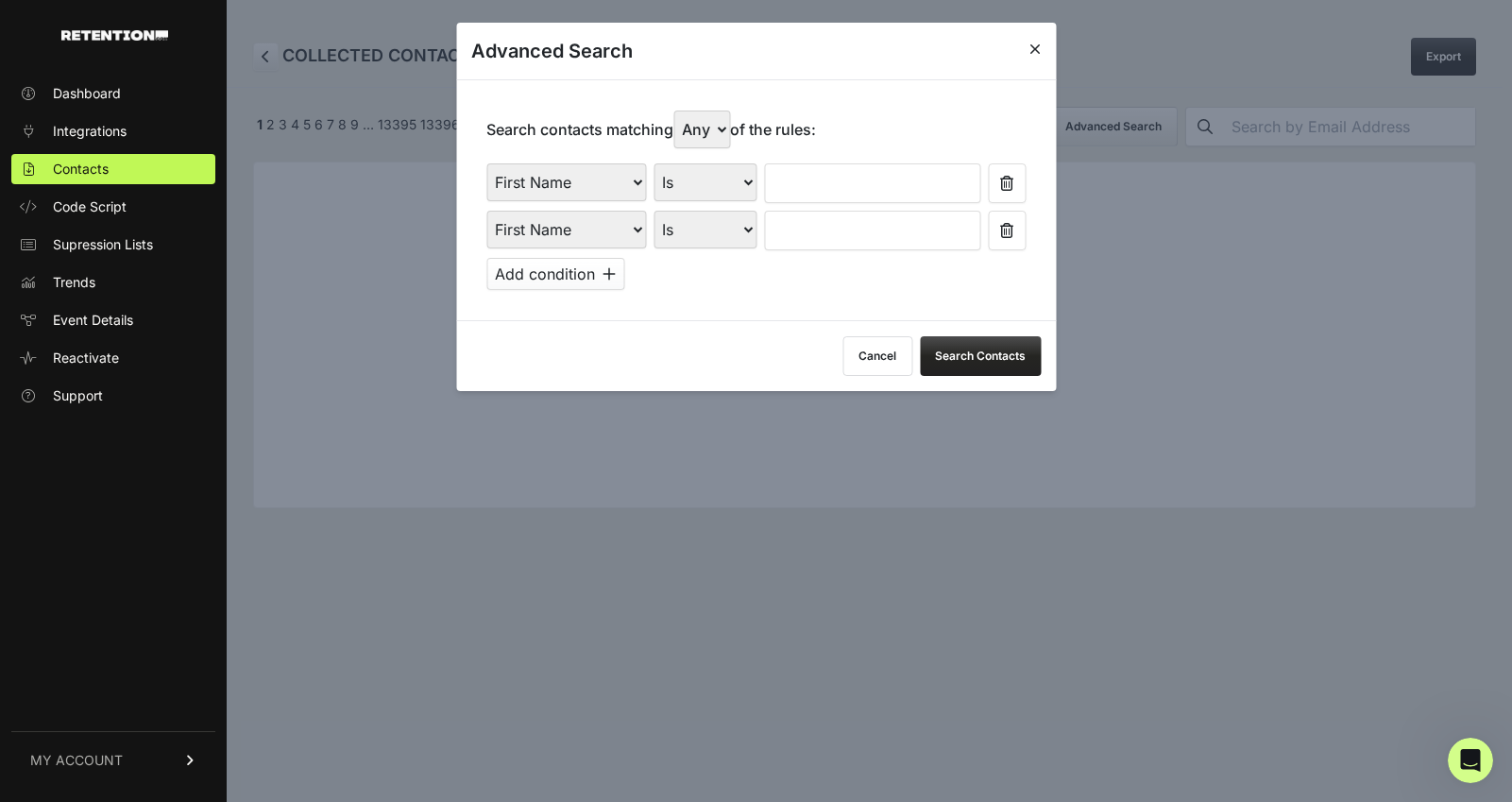
click at [550, 190] on select "First Name Last Name State City Email Email Domain Landing Domain Landing Page …" at bounding box center [566, 182] width 160 height 38
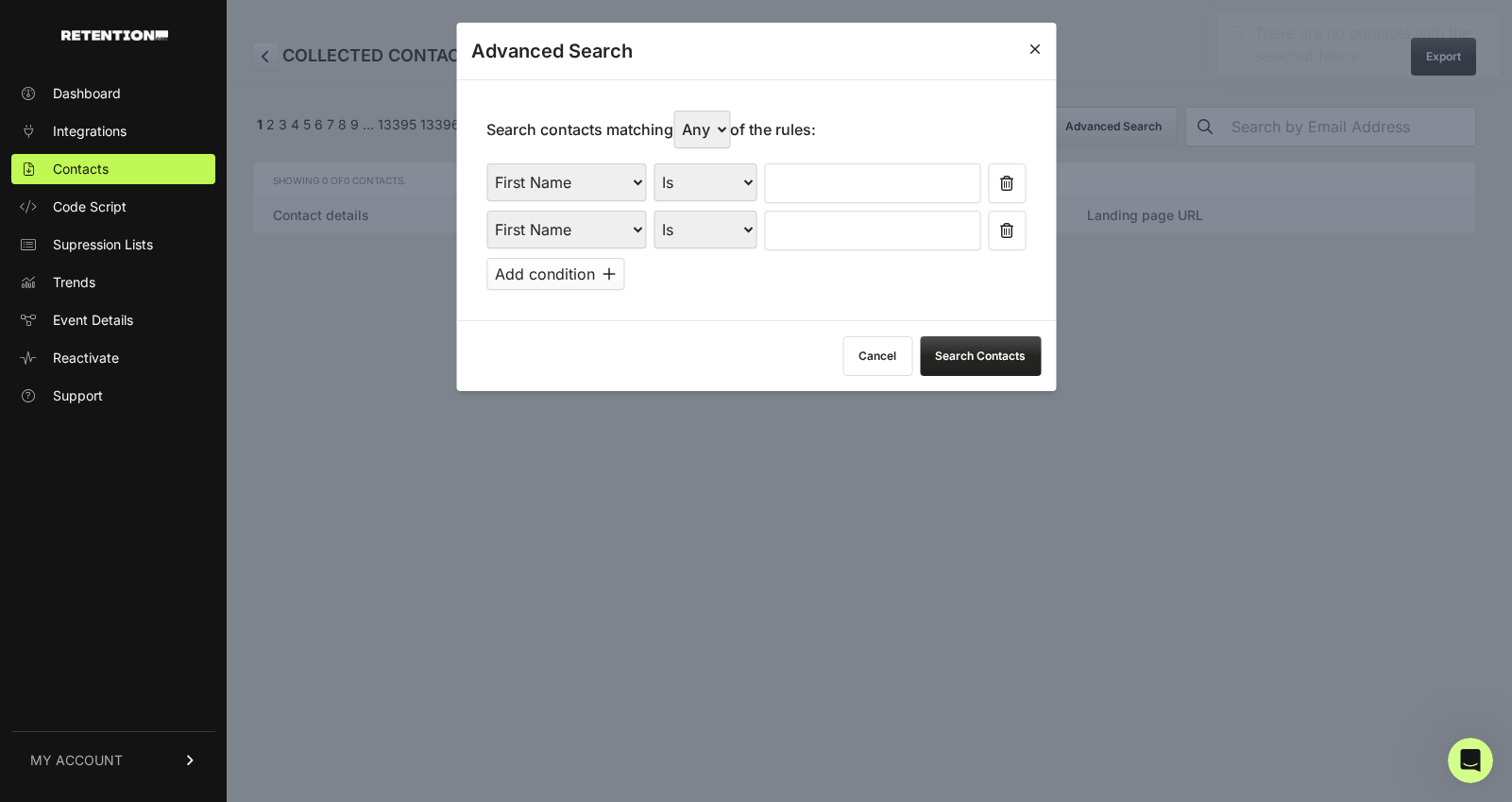
select select "landing_page_url"
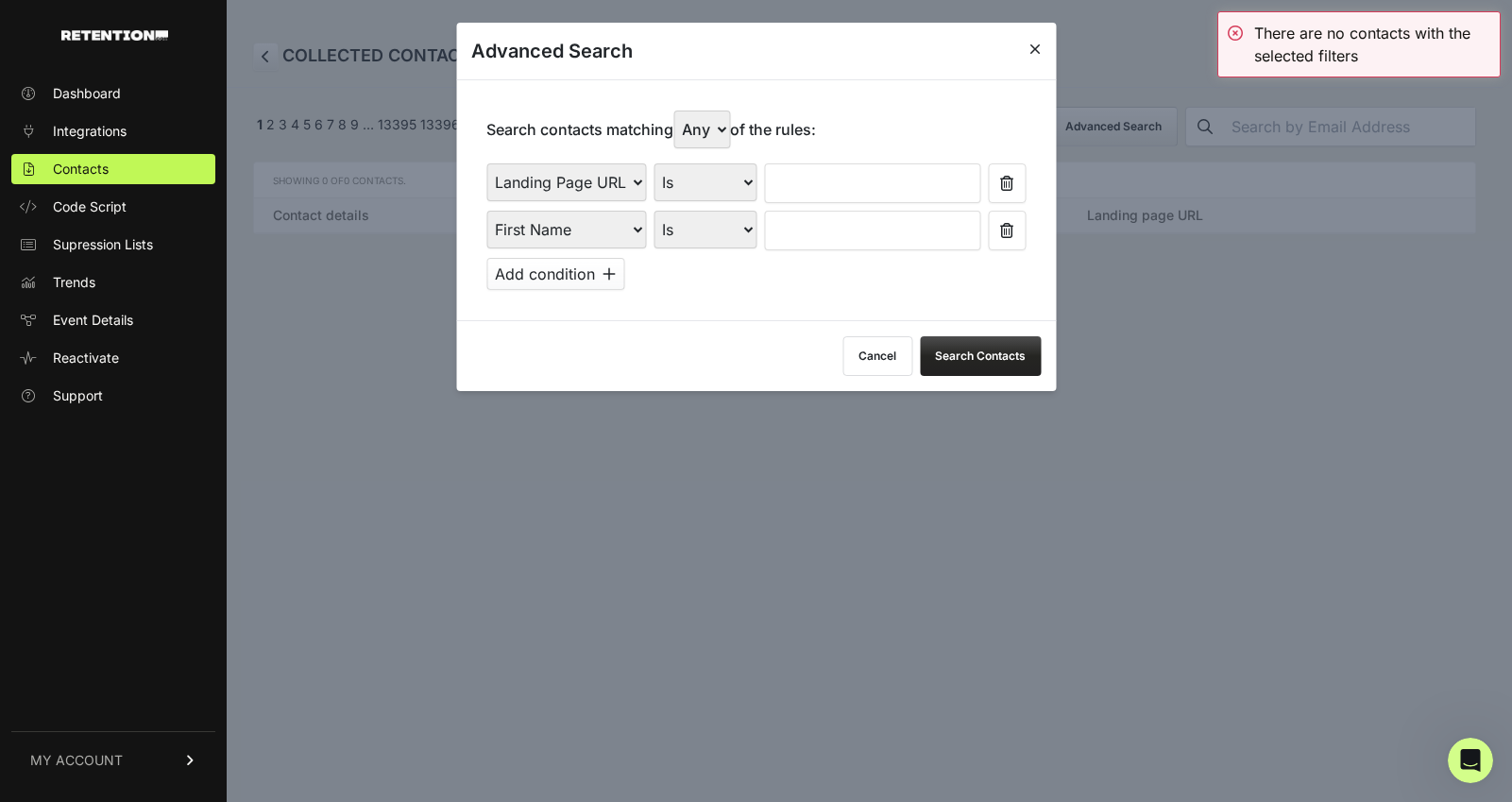
click at [788, 178] on input "text" at bounding box center [872, 183] width 216 height 40
click at [714, 178] on select "Is Is not Contains Starts with" at bounding box center [705, 182] width 103 height 38
select select "contains"
click at [831, 172] on input "text" at bounding box center [872, 183] width 216 height 40
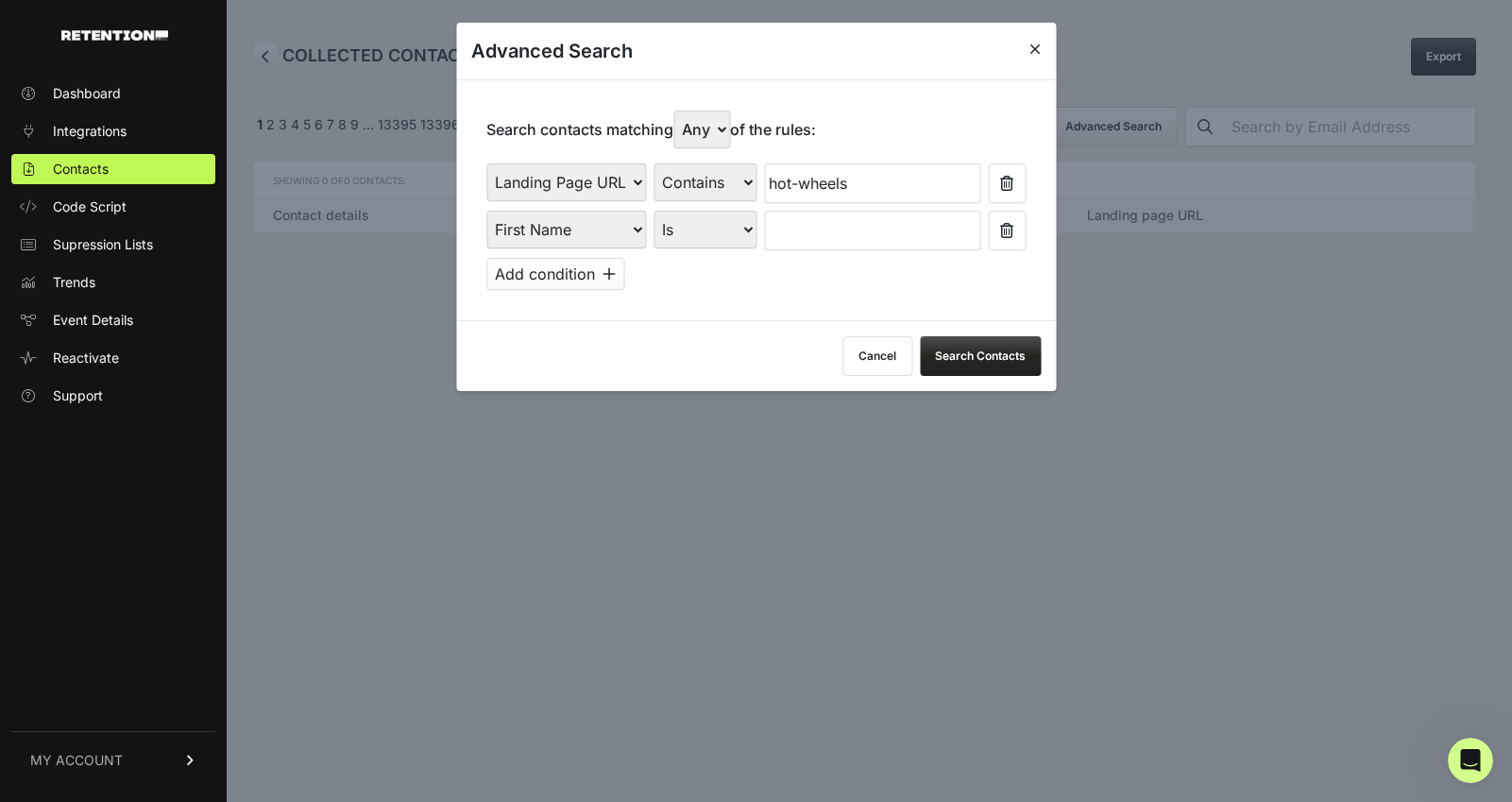
type input "hot-wheels"
click at [1012, 231] on icon at bounding box center [1006, 230] width 13 height 15
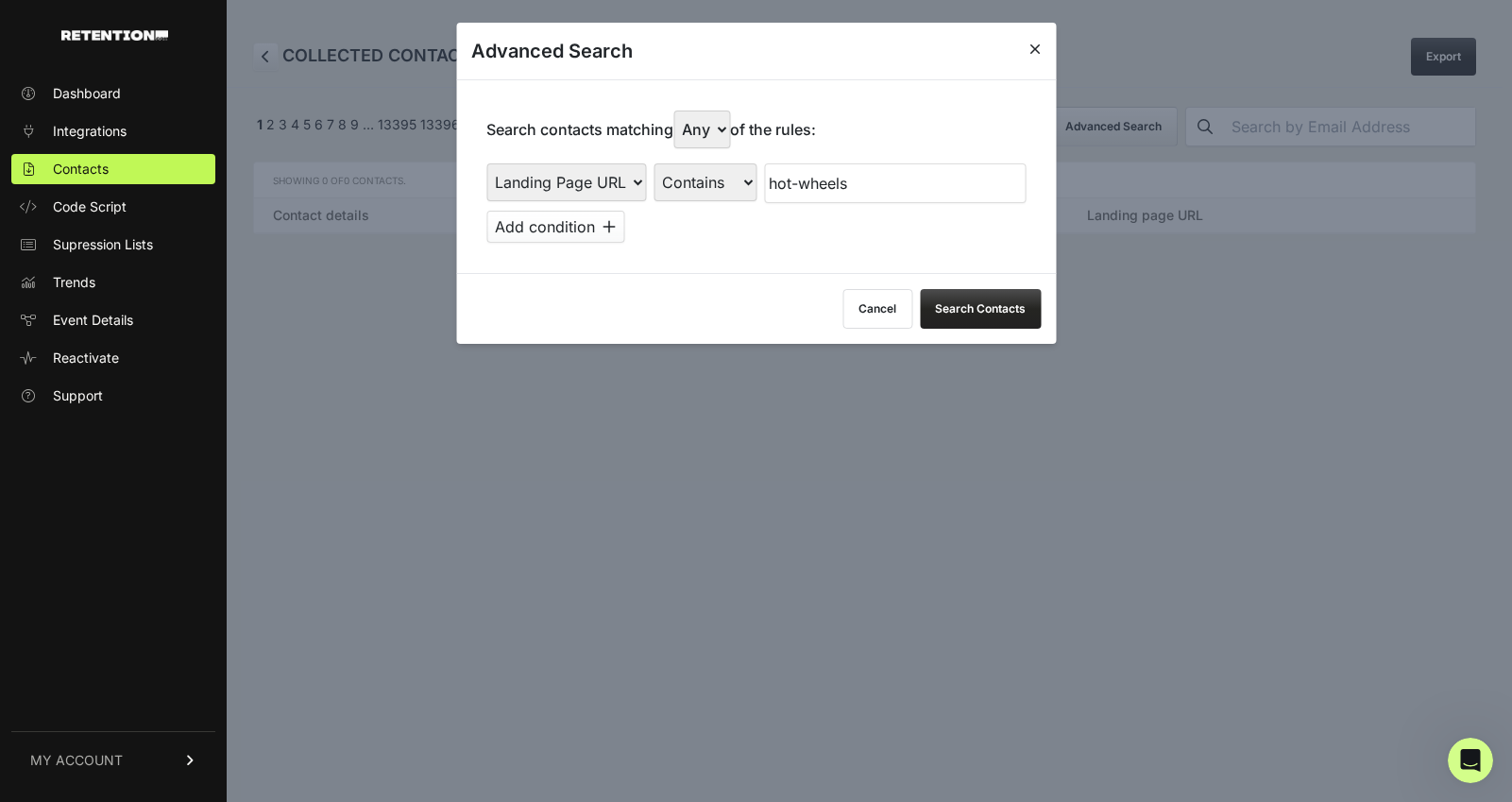
click at [981, 294] on button "Search Contacts" at bounding box center [980, 309] width 121 height 40
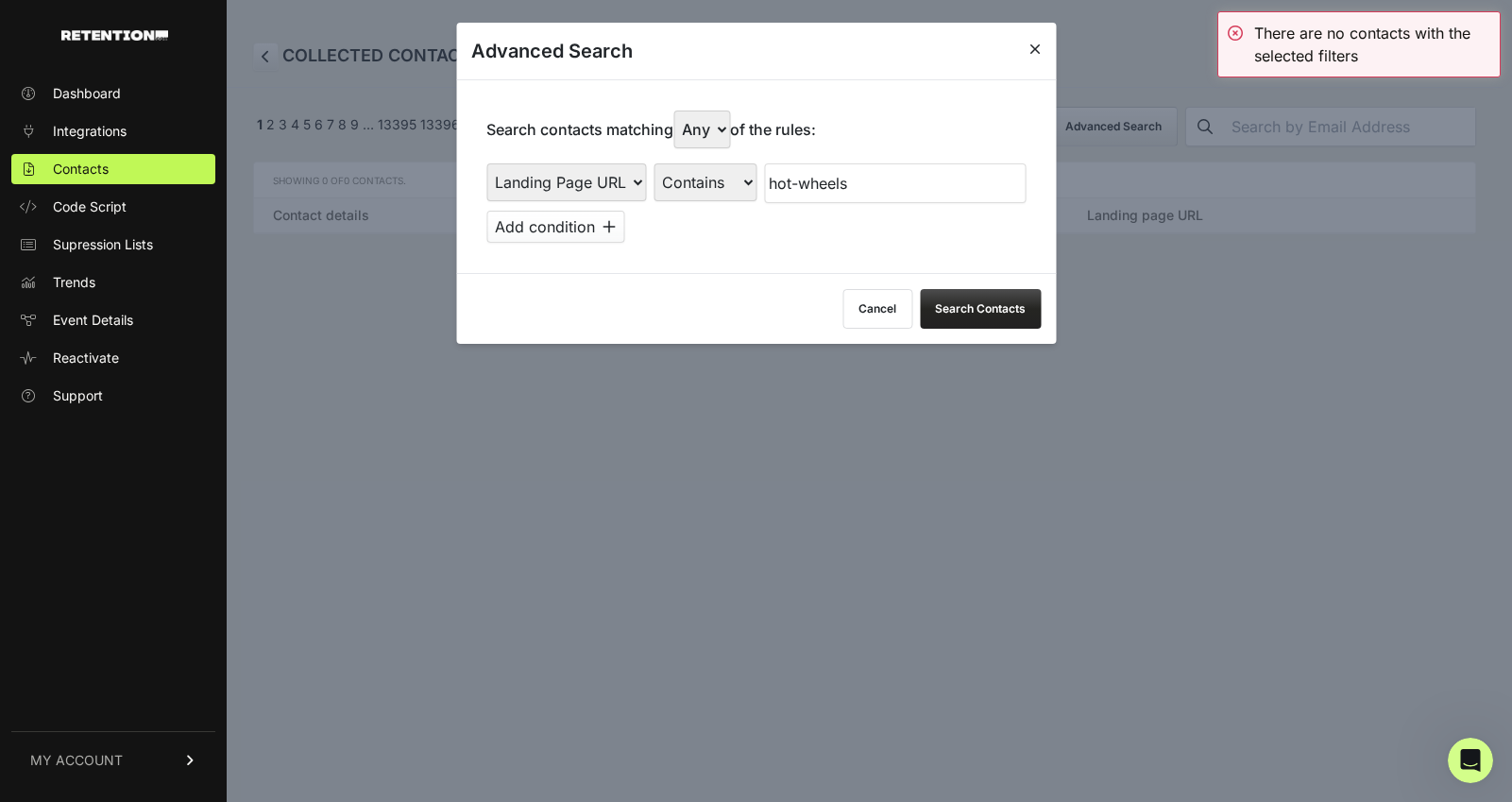
click at [1069, 54] on div at bounding box center [756, 401] width 1512 height 802
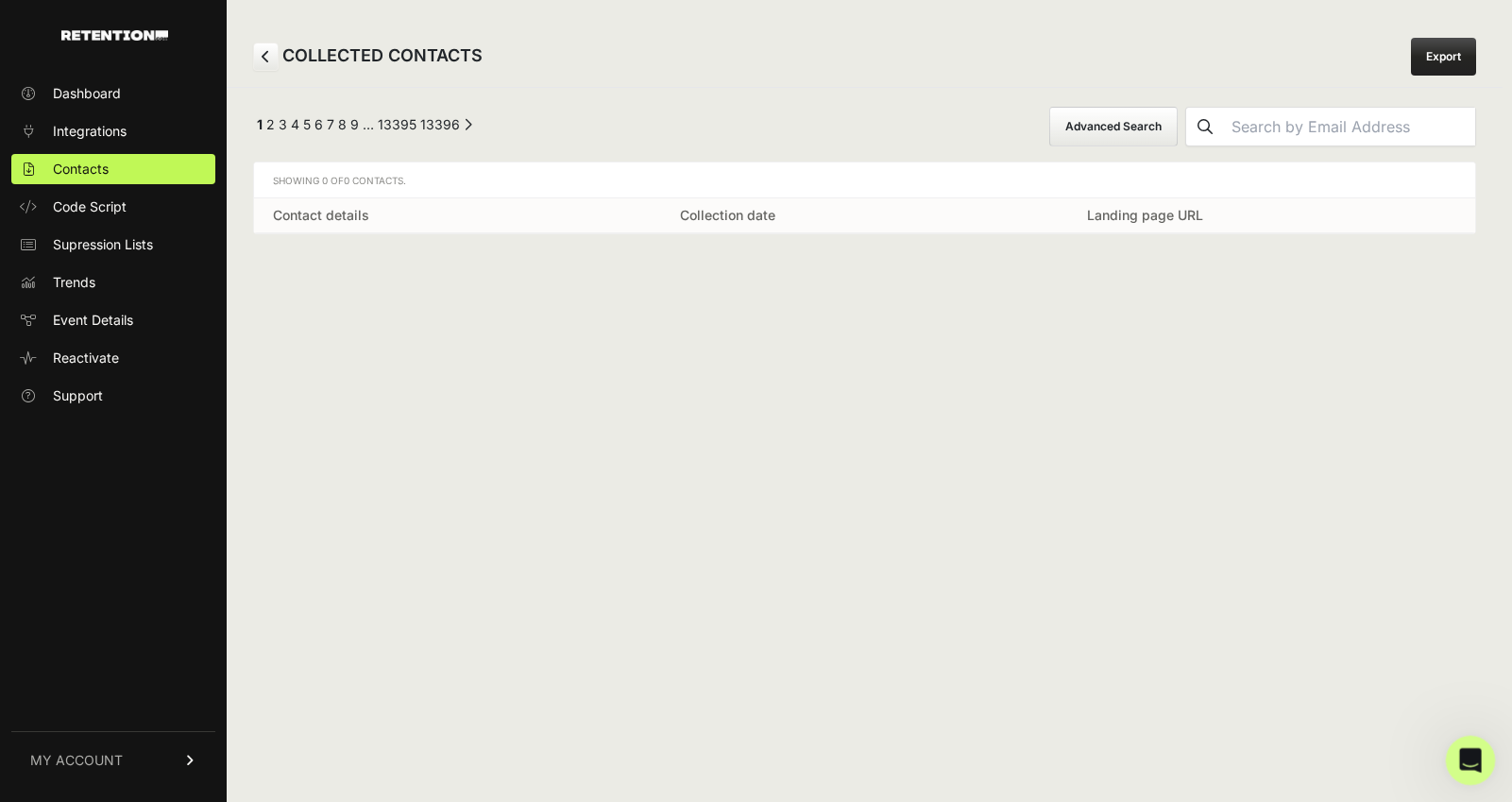
drag, startPoint x: 1463, startPoint y: 738, endPoint x: 2912, endPoint y: 1472, distance: 1624.3
click html
click at [1482, 790] on div "COLLECTED CONTACTS Export ← Previous 1 2 3 4 5 6 7 8 9 … 13395 13396 Next → Adv…" at bounding box center [865, 401] width 1276 height 802
click at [1481, 750] on div "Open Intercom Messenger" at bounding box center [1467, 757] width 62 height 62
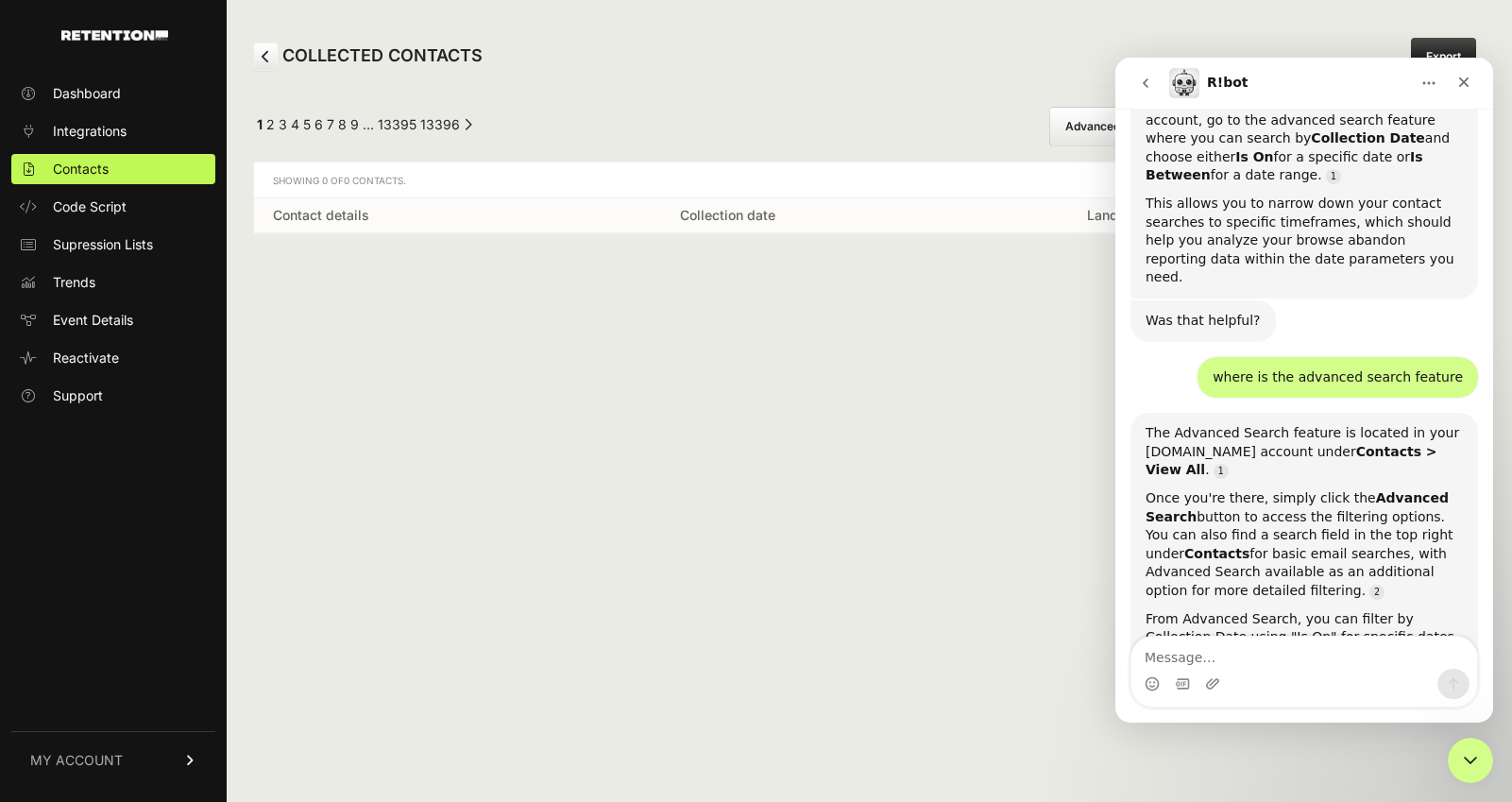
scroll to position [1646, 0]
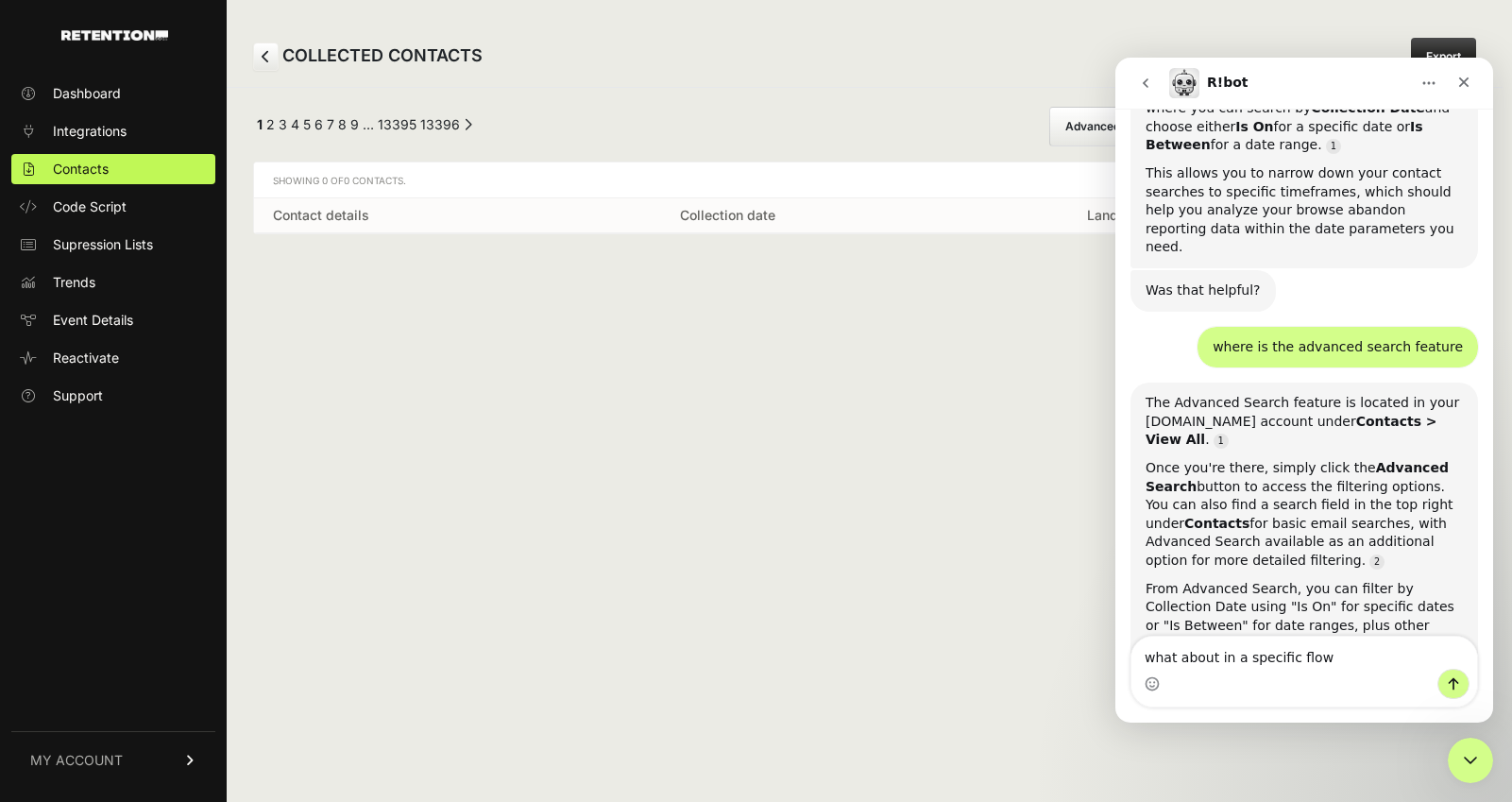
type textarea "what about in a specific flow"
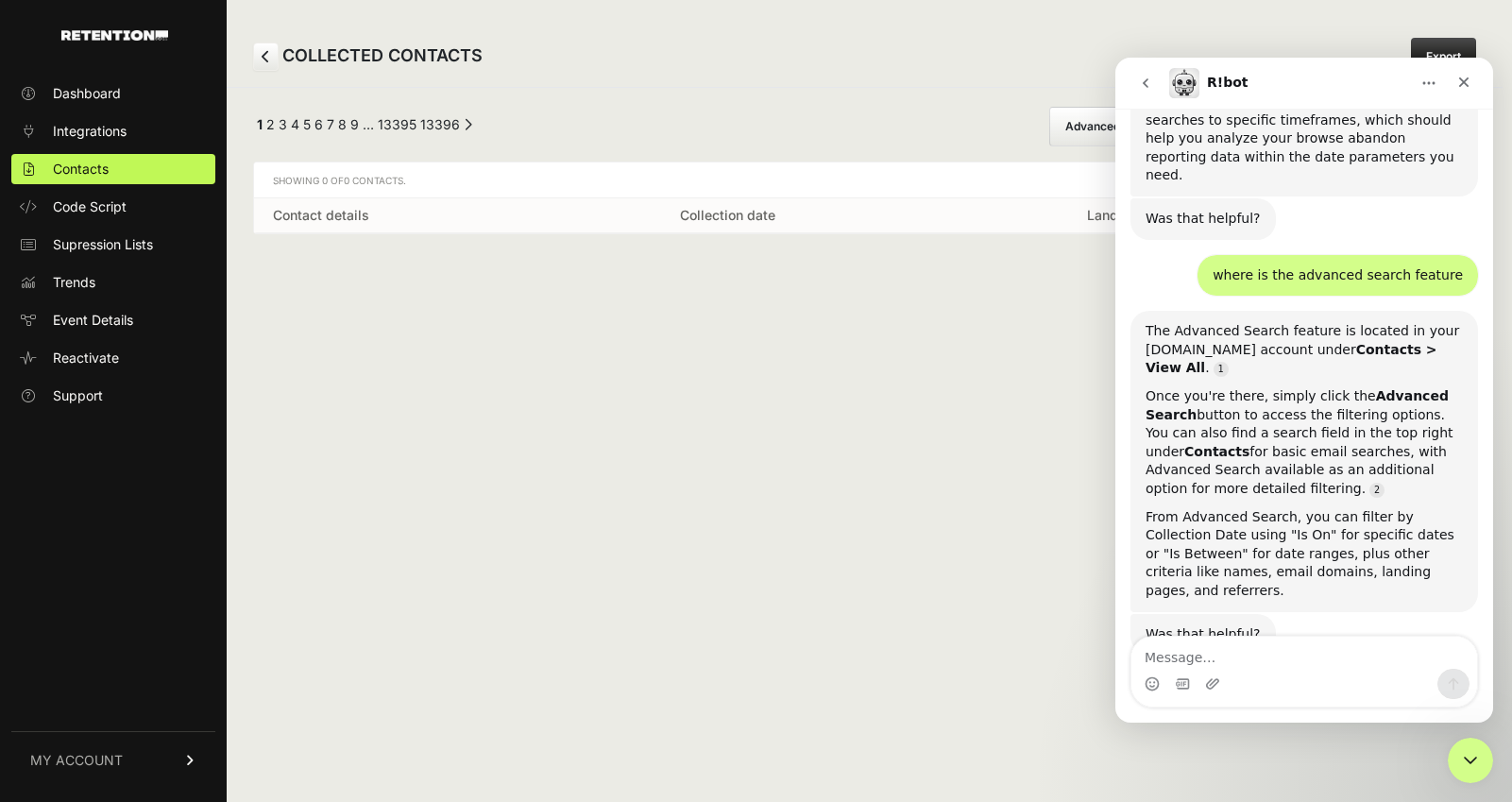
scroll to position [1765, 0]
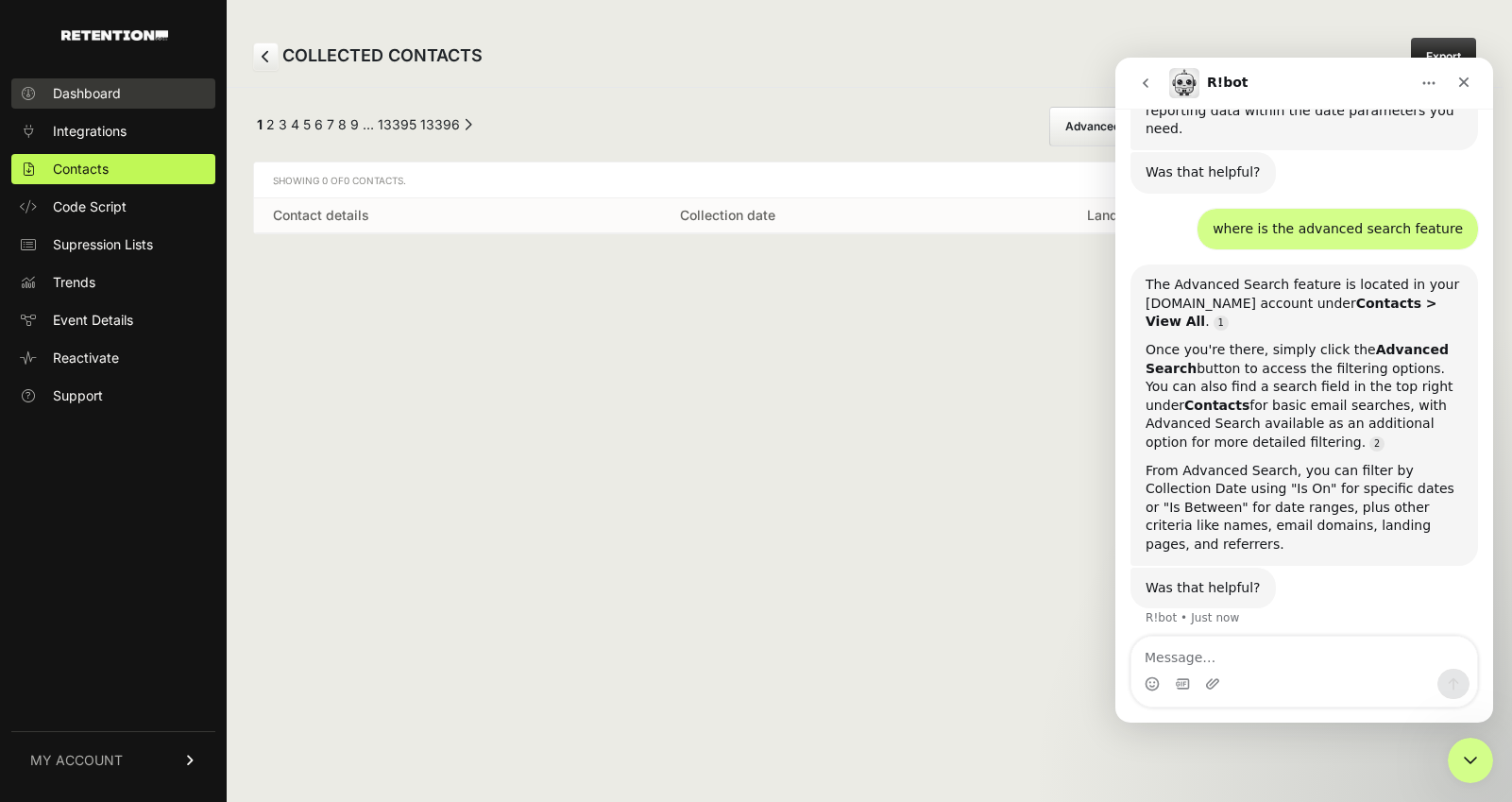
click at [84, 106] on link "Dashboard" at bounding box center [113, 93] width 204 height 31
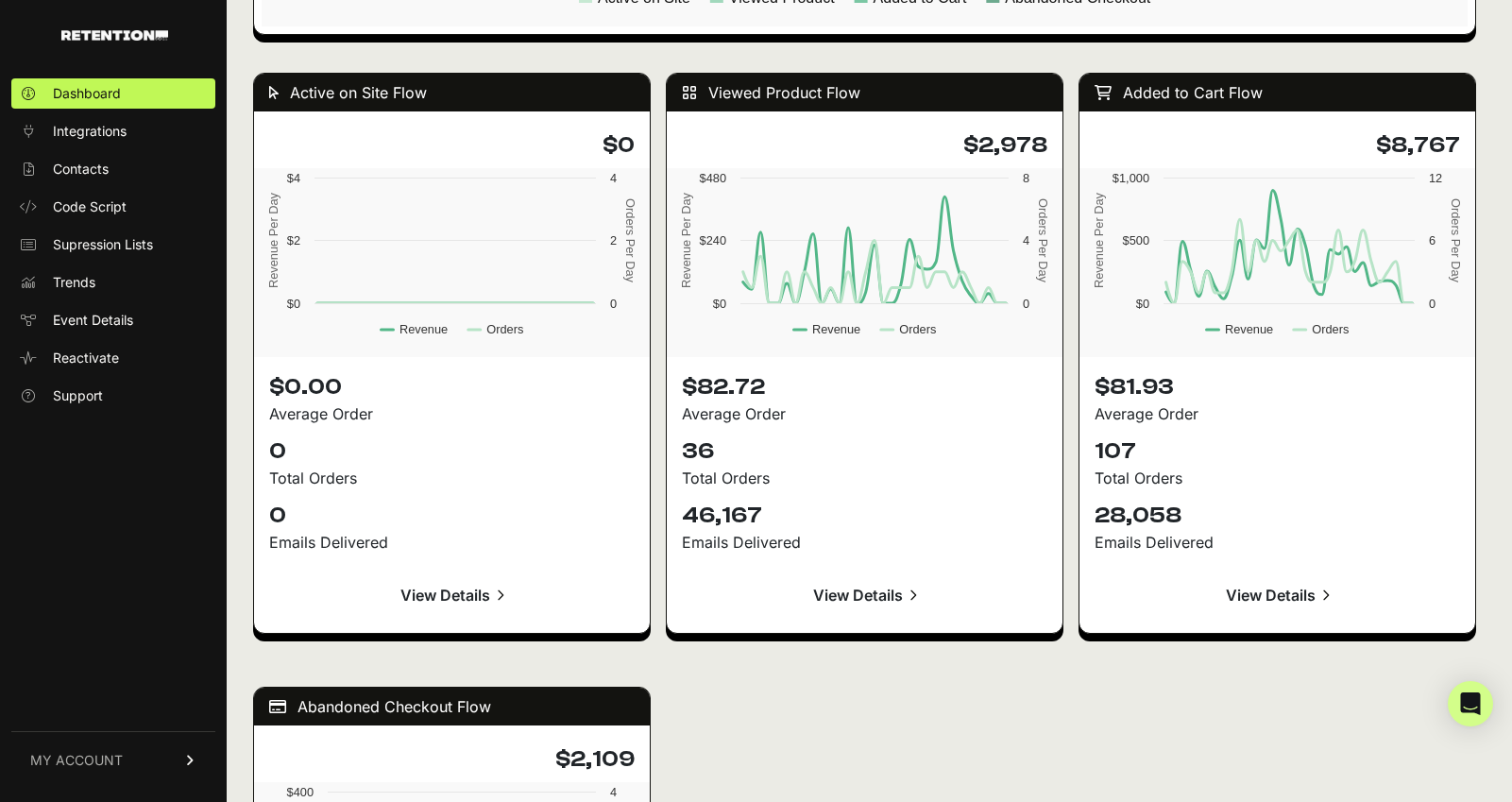
scroll to position [1780, 0]
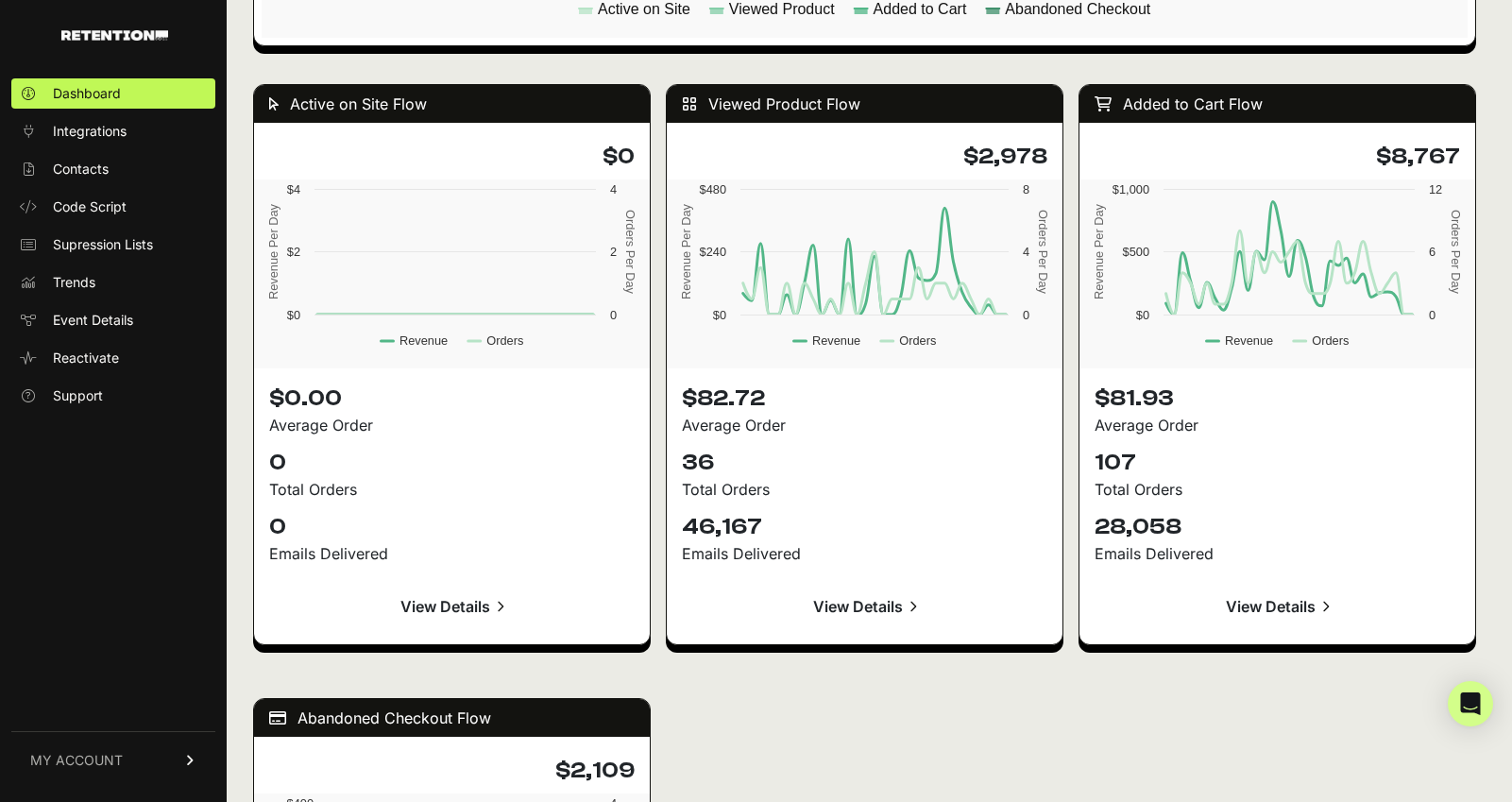
click at [846, 606] on link "View Details" at bounding box center [864, 607] width 366 height 46
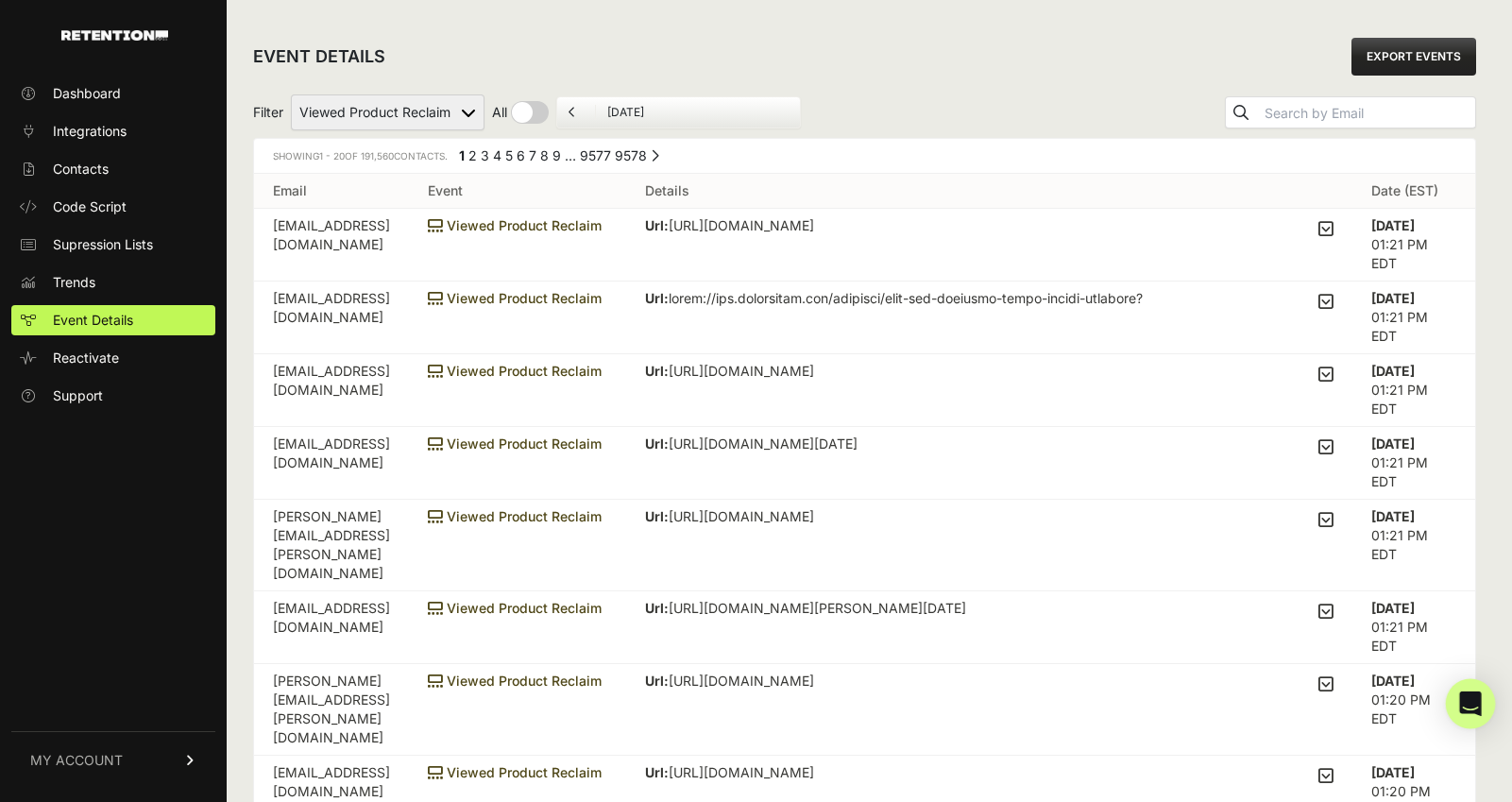
click at [1469, 709] on icon "Open Intercom Messenger" at bounding box center [1470, 704] width 25 height 25
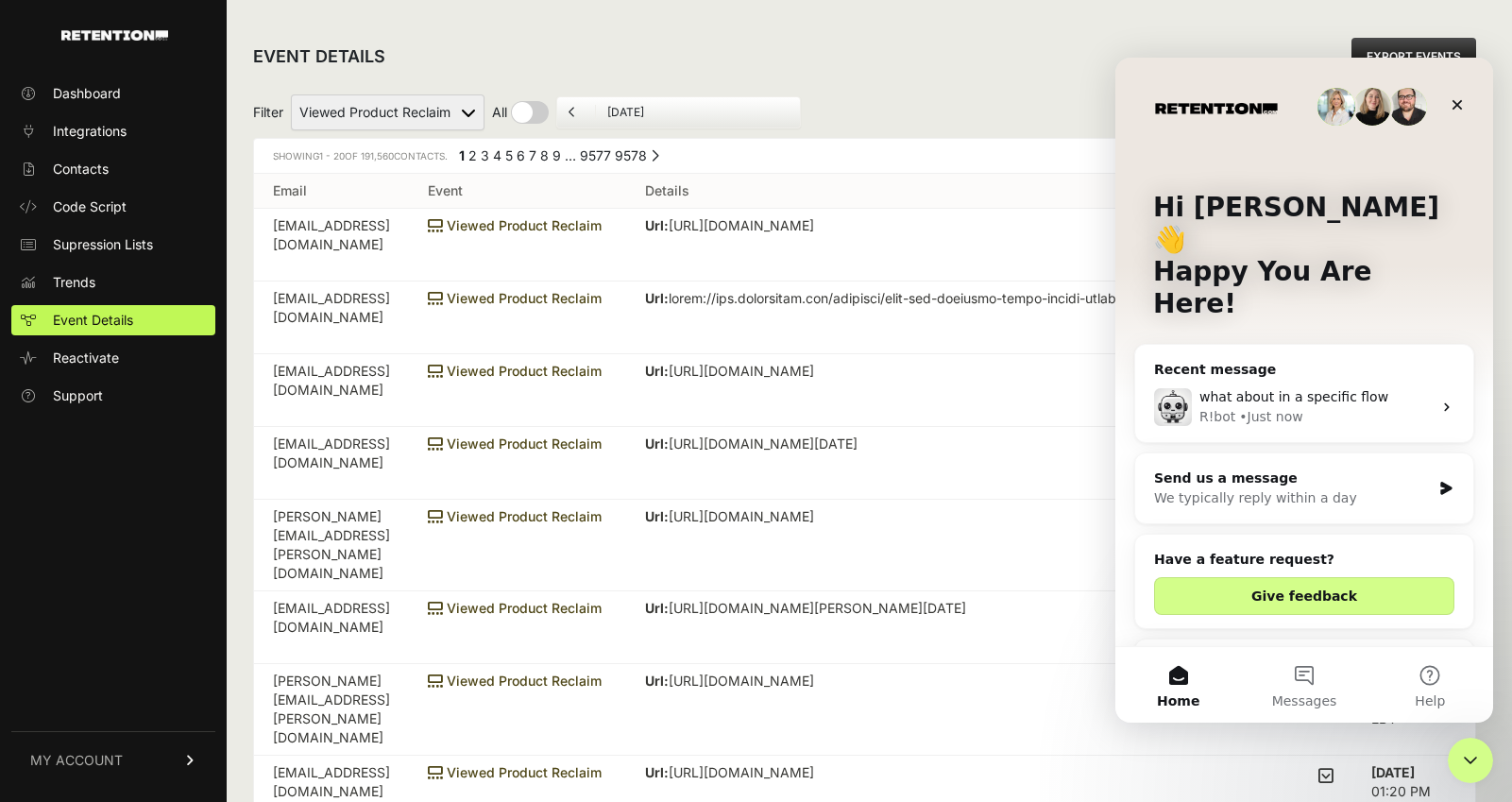
click at [1324, 407] on div "R!bot • Just now" at bounding box center [1316, 417] width 232 height 20
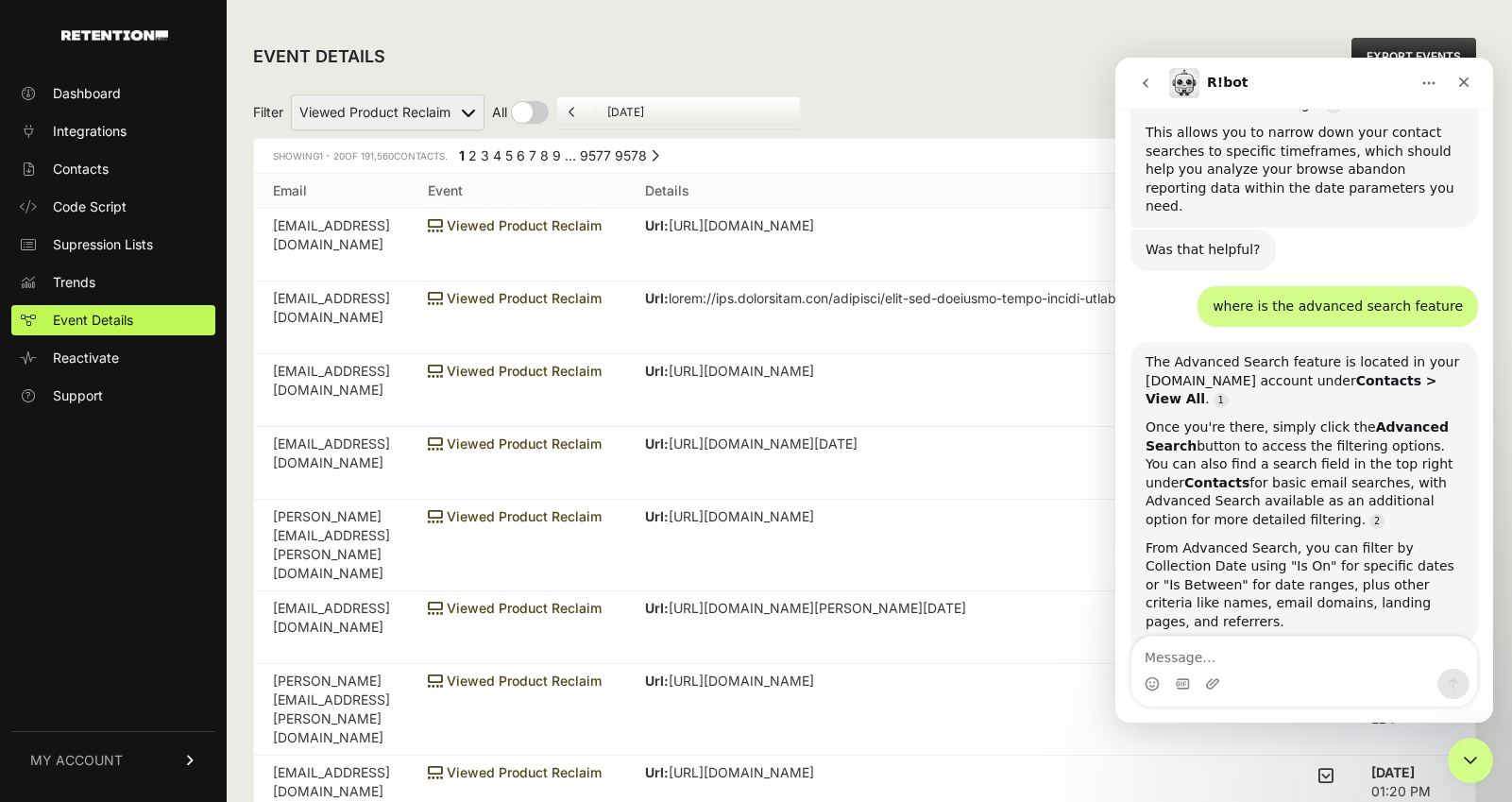
click at [1244, 643] on textarea "Message…" at bounding box center [1304, 652] width 346 height 32
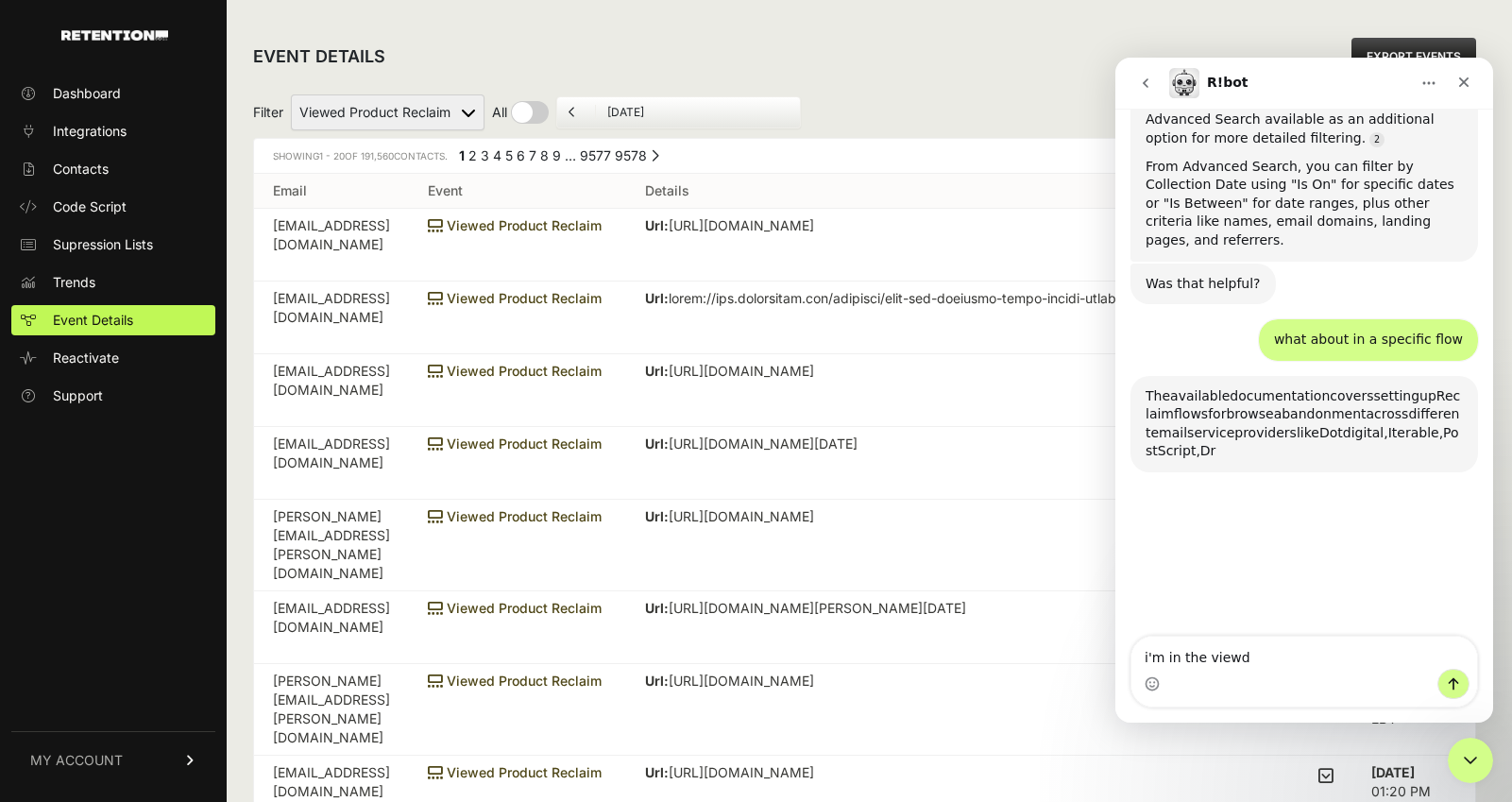
scroll to position [2154, 0]
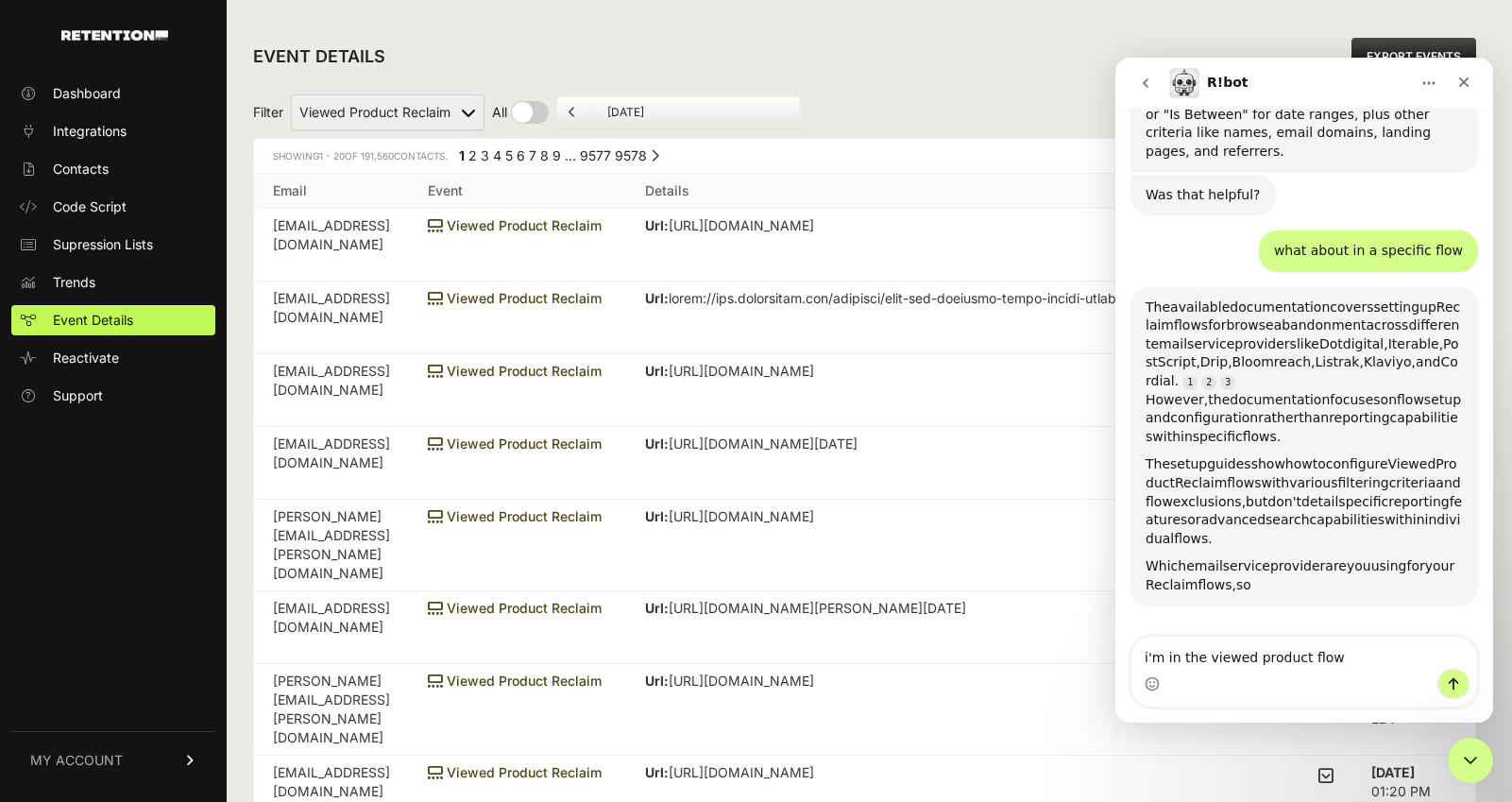
type textarea "i'm in the viewed product flow"
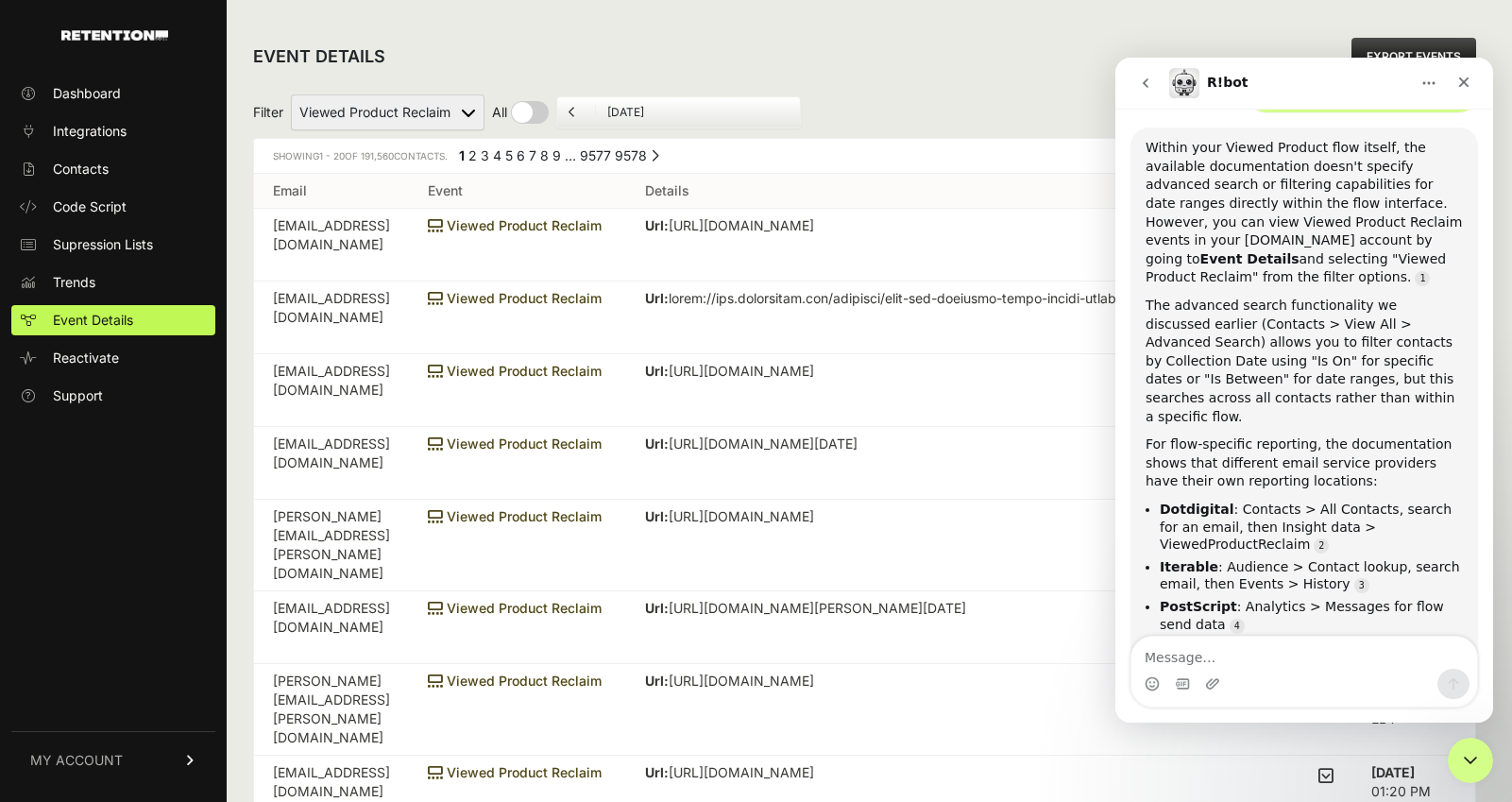
scroll to position [2375, 0]
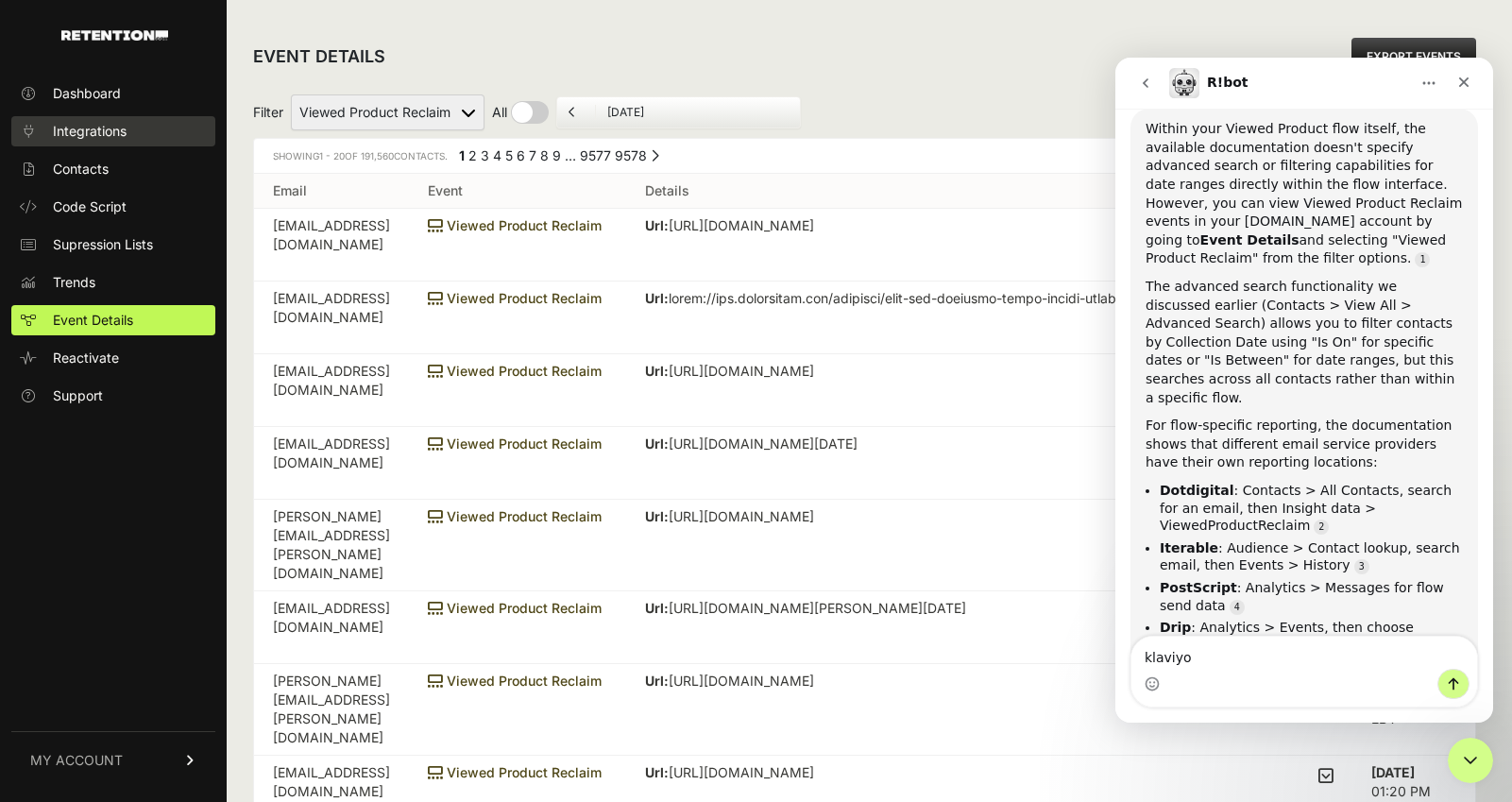
type textarea "klaviyo"
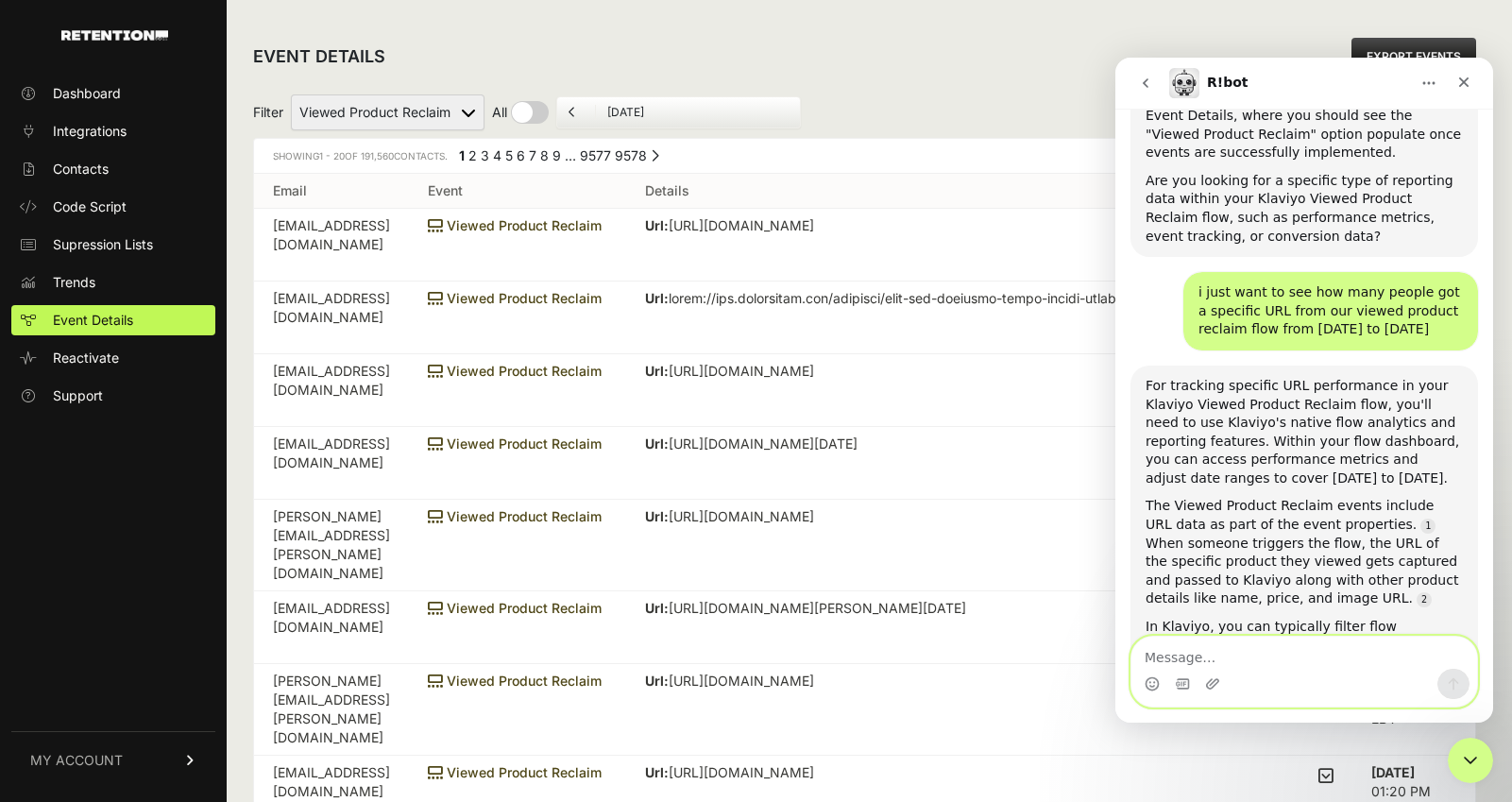
scroll to position [3961, 0]
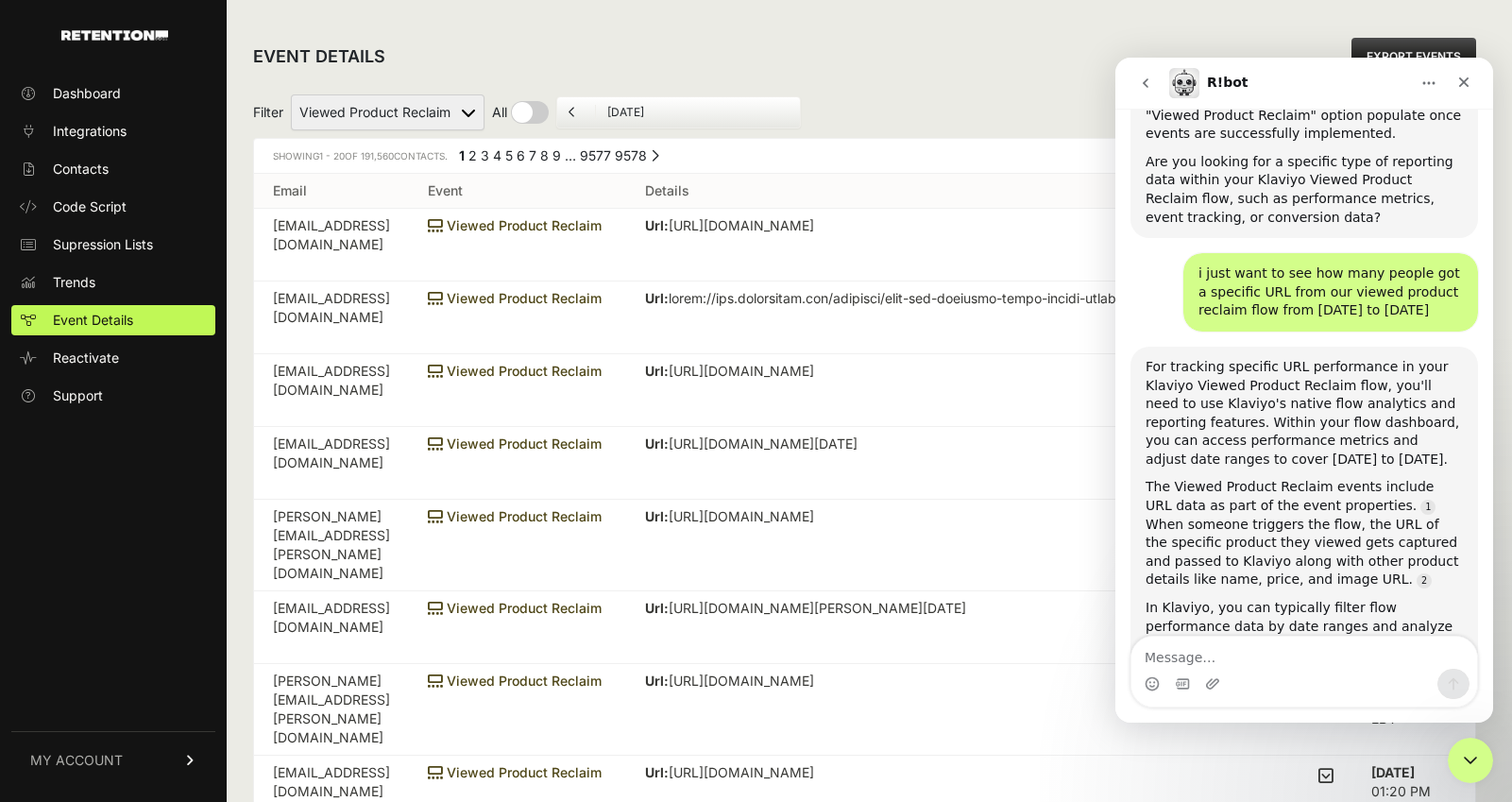
drag, startPoint x: 1402, startPoint y: 581, endPoint x: 1293, endPoint y: 537, distance: 117.5
click at [1293, 720] on div "Are you looking to track clicks on a specific product URL within the emails sen…" at bounding box center [1304, 775] width 317 height 111
copy div "trying to see how many people viewed a particular product page that triggered t…"
click at [1248, 665] on textarea "Message…" at bounding box center [1304, 652] width 346 height 32
paste textarea "trying to see how many people viewed a particular product page that triggered t…"
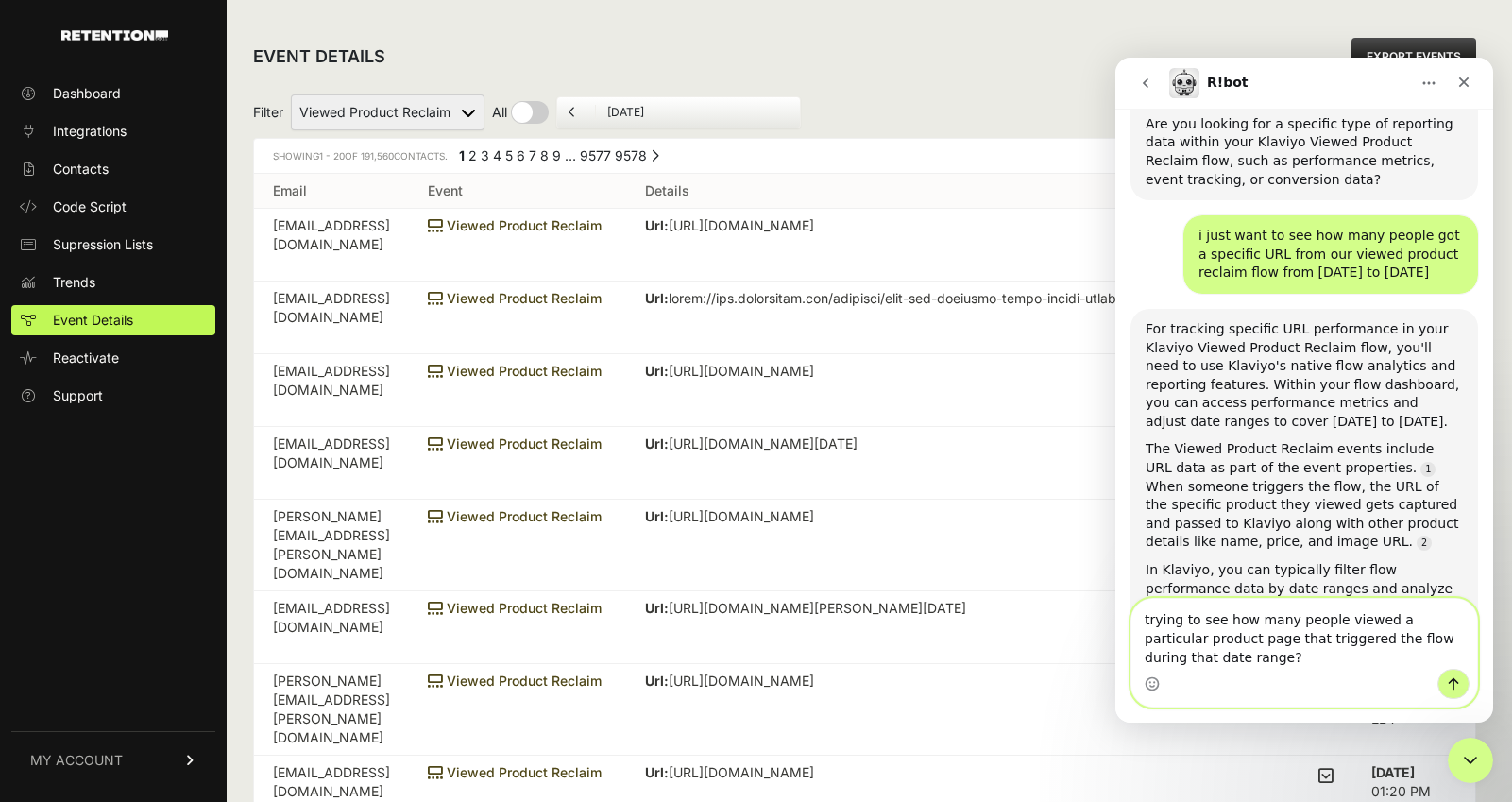
type textarea "trying to see how many people viewed a particular product page that triggered t…"
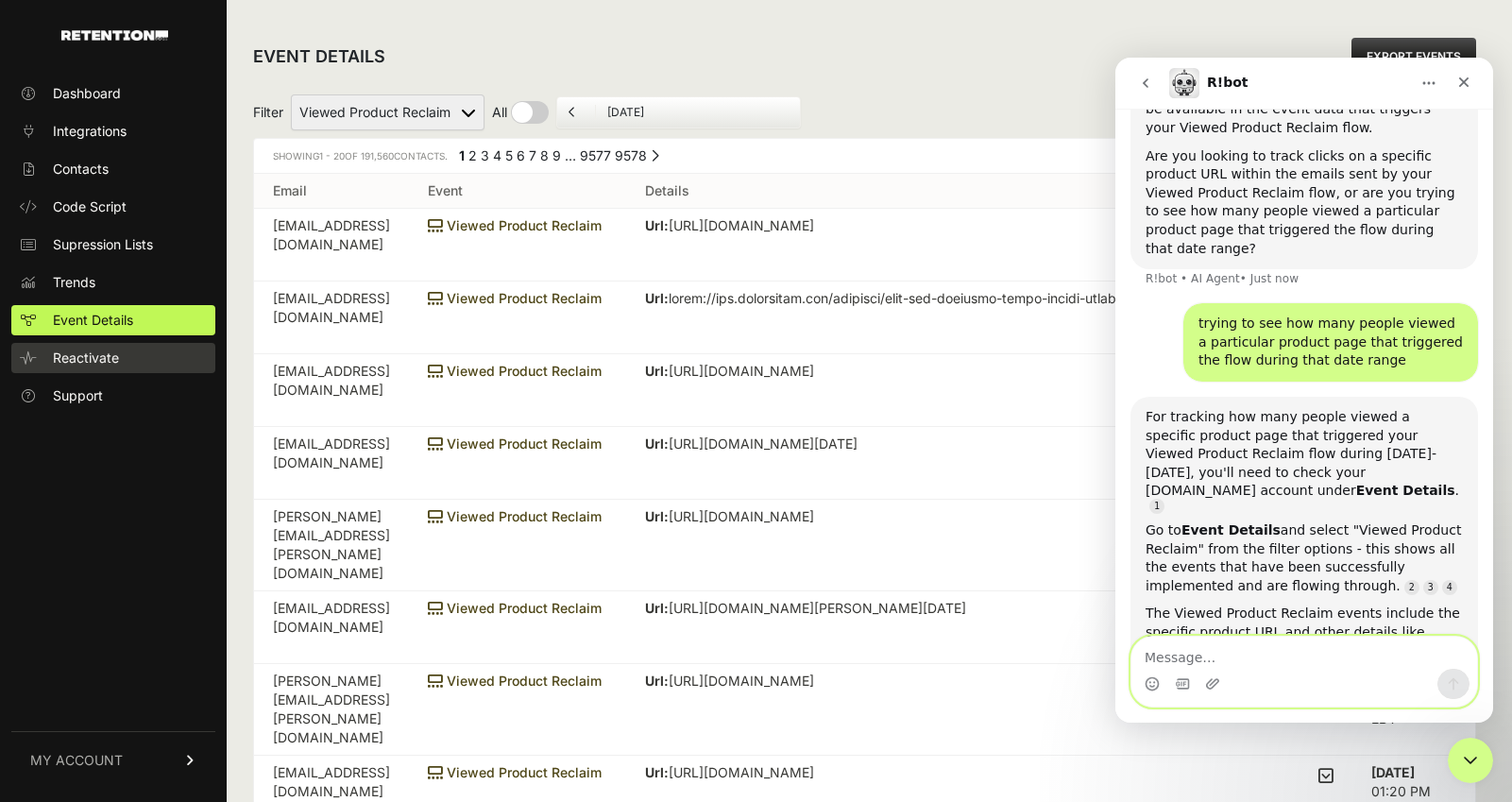
scroll to position [4553, 0]
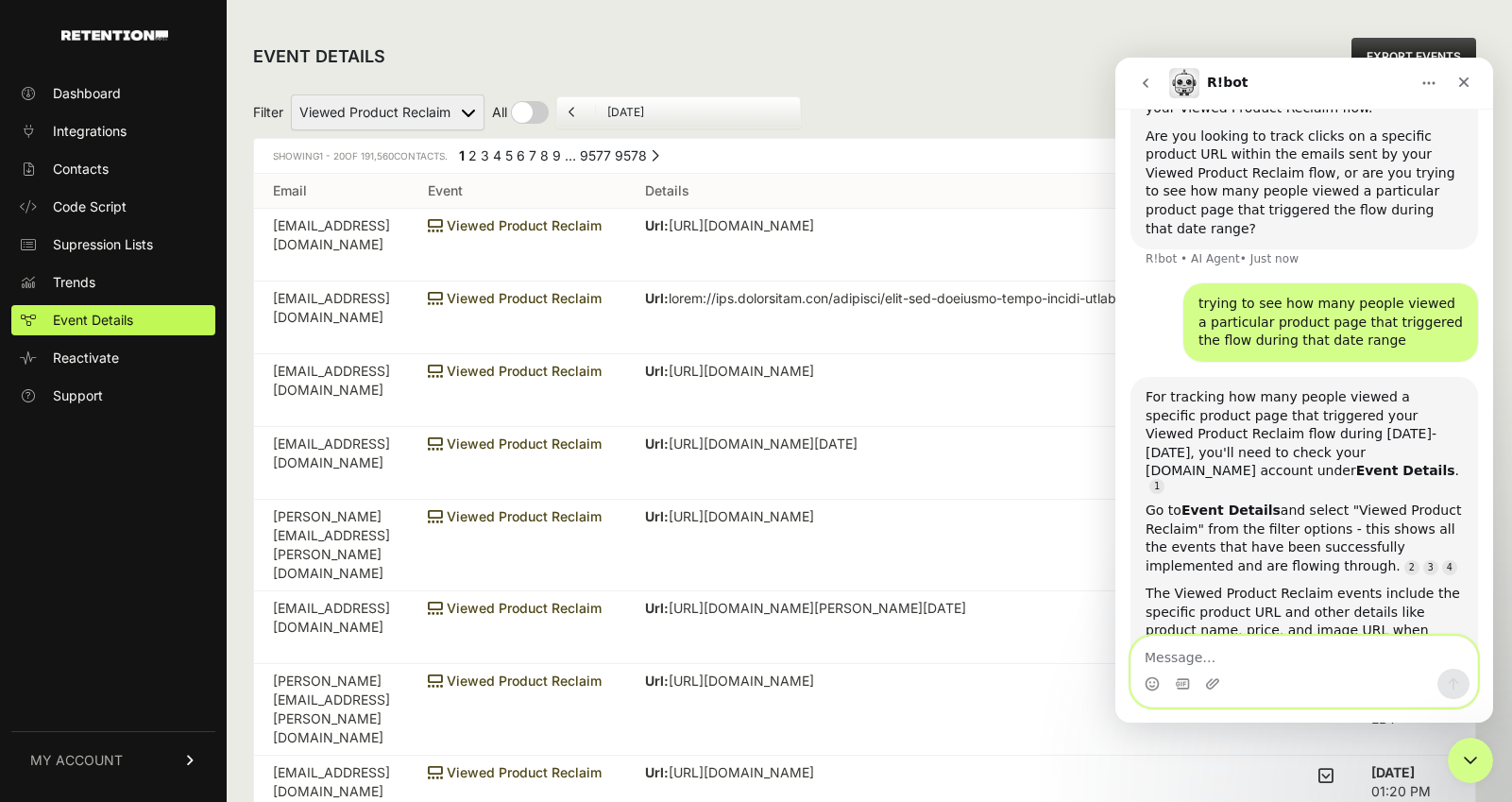
click at [1257, 666] on textarea "Message…" at bounding box center [1304, 652] width 346 height 32
type textarea "can i get in touch with support for the export"
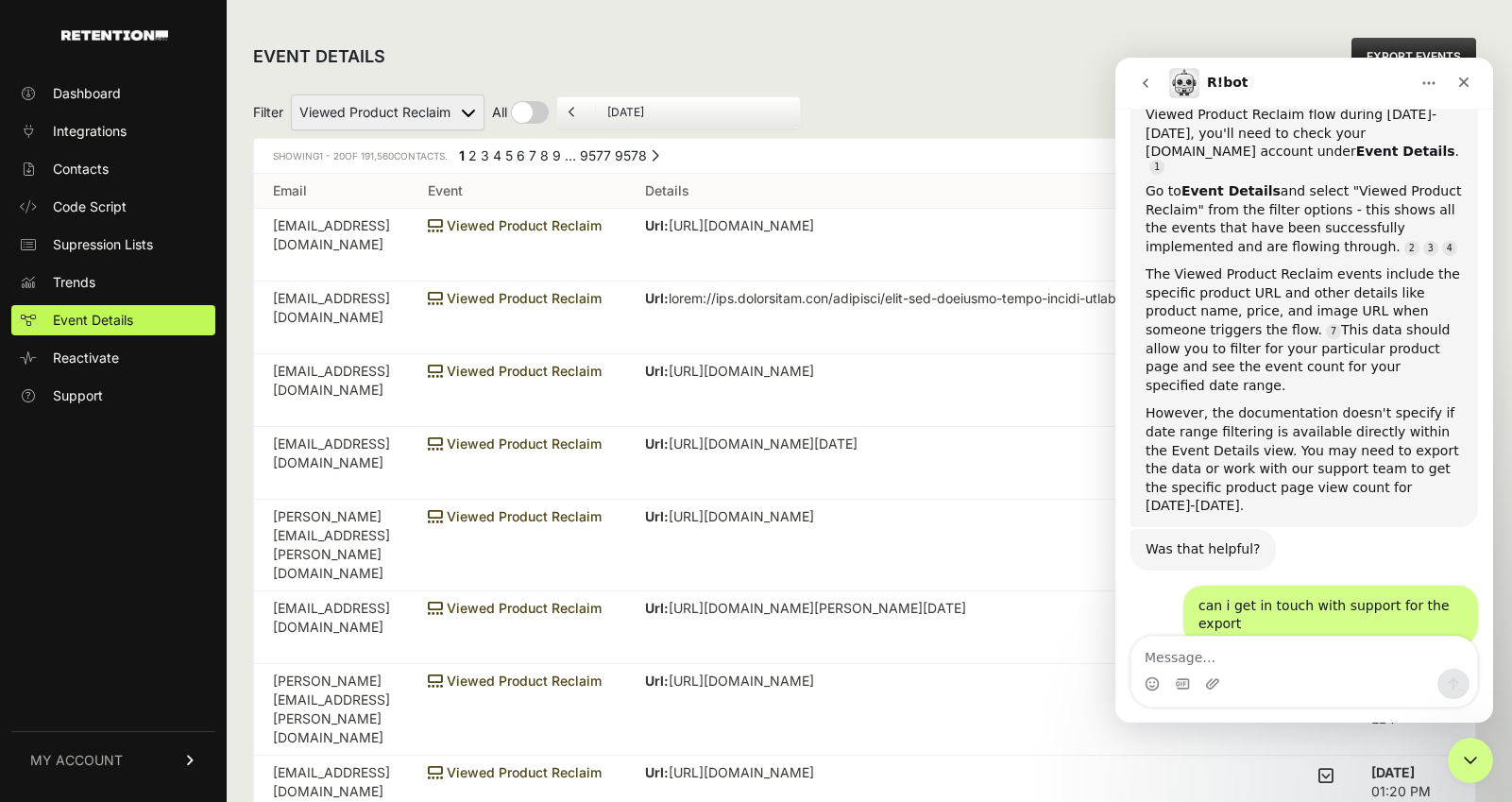
scroll to position [5062, 0]
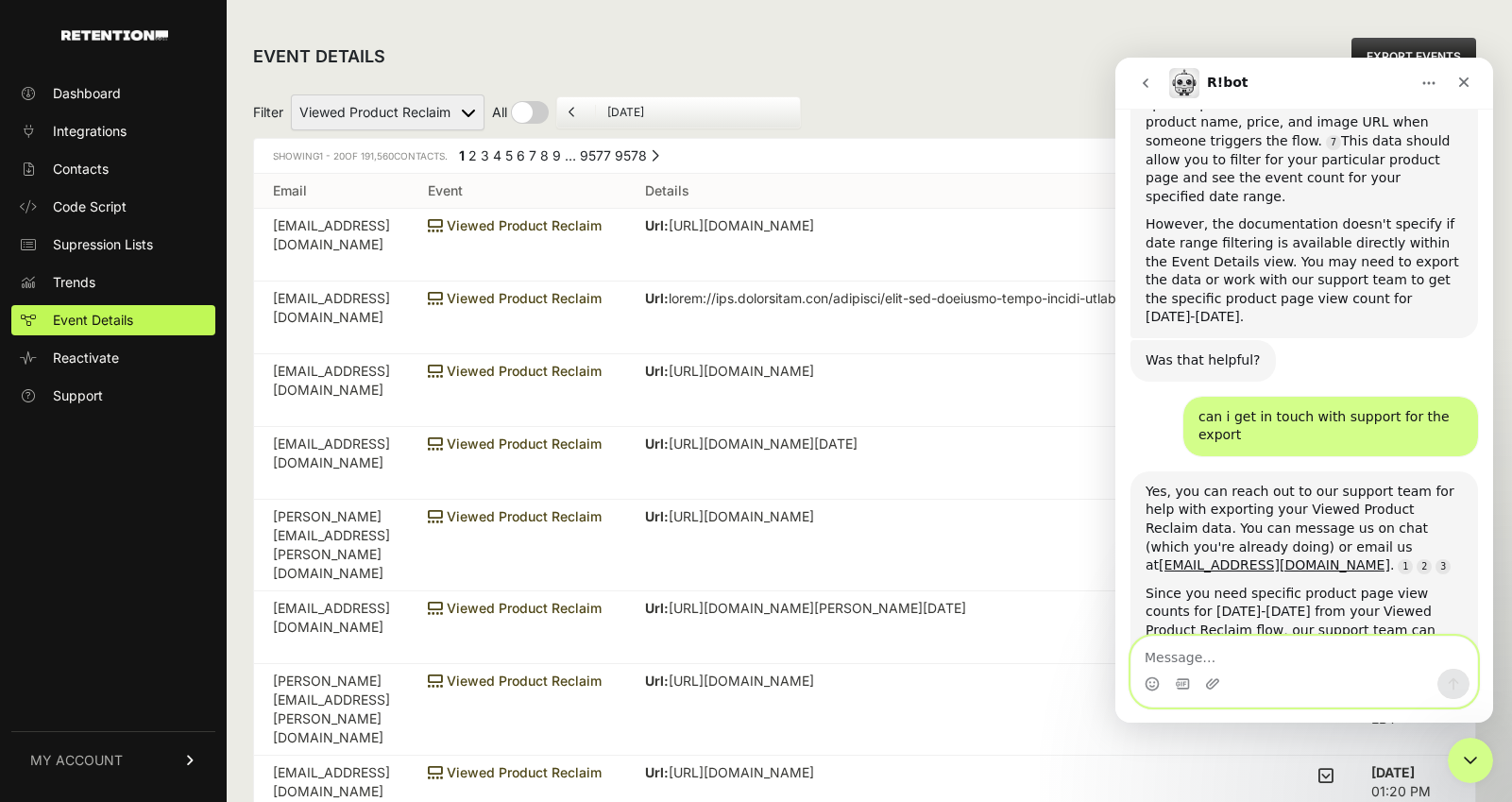
click at [1189, 655] on textarea "Message…" at bounding box center [1304, 652] width 346 height 32
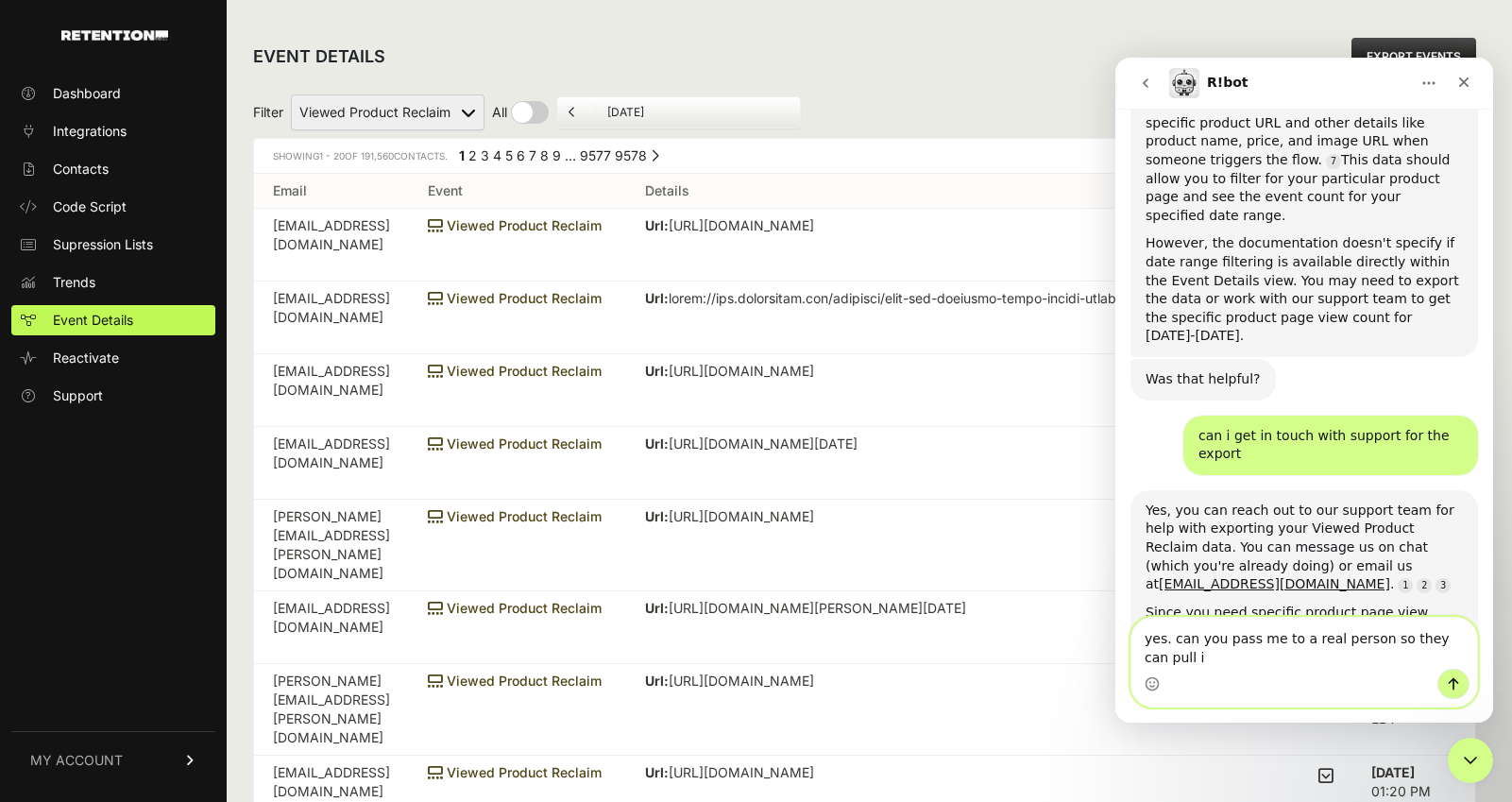
type textarea "yes. can you pass me to a real person so they can pull it"
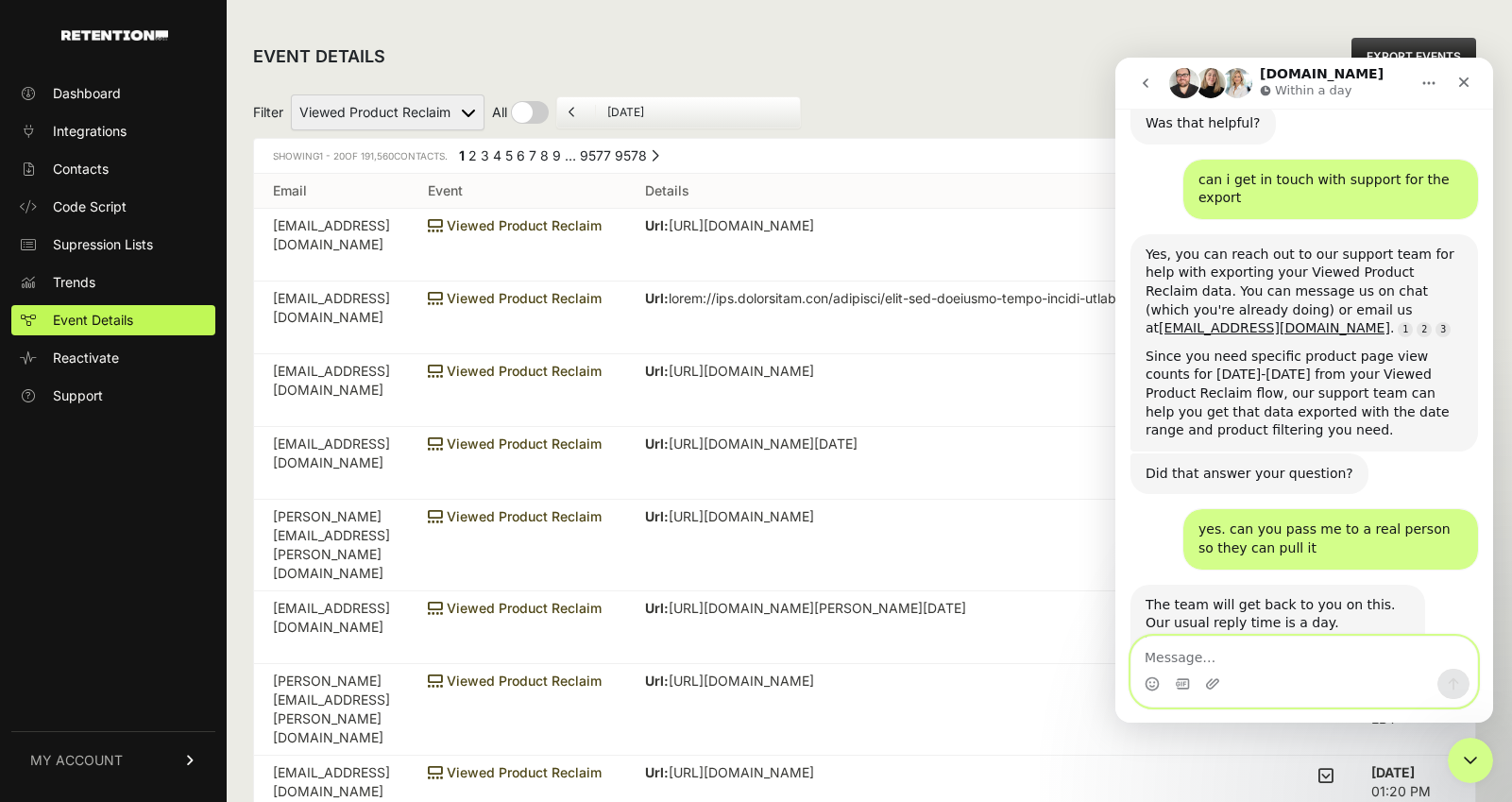
scroll to position [5315, 0]
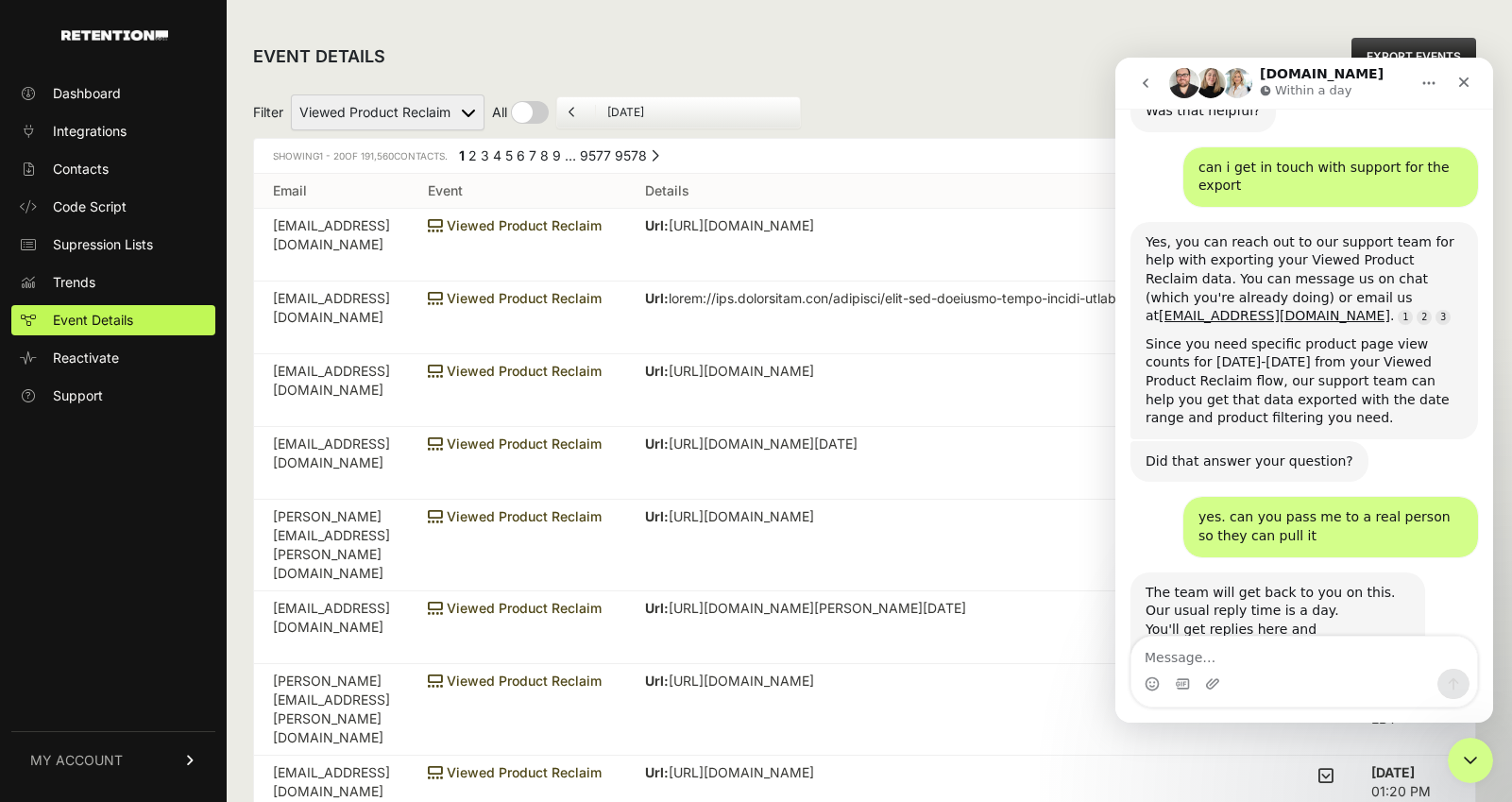
click at [930, 369] on td "Url: https://www.alexandani.com/products/untamed-evil-eye-charm-ewb?variant=409…" at bounding box center [989, 390] width 726 height 72
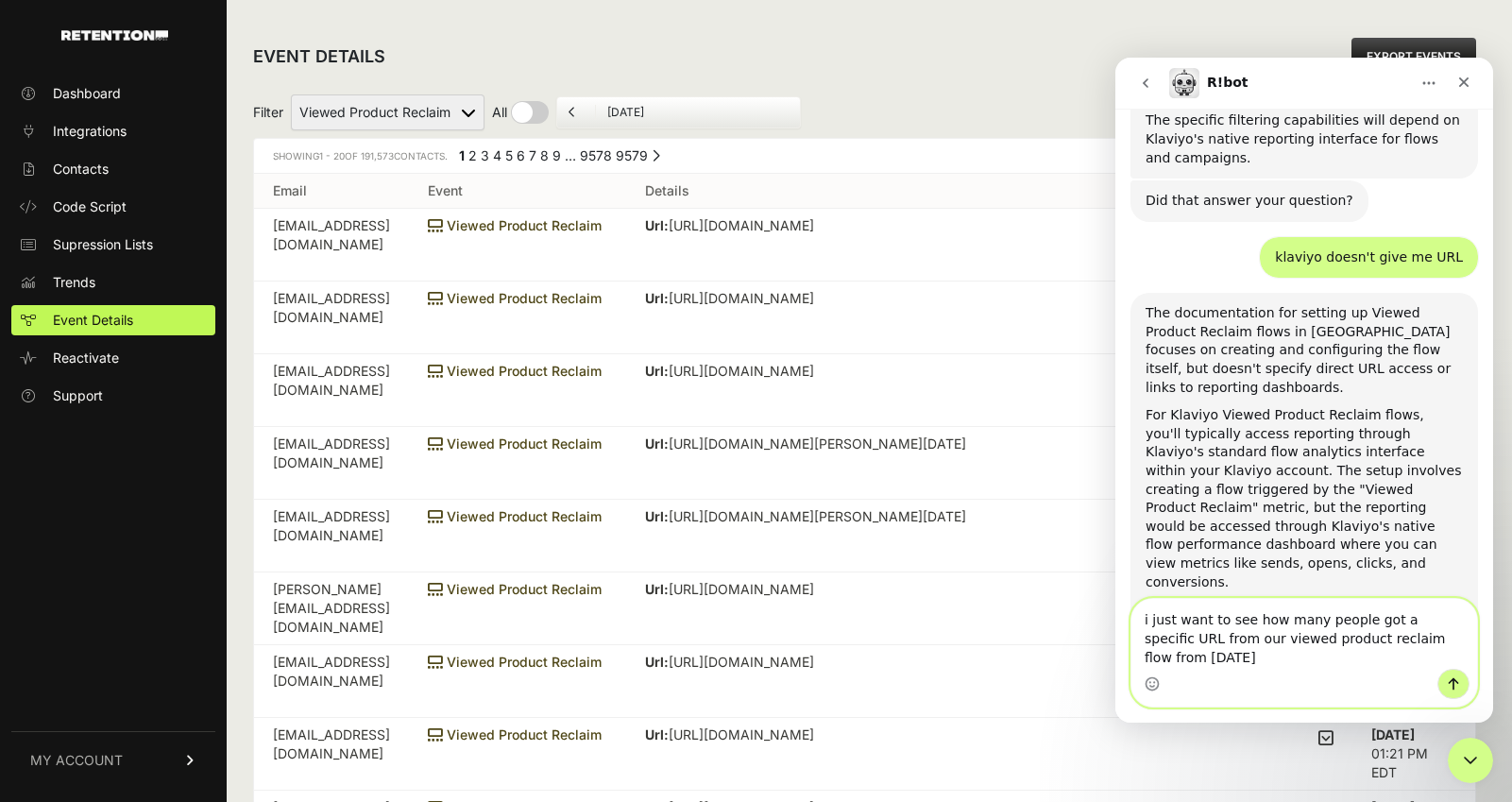
scroll to position [3414, 0]
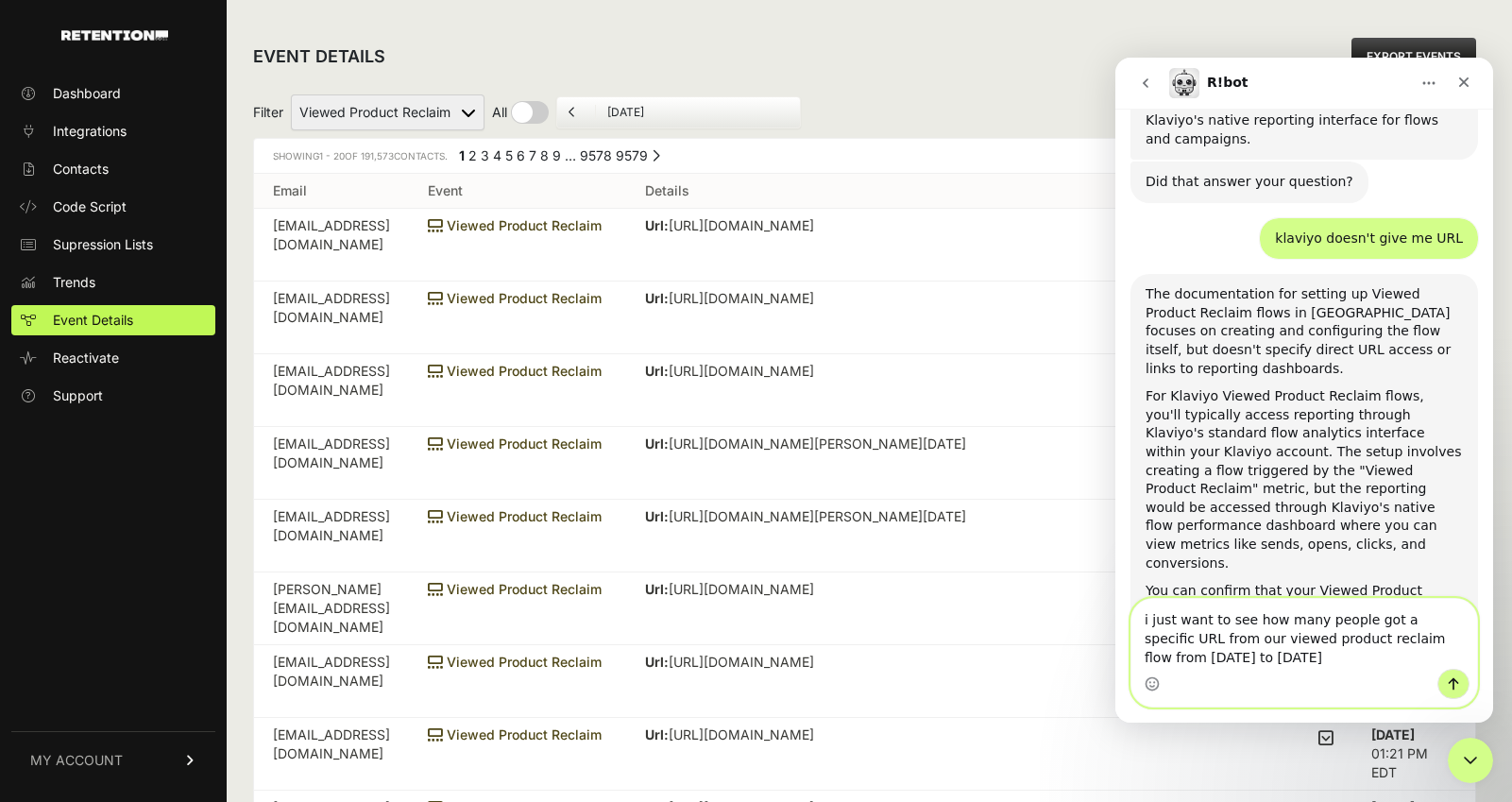
type textarea "i just want to see how many people got a specific URL from our viewed product r…"
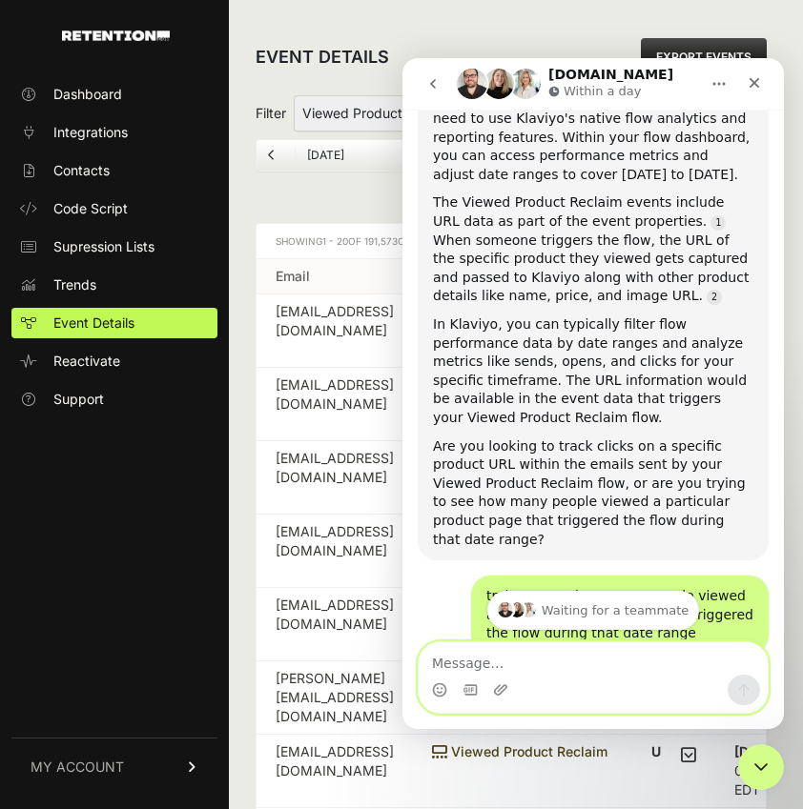
scroll to position [4286, 0]
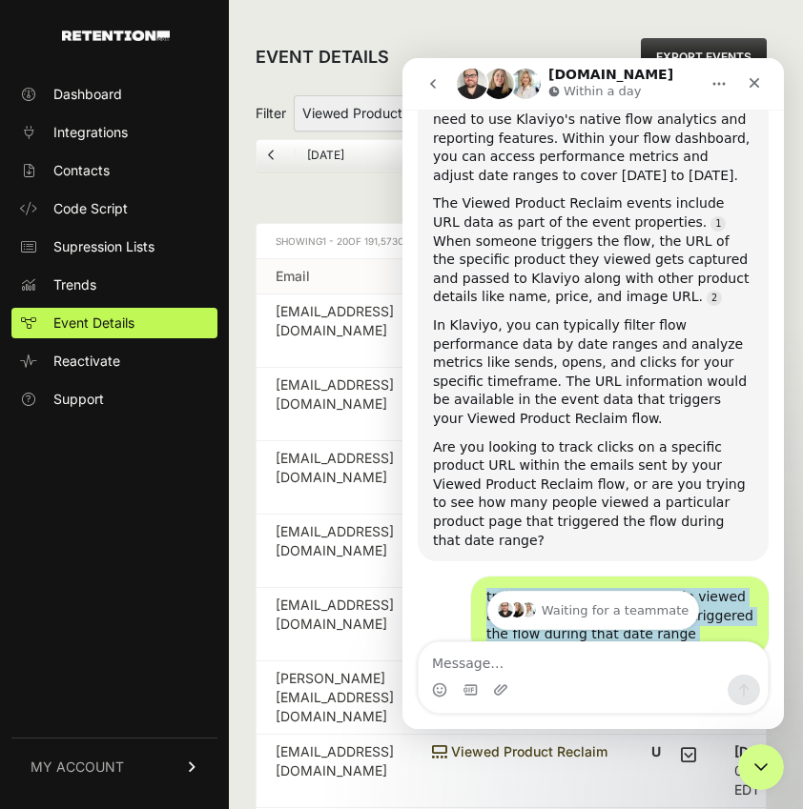
drag, startPoint x: 664, startPoint y: 395, endPoint x: 461, endPoint y: 356, distance: 206.8
click at [461, 577] on div "trying to see how many people viewed a particular product page that triggered t…" at bounding box center [592, 624] width 351 height 94
copy div "trying to see how many people viewed a particular product page that triggered t…"
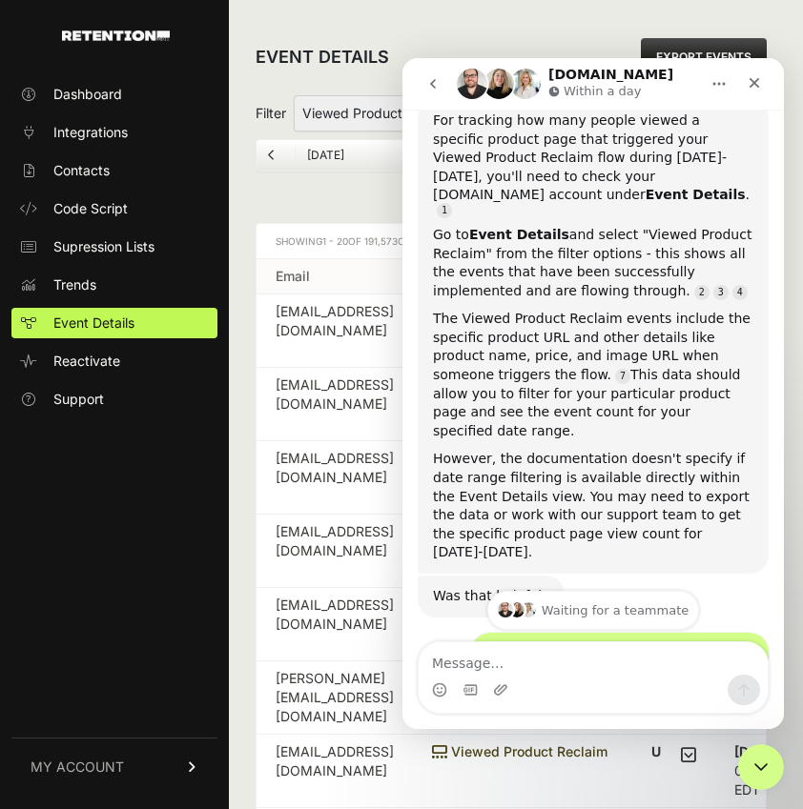
scroll to position [5342, 0]
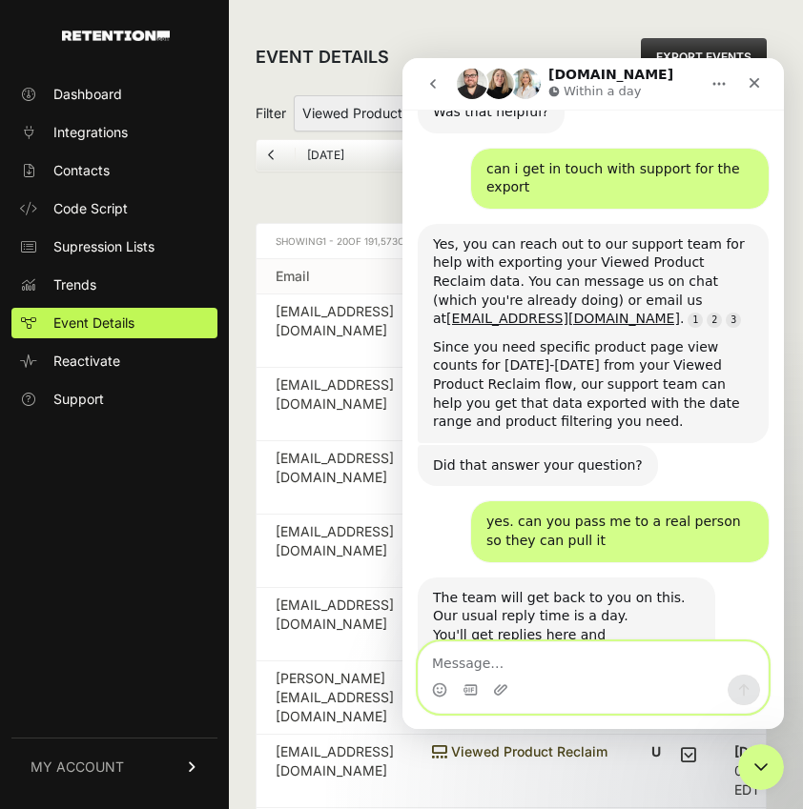
click at [499, 660] on textarea "Message…" at bounding box center [592, 658] width 349 height 32
paste textarea "trying to see how many people viewed a particular product page that triggered t…"
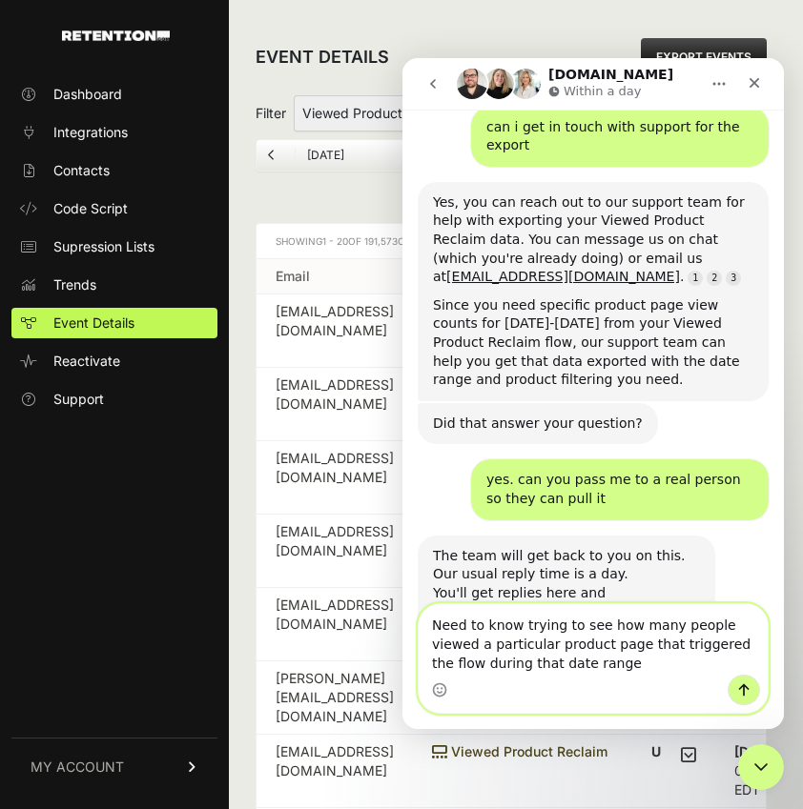
scroll to position [5399, 0]
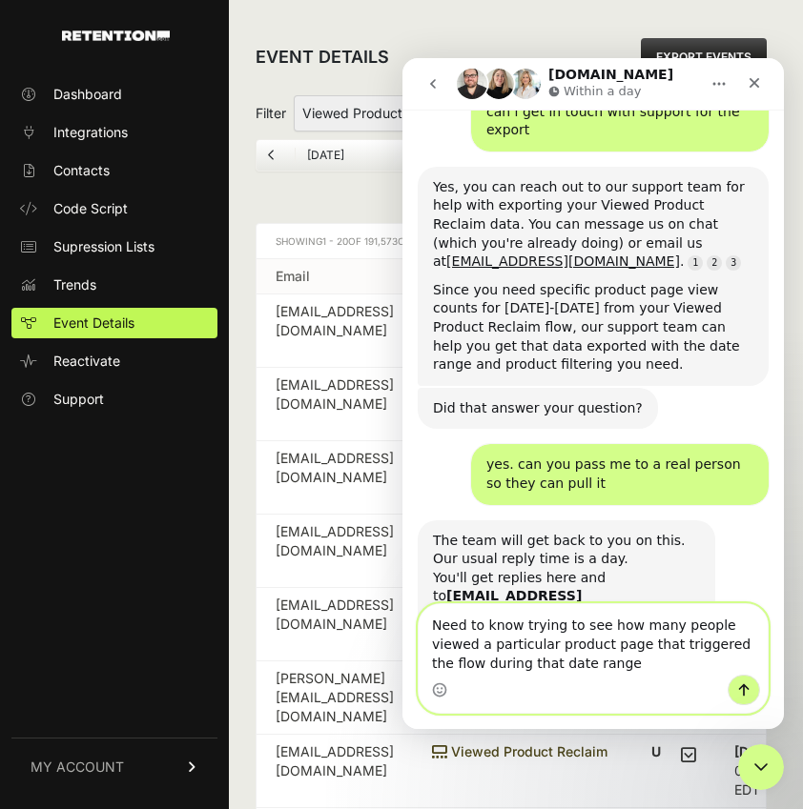
drag, startPoint x: 625, startPoint y: 605, endPoint x: 520, endPoint y: 600, distance: 105.0
click at [520, 604] on textarea "Need to know trying to see how many people viewed a particular product page tha…" at bounding box center [592, 639] width 349 height 71
click at [603, 607] on textarea "Need to know many people viewed a particular product page that triggered the fl…" at bounding box center [592, 639] width 349 height 71
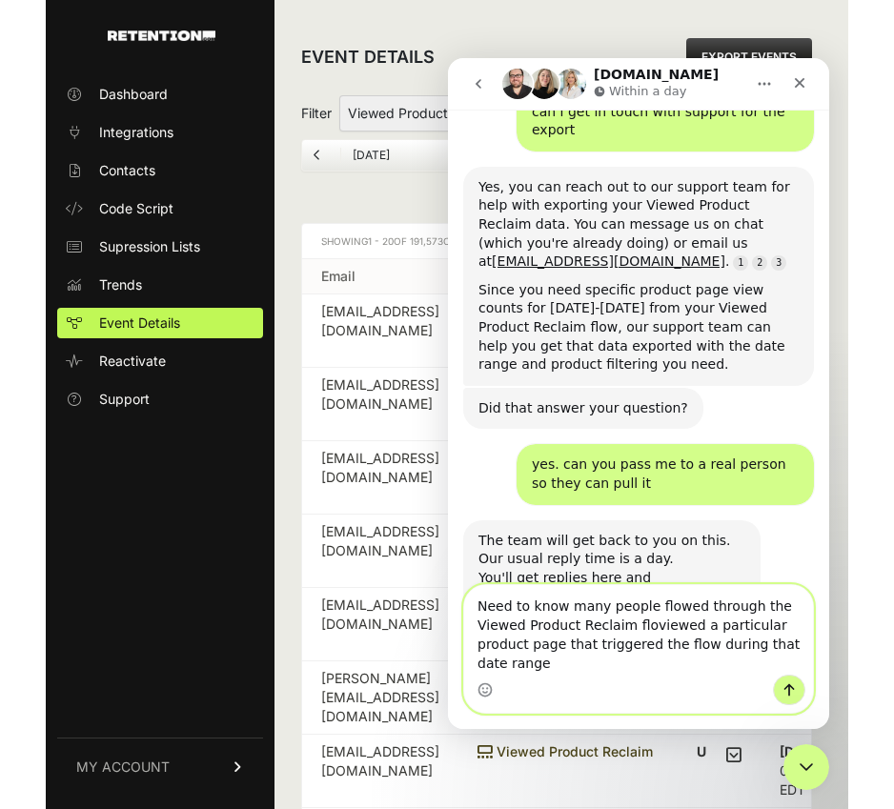
scroll to position [5418, 0]
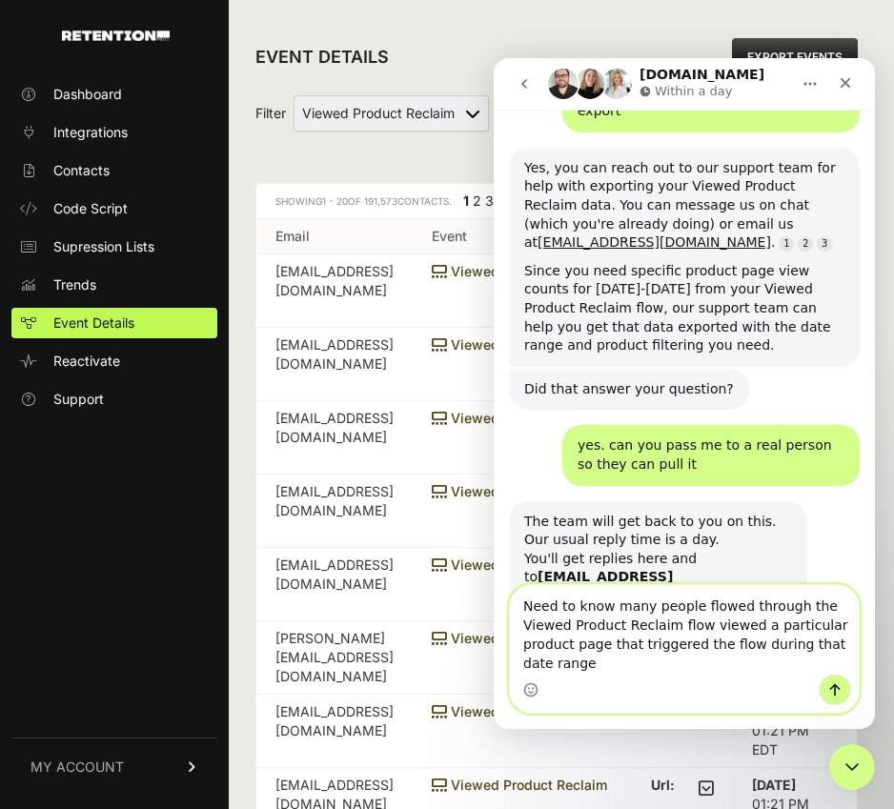
click at [584, 643] on textarea "Need to know many people flowed through the Viewed Product Reclaim flow viewed …" at bounding box center [684, 630] width 349 height 90
click at [792, 622] on textarea "Need to know many people flowed through the Viewed Product Reclaim flow viewed …" at bounding box center [684, 630] width 349 height 90
click at [755, 622] on textarea "Need to know many people flowed through the Viewed Product Reclaim flow viewed …" at bounding box center [684, 630] width 349 height 90
drag, startPoint x: 748, startPoint y: 622, endPoint x: 772, endPoint y: 637, distance: 27.8
click at [772, 637] on textarea "Need to know many people flowed through the Viewed Product Reclaim flow viewed …" at bounding box center [684, 630] width 349 height 90
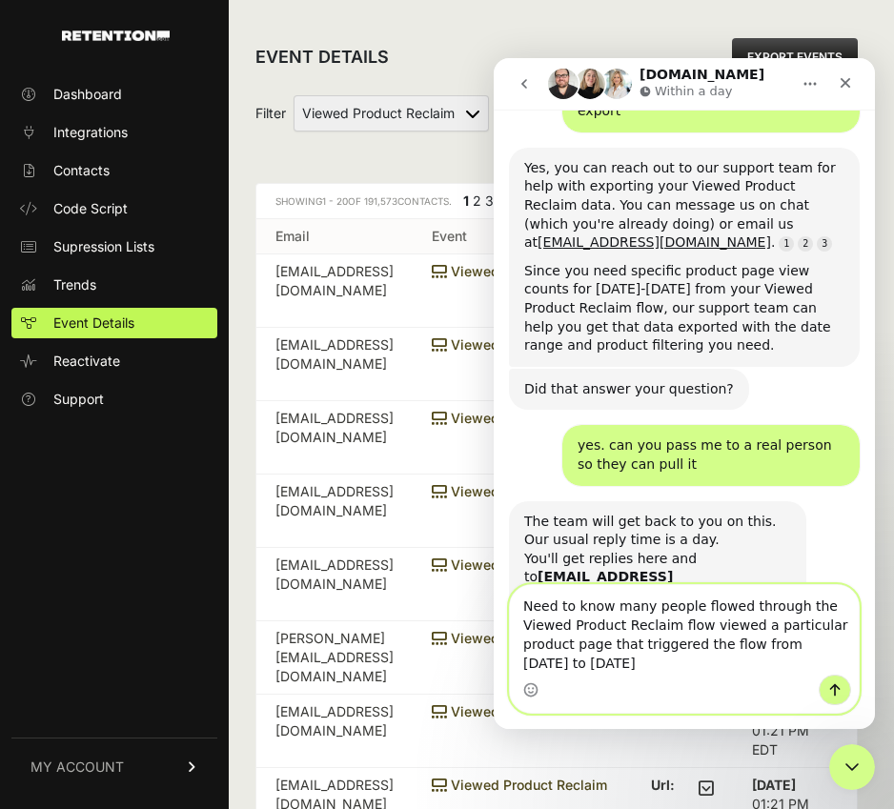
drag, startPoint x: 823, startPoint y: 609, endPoint x: 754, endPoint y: 602, distance: 69.0
click at [754, 602] on textarea "Need to know many people flowed through the Viewed Product Reclaim flow viewed …" at bounding box center [684, 630] width 349 height 90
click at [600, 625] on textarea "Need to know many people flowed through the Viewed Product Reclaim flow viewed …" at bounding box center [684, 630] width 349 height 90
drag, startPoint x: 606, startPoint y: 626, endPoint x: 709, endPoint y: 607, distance: 104.7
click at [709, 607] on textarea "Need to know many people flowed through the Viewed Product Reclaim flow viewed …" at bounding box center [684, 630] width 349 height 90
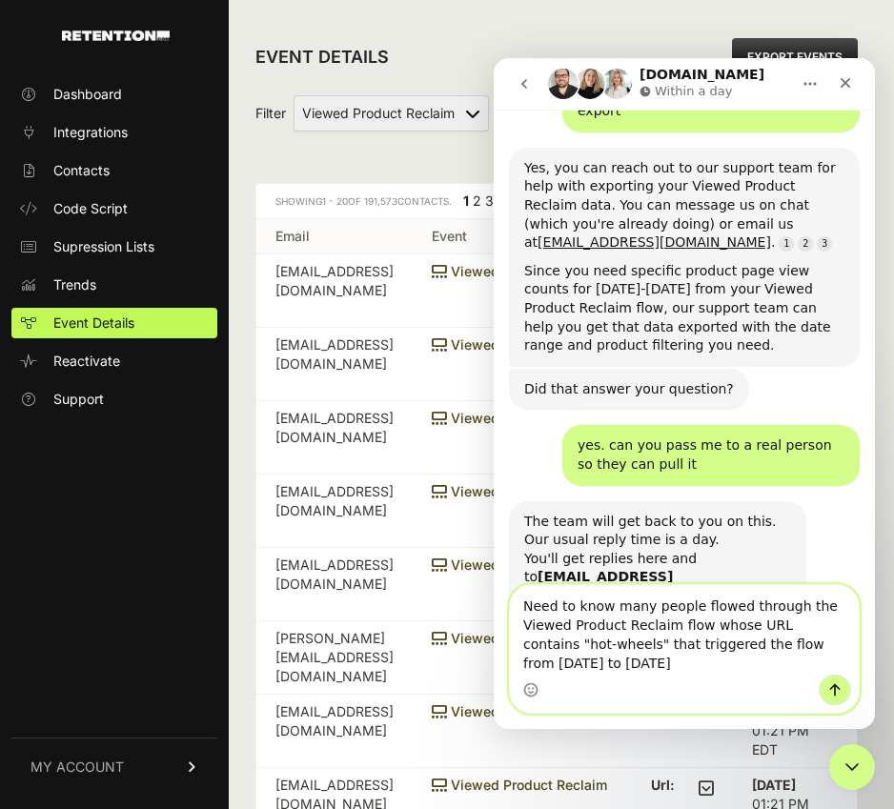
drag, startPoint x: 743, startPoint y: 626, endPoint x: 611, endPoint y: 626, distance: 132.5
click at [611, 626] on textarea "Need to know many people flowed through the Viewed Product Reclaim flow whose U…" at bounding box center [684, 630] width 349 height 90
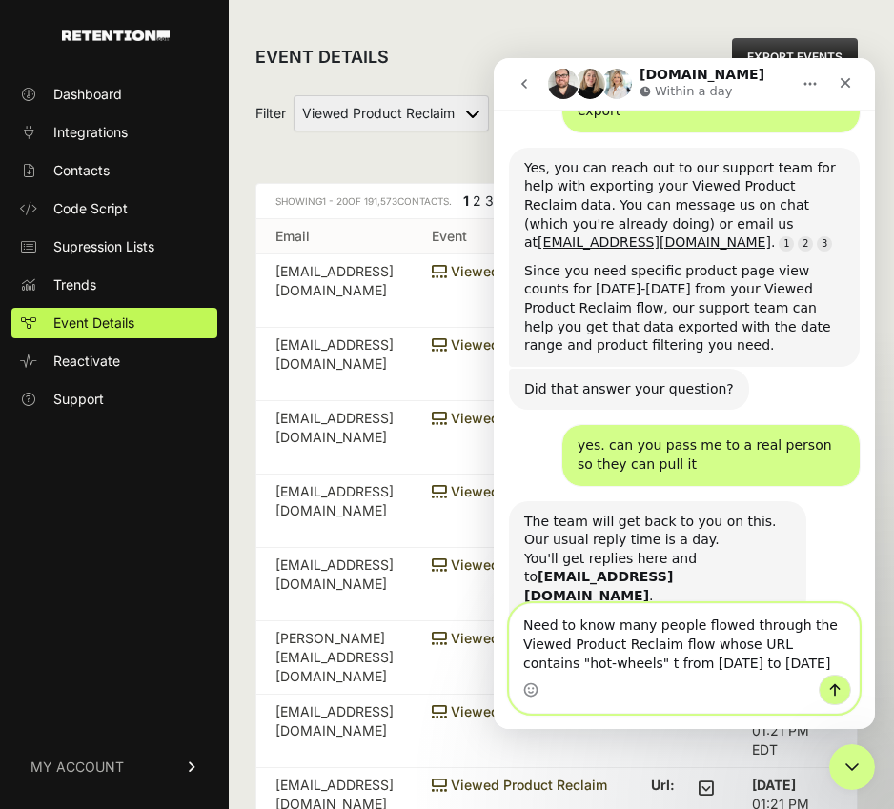
scroll to position [5399, 0]
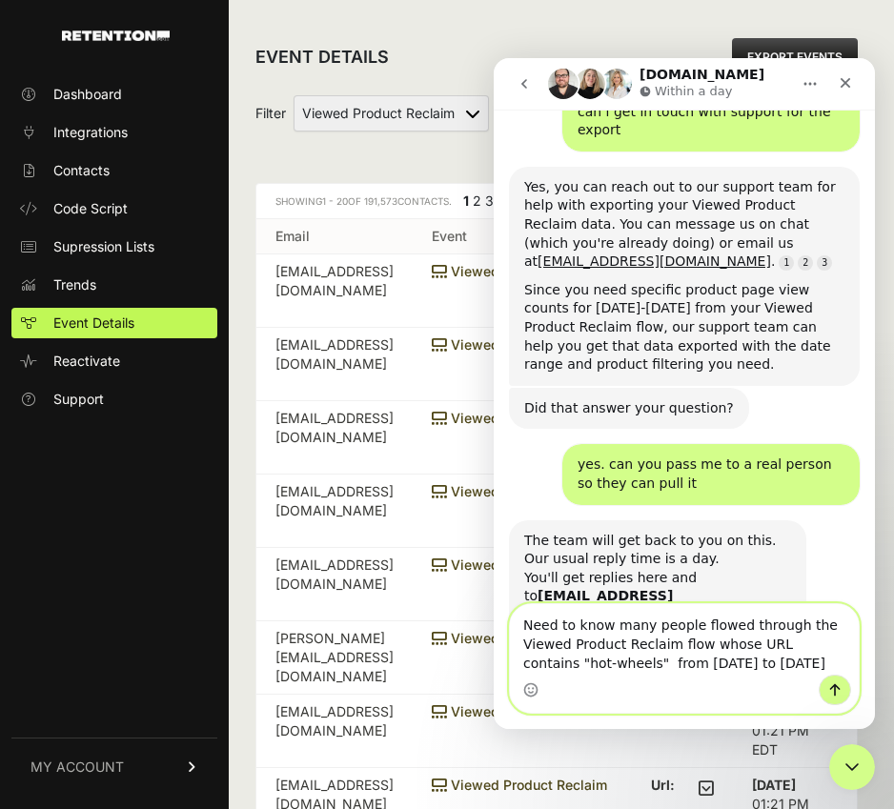
type textarea "Need to know many people flowed through the Viewed Product Reclaim flow whose U…"
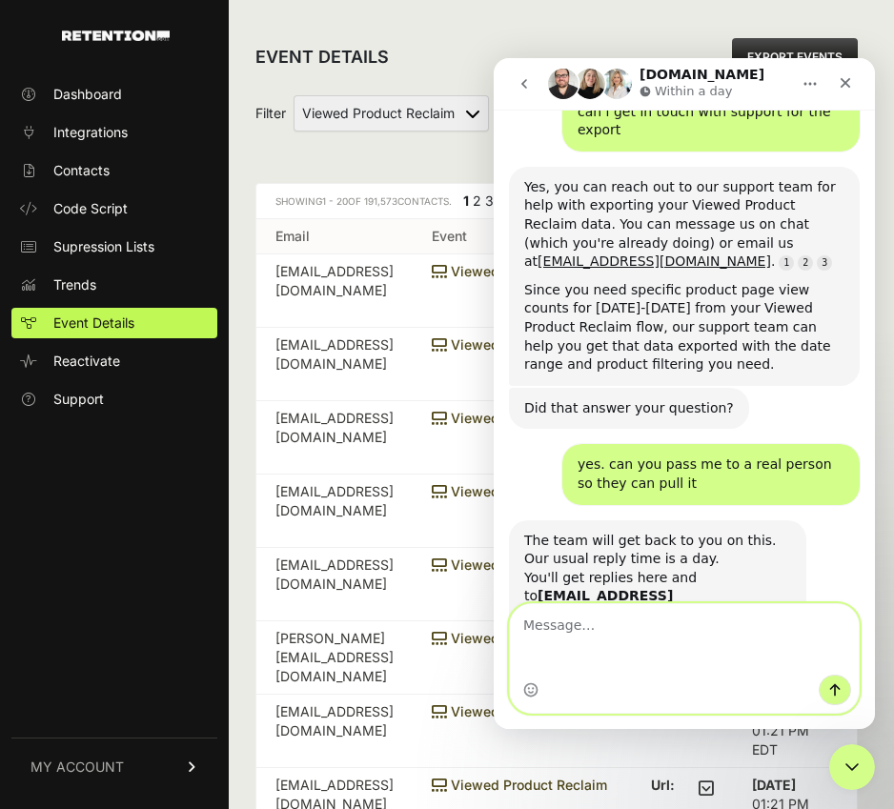
scroll to position [5342, 0]
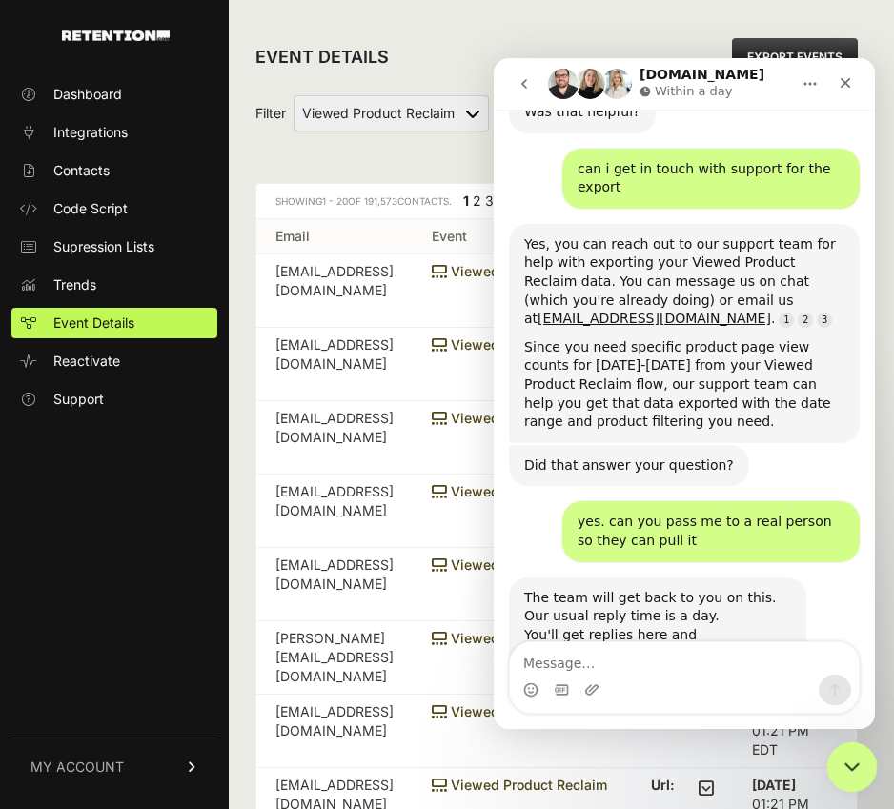
click at [844, 756] on icon "Close Intercom Messenger" at bounding box center [849, 764] width 23 height 23
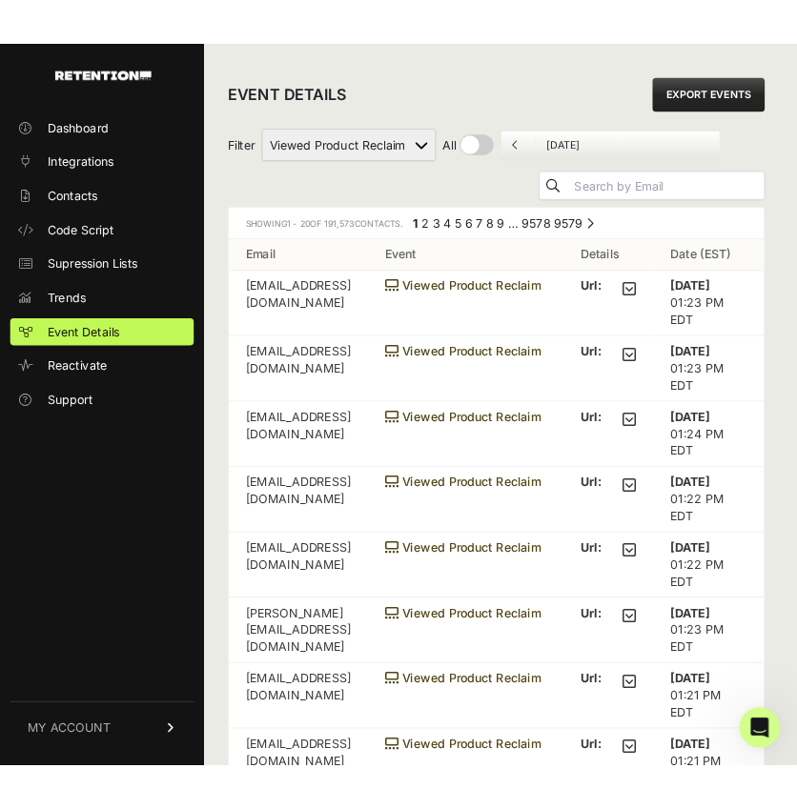
scroll to position [5373, 0]
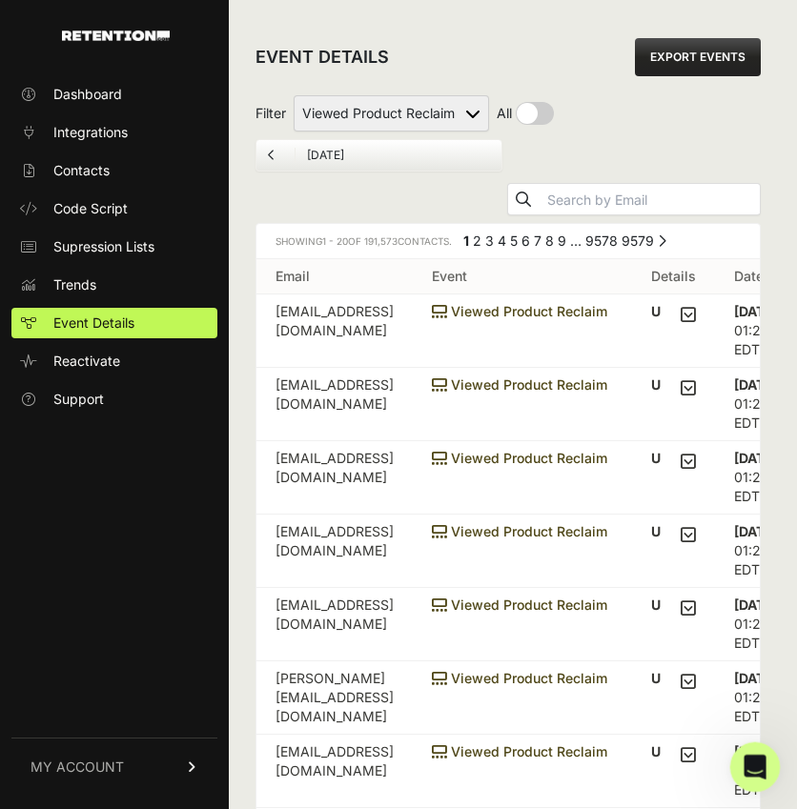
click at [739, 758] on div "Open Intercom Messenger" at bounding box center [752, 764] width 63 height 63
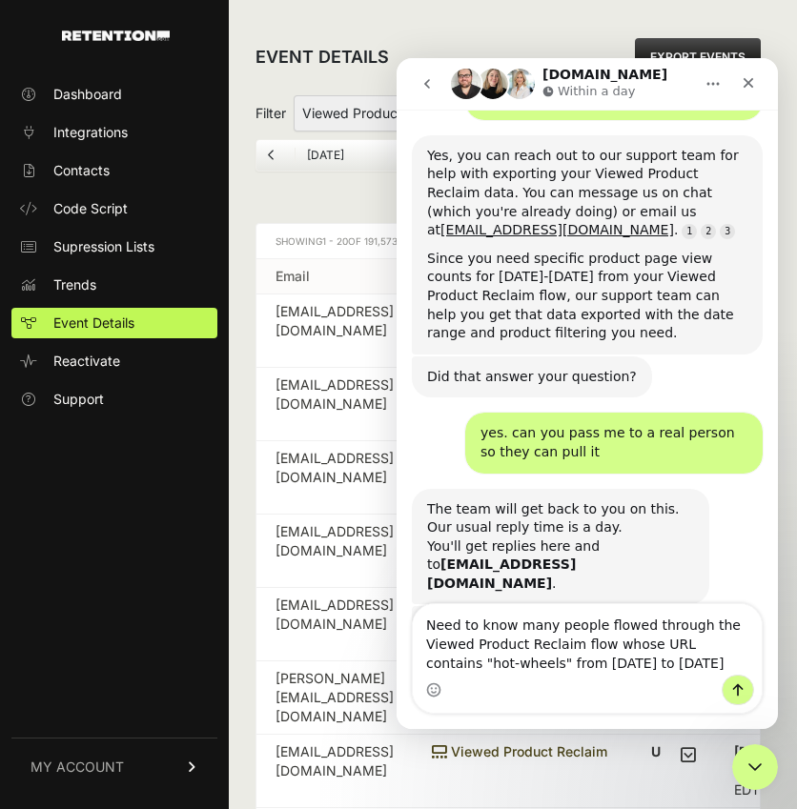
type textarea "Need to know many people flowed through the Viewed Product Reclaim flow whose U…"
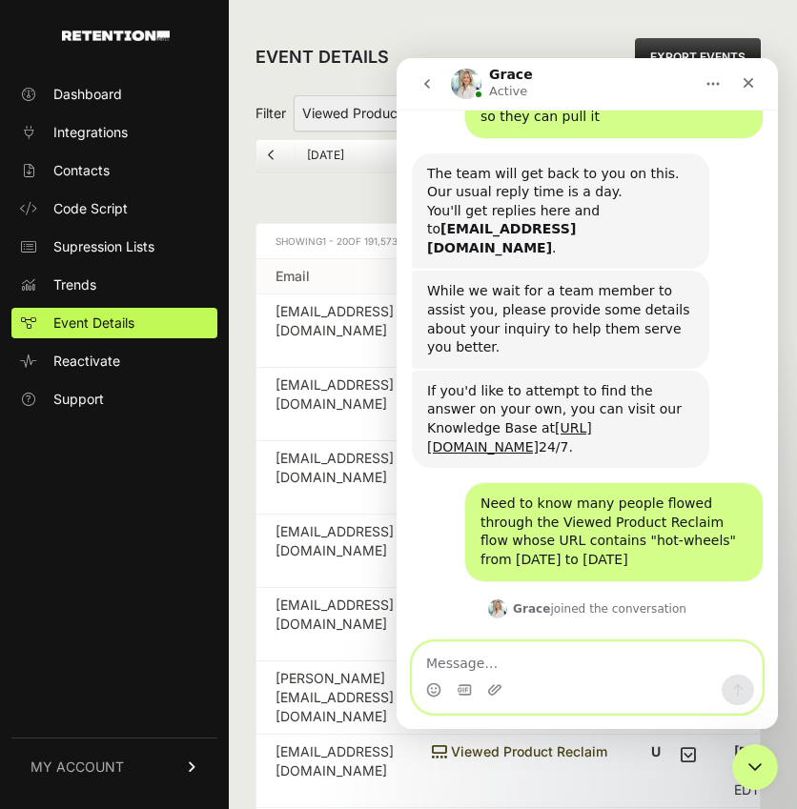
scroll to position [5801, 0]
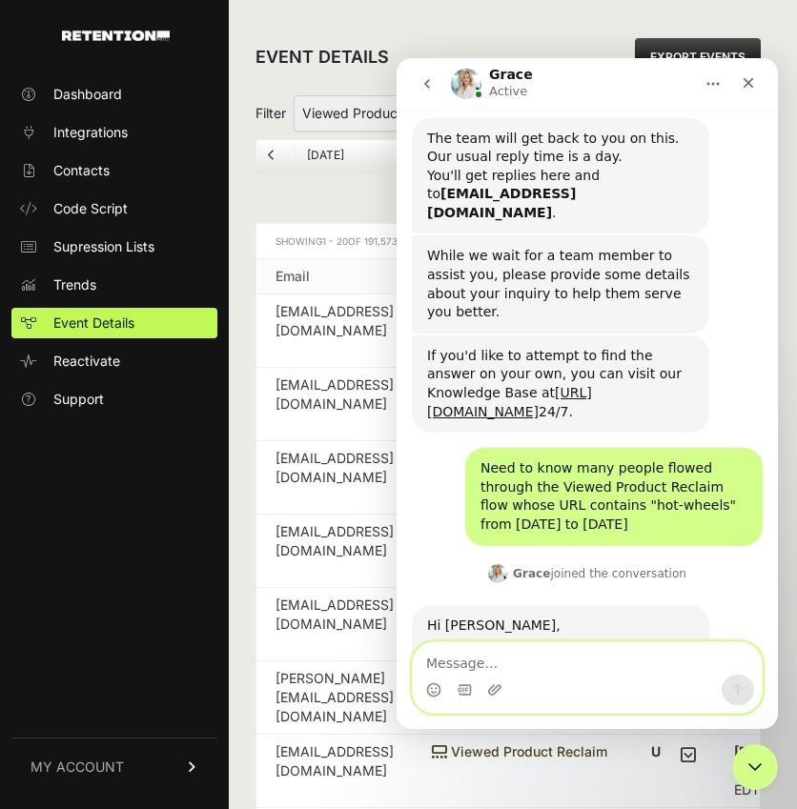
click at [554, 658] on textarea "Message…" at bounding box center [587, 658] width 349 height 32
type textarea "no it's ok, we just need that specific time frame"
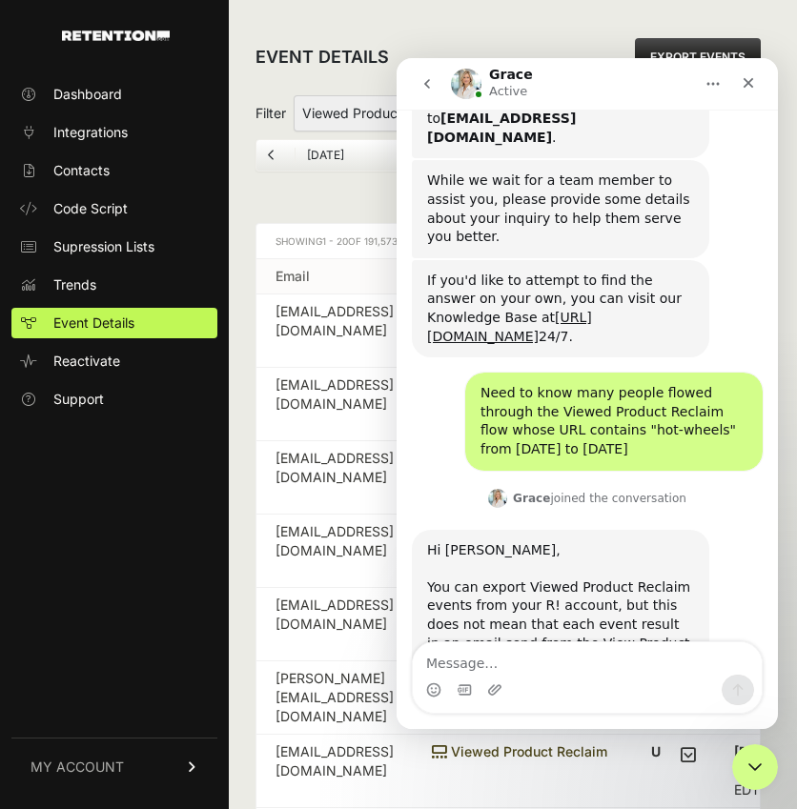
scroll to position [5950, 0]
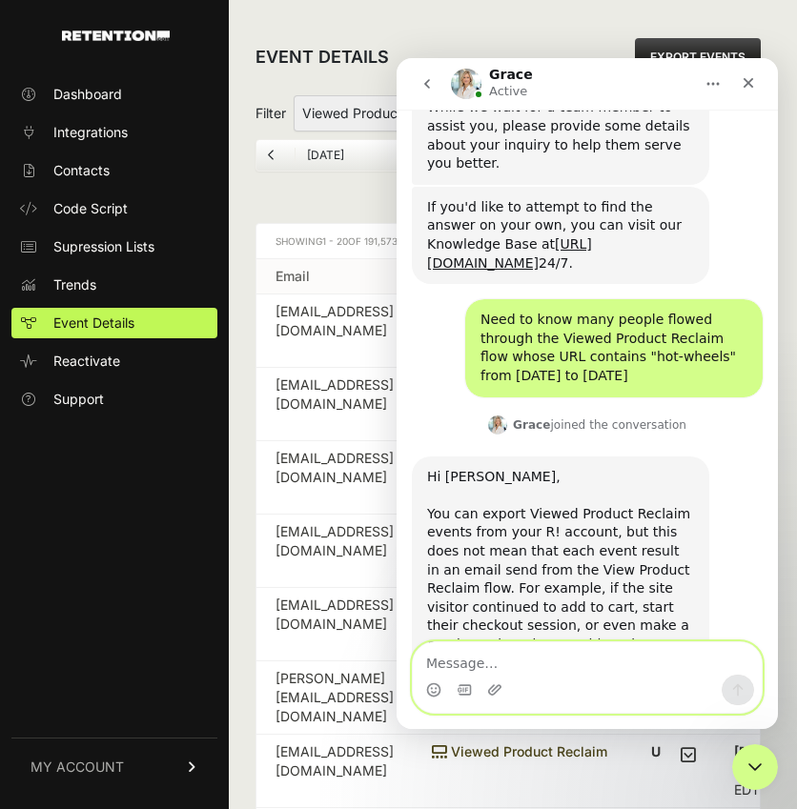
click at [474, 655] on textarea "Message…" at bounding box center [587, 658] width 349 height 32
type textarea "darn"
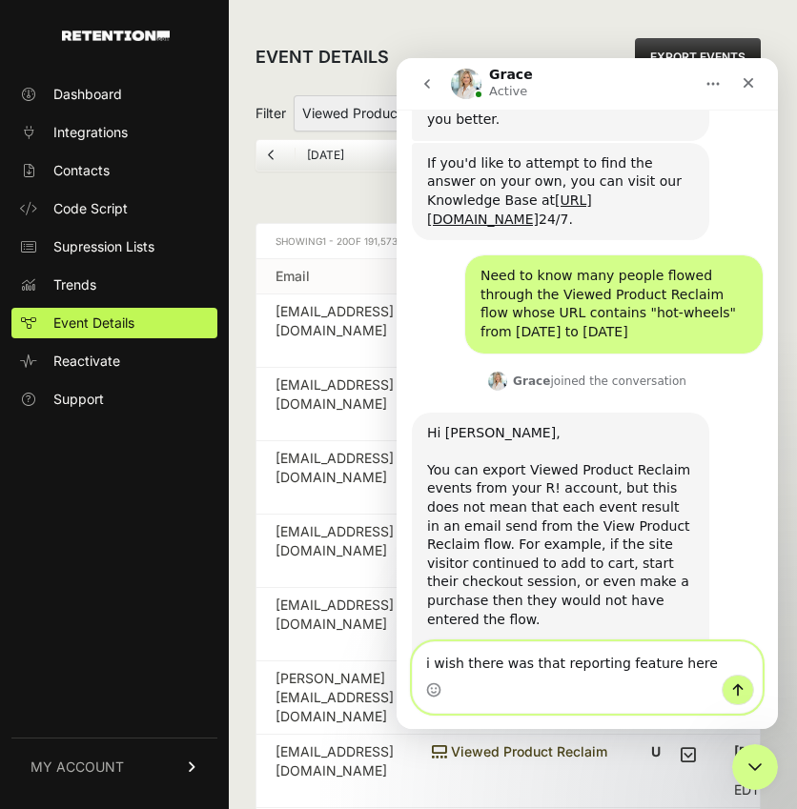
type textarea "i wish there was that reporting feature here"
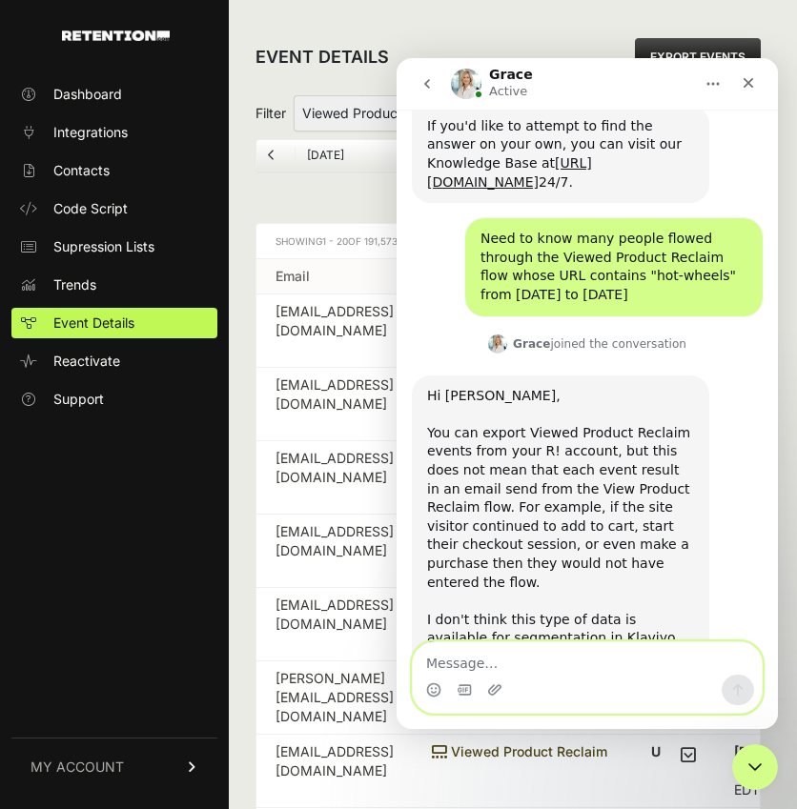
scroll to position [6036, 0]
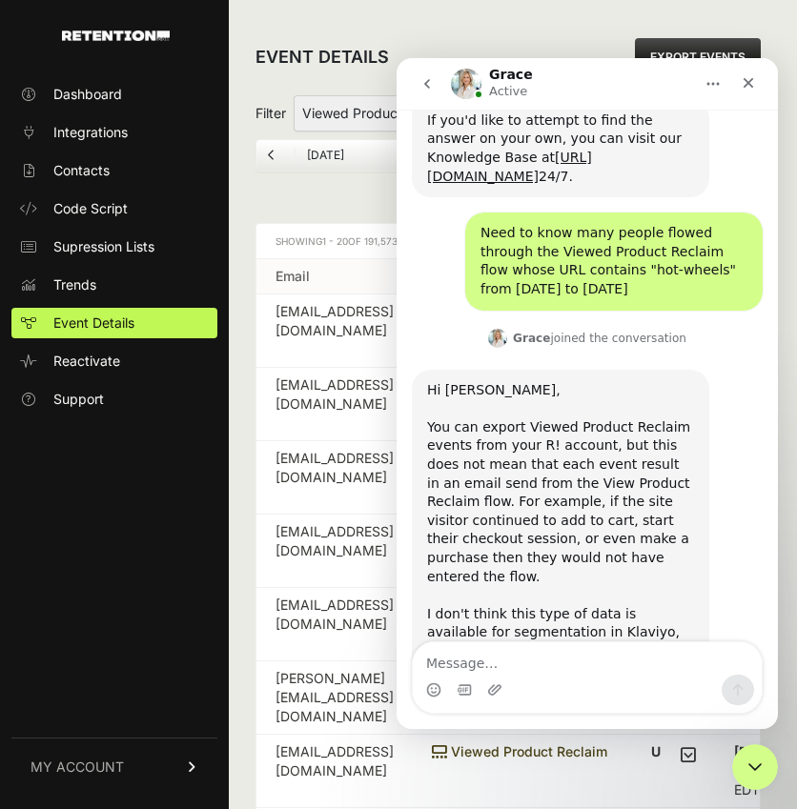
click at [126, 506] on div "Dashboard Integrations Contacts Code Script Supression Lists Trends Event Detai…" at bounding box center [114, 433] width 229 height 747
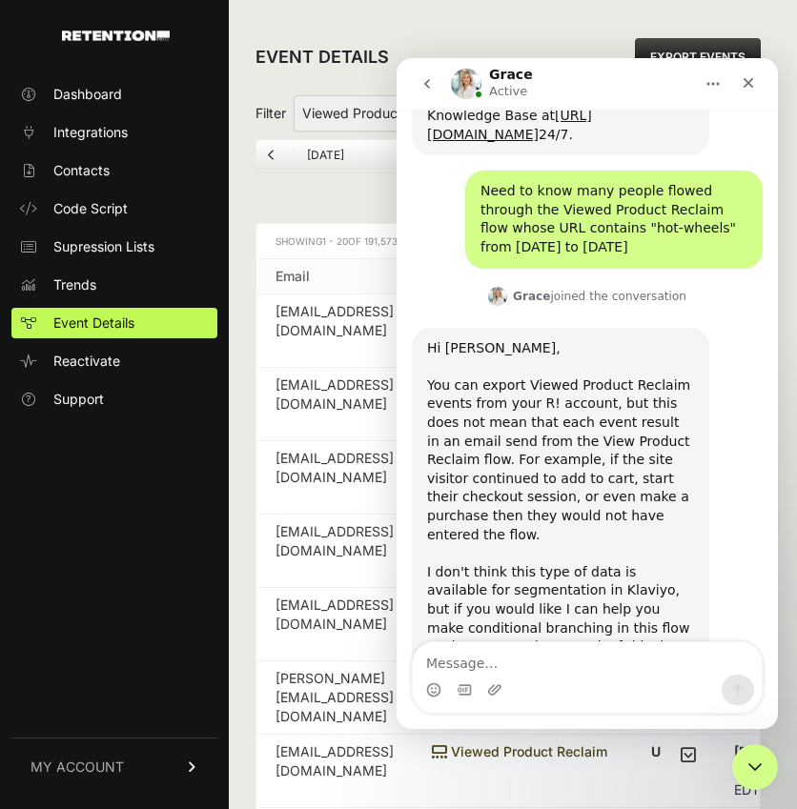
scroll to position [6095, 0]
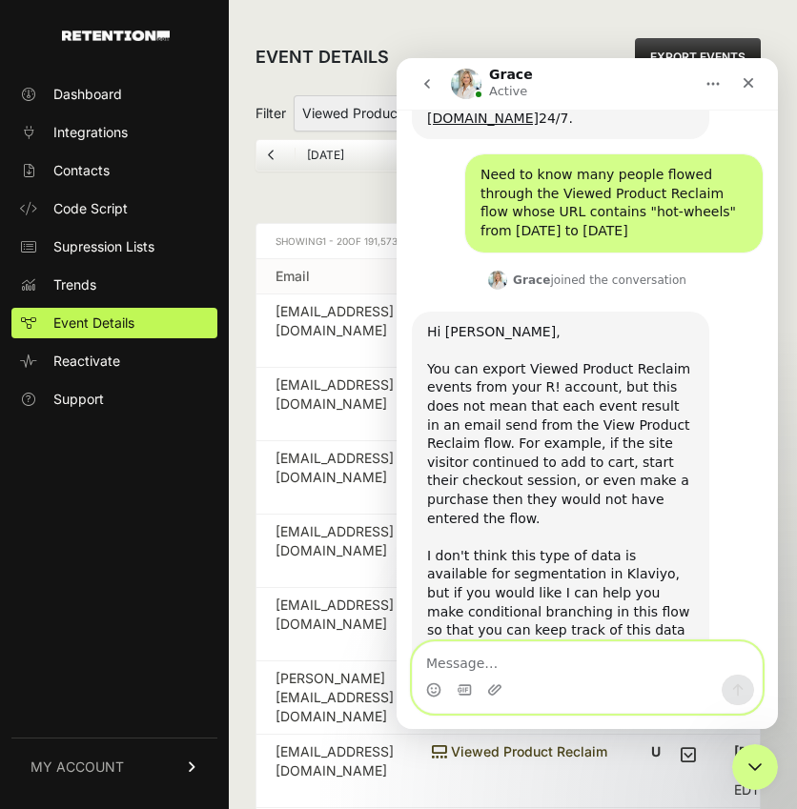
click at [451, 661] on textarea "Message…" at bounding box center [587, 658] width 349 height 32
type textarea "just sent!"
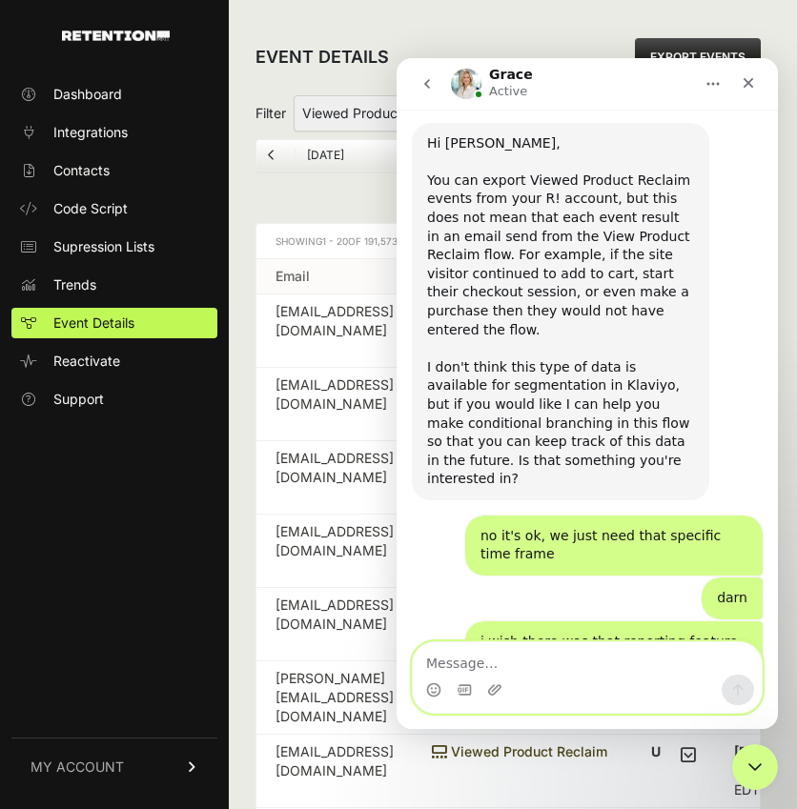
scroll to position [6357, 0]
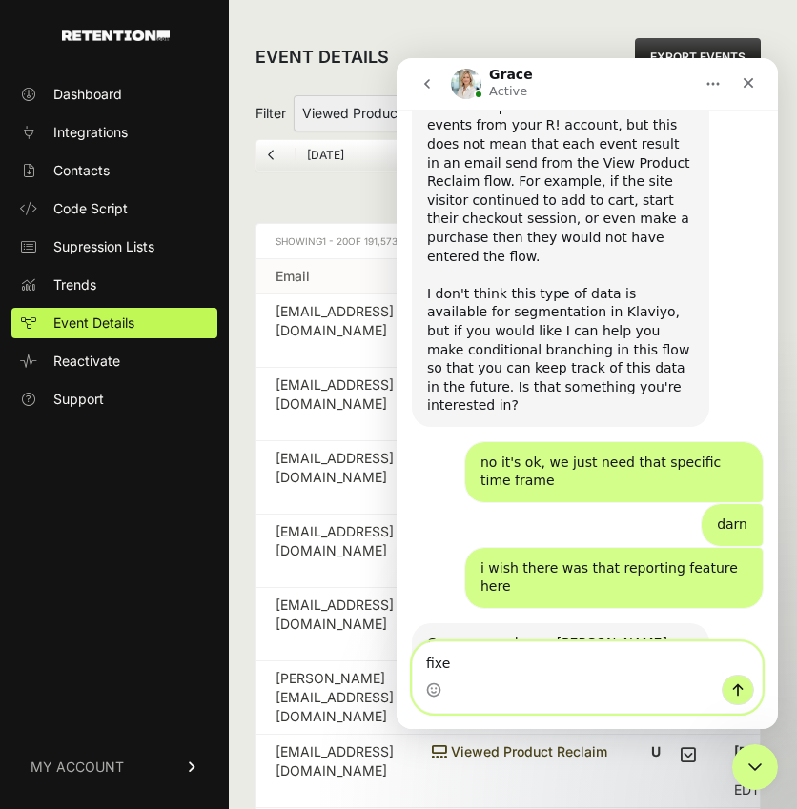
type textarea "fixed"
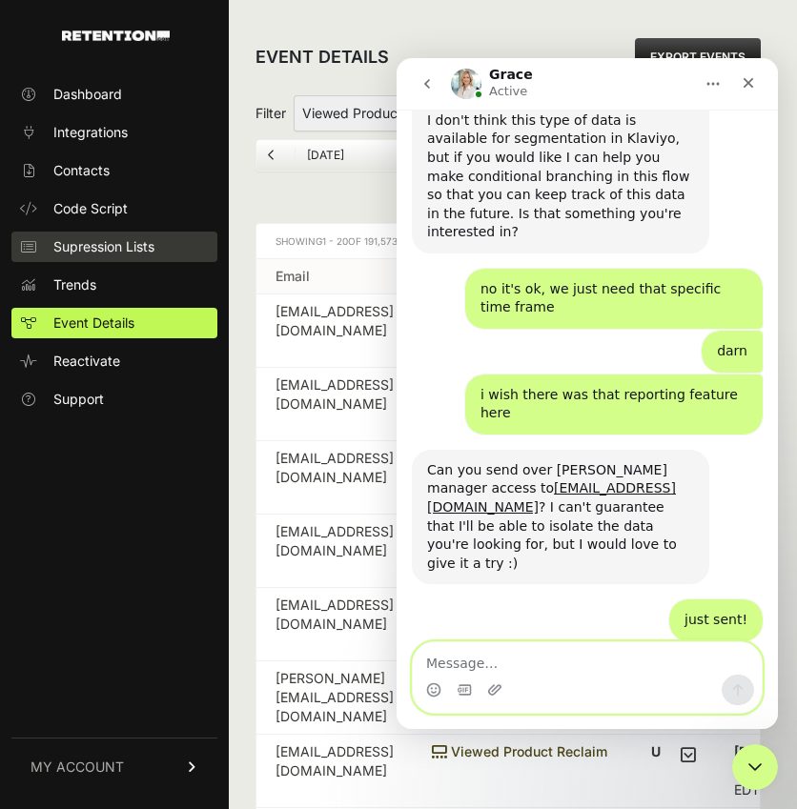
scroll to position [6533, 0]
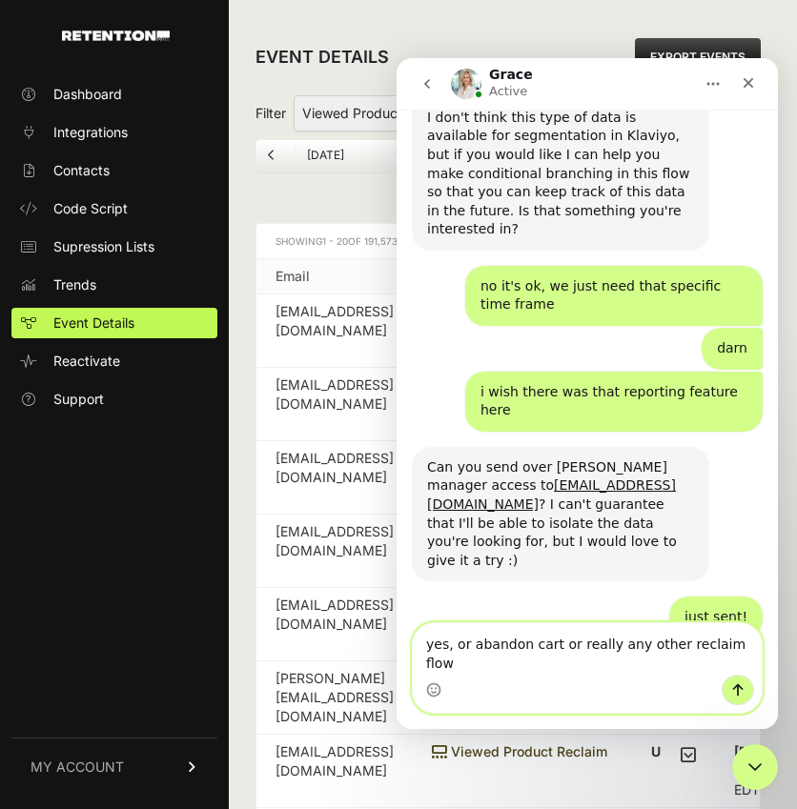
type textarea "yes, or abandon cart or really any other reclaim flow!"
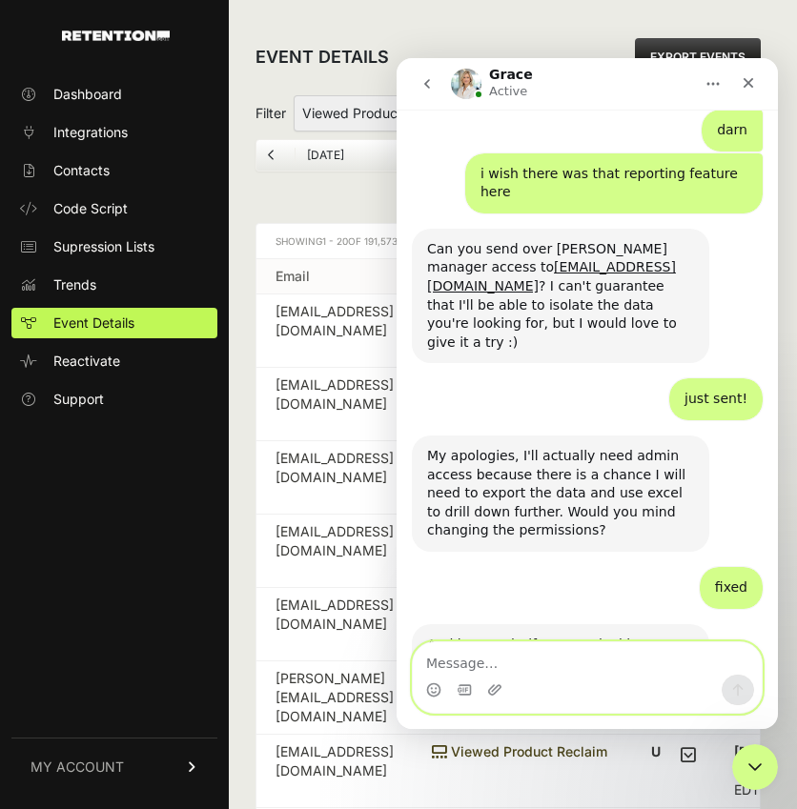
scroll to position [6759, 0]
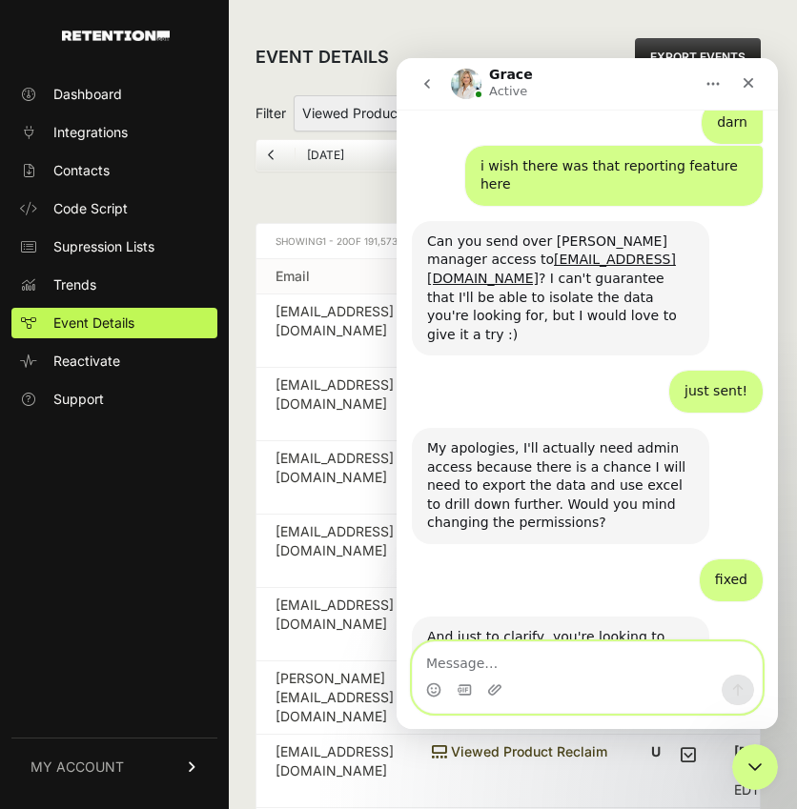
click at [519, 661] on textarea "Message…" at bounding box center [587, 658] width 349 height 32
type textarea "gotcha thank you so so much !"
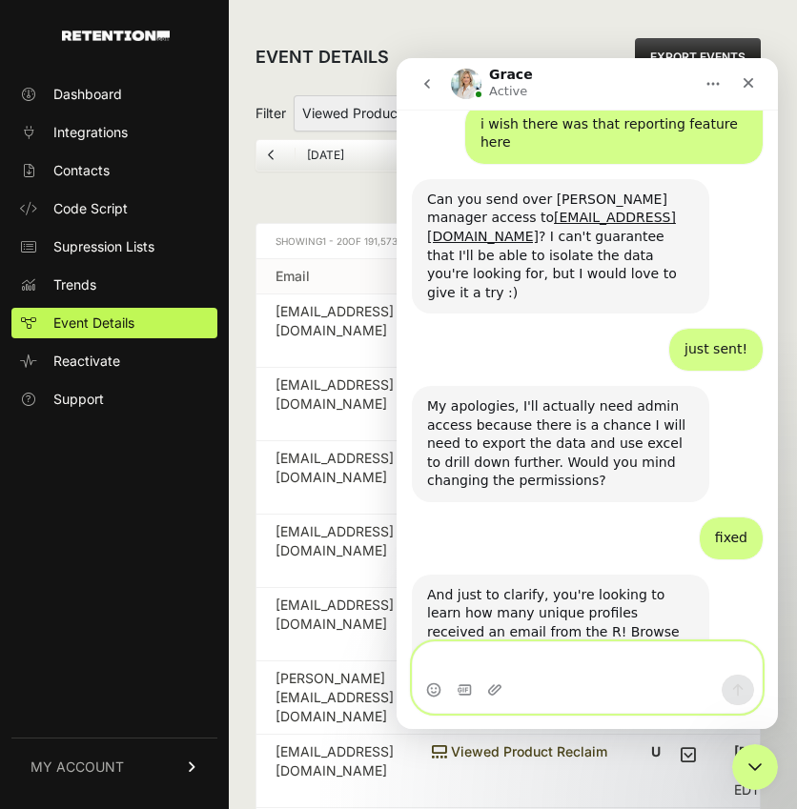
scroll to position [6816, 0]
